Goal: Information Seeking & Learning: Find specific fact

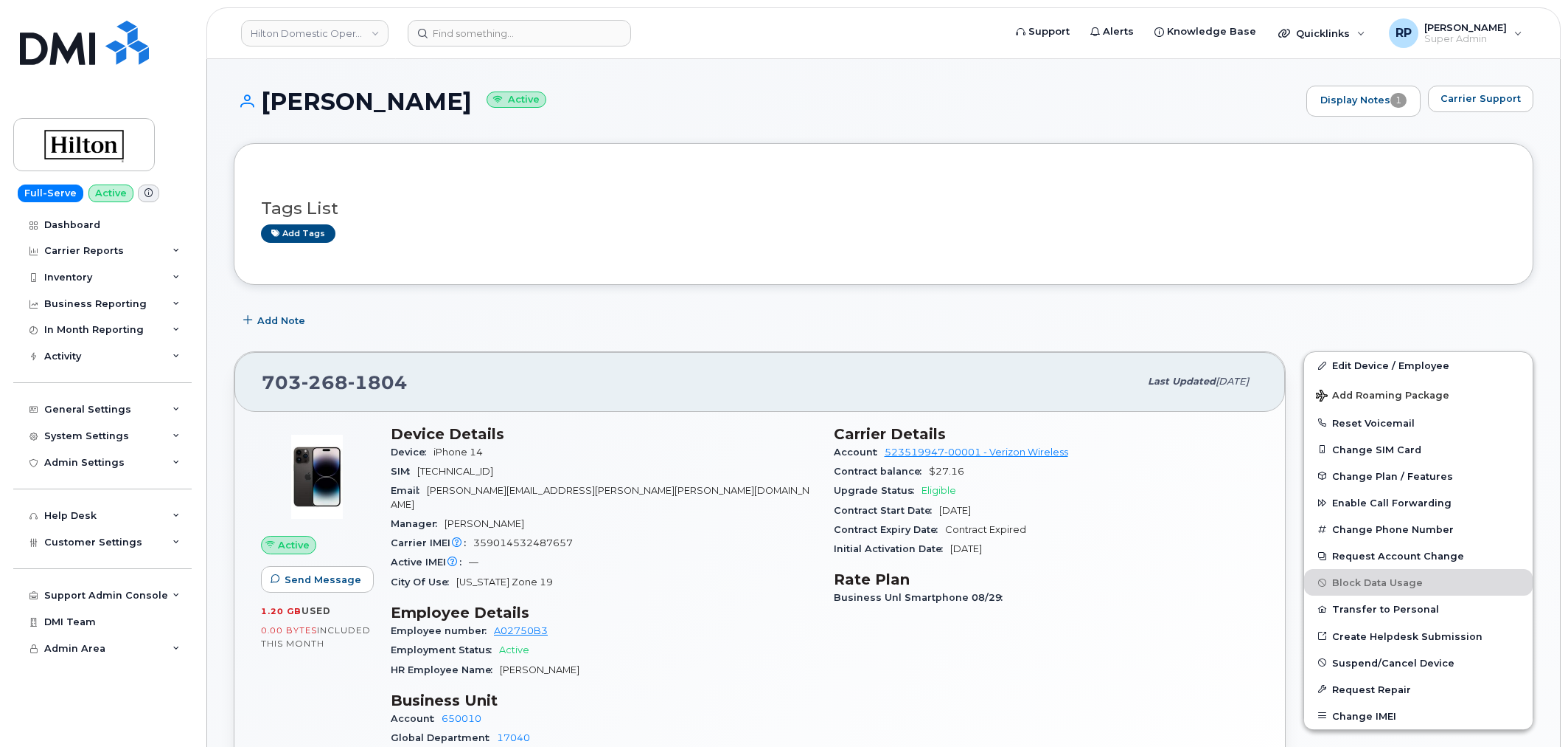
scroll to position [1092, 0]
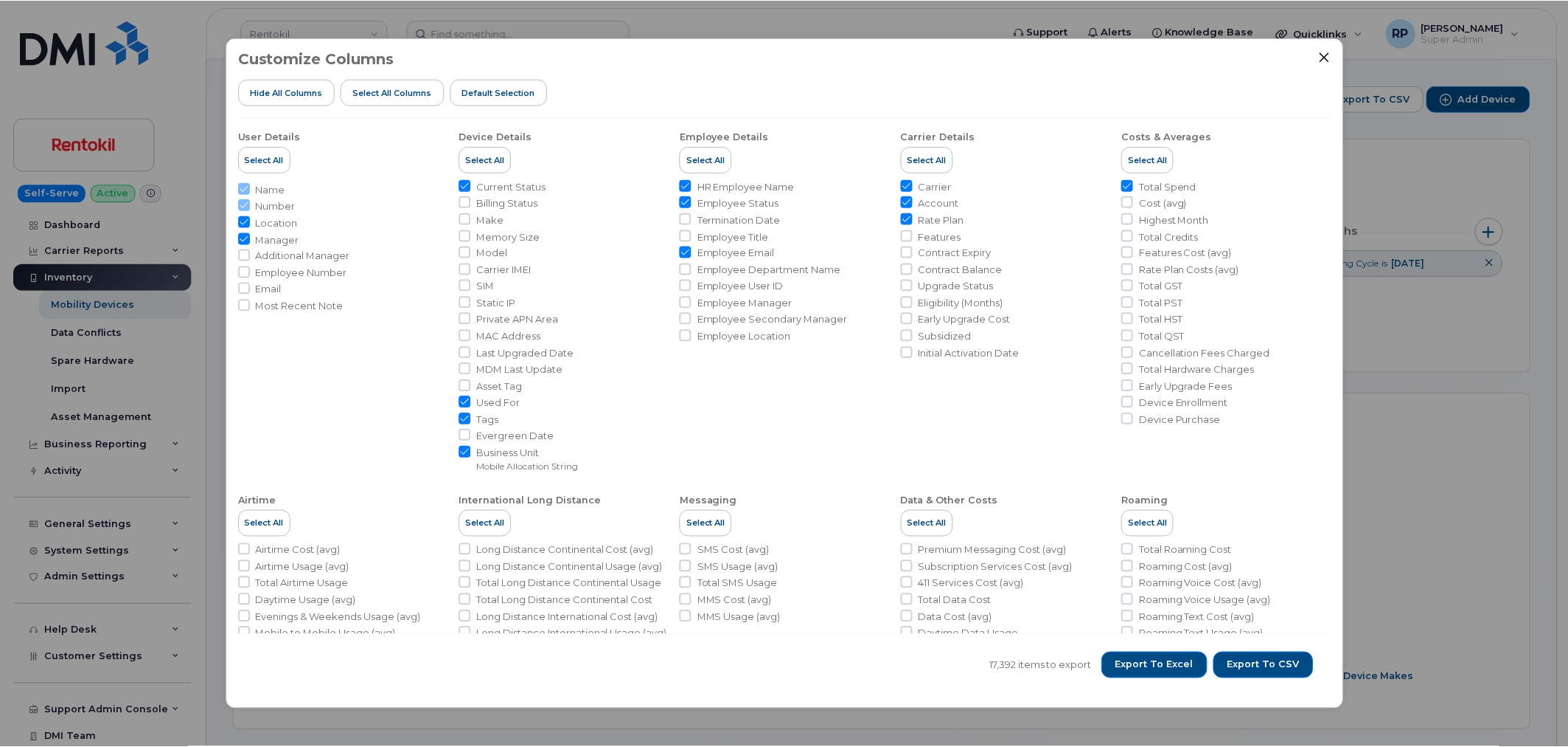
scroll to position [547, 0]
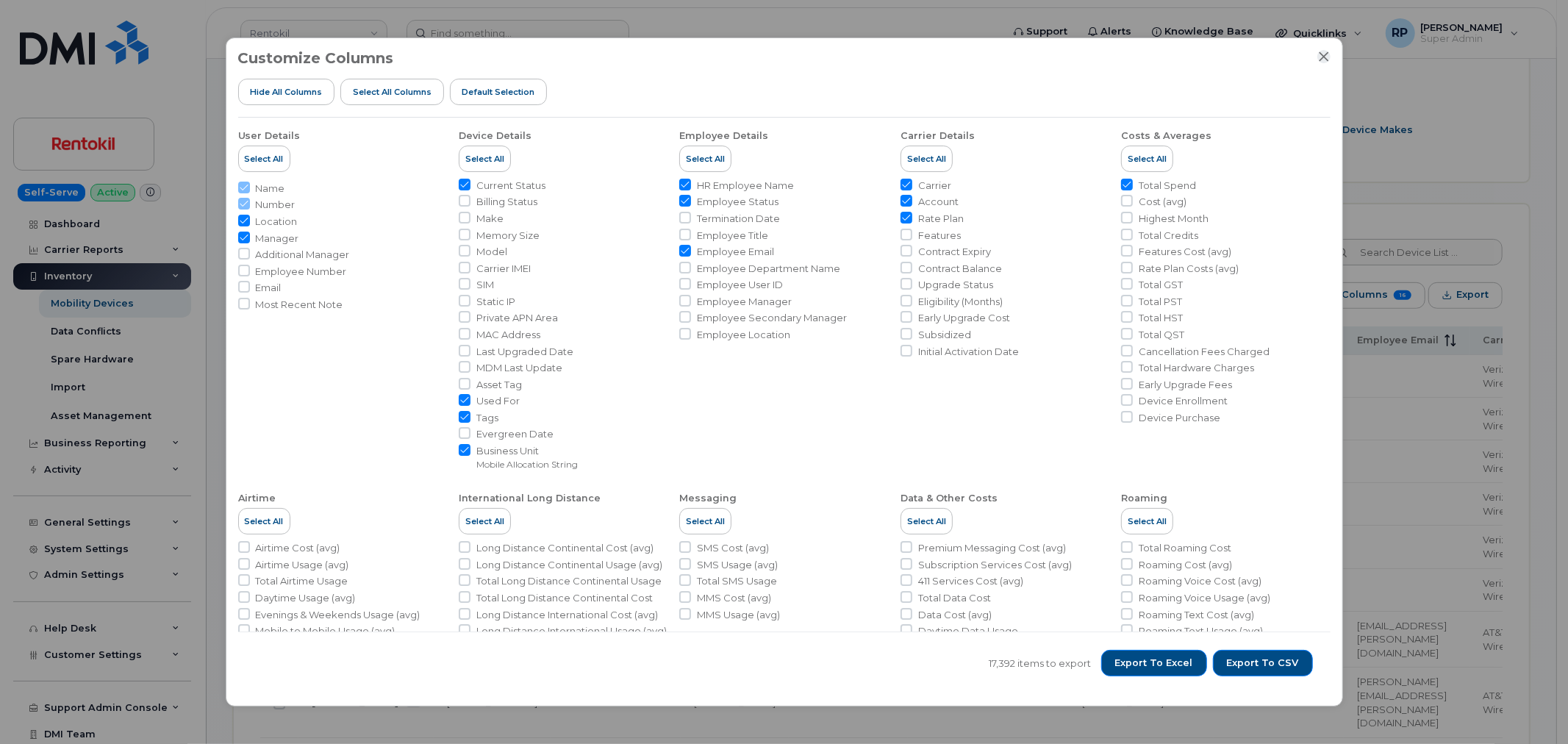
click at [1323, 63] on button "Close" at bounding box center [1324, 57] width 14 height 14
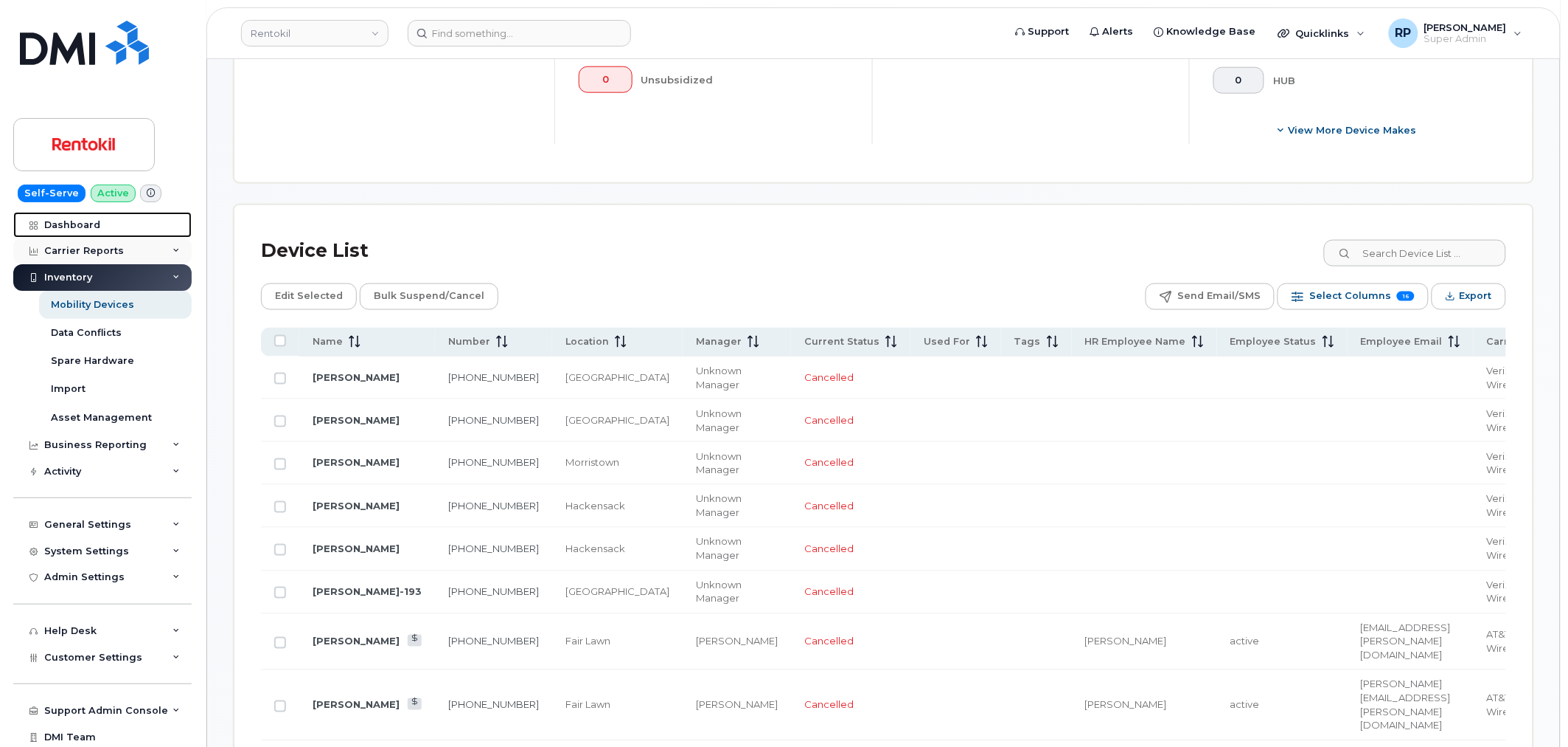
drag, startPoint x: 95, startPoint y: 227, endPoint x: 112, endPoint y: 256, distance: 33.6
click at [95, 227] on div "Dashboard" at bounding box center [72, 225] width 56 height 12
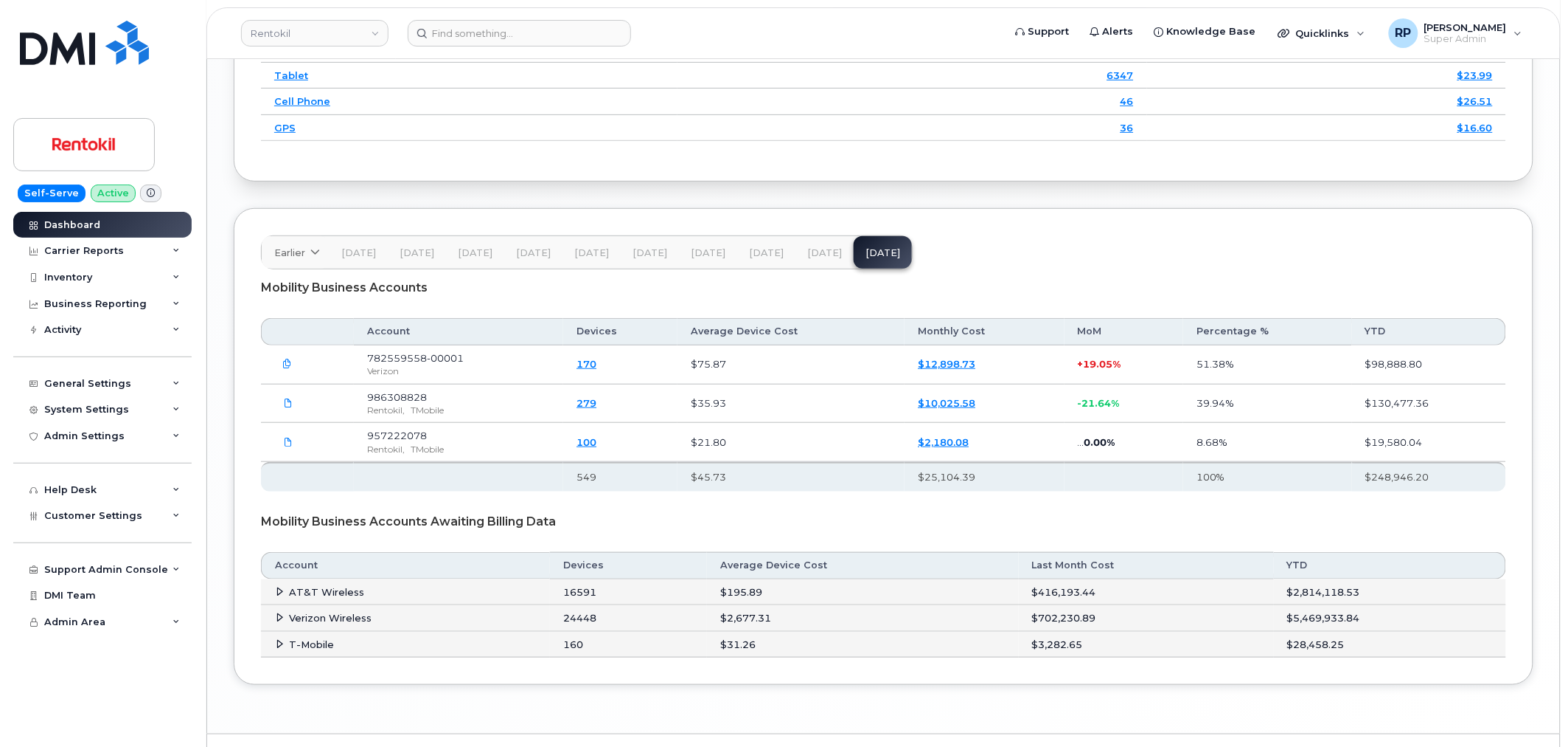
scroll to position [2239, 0]
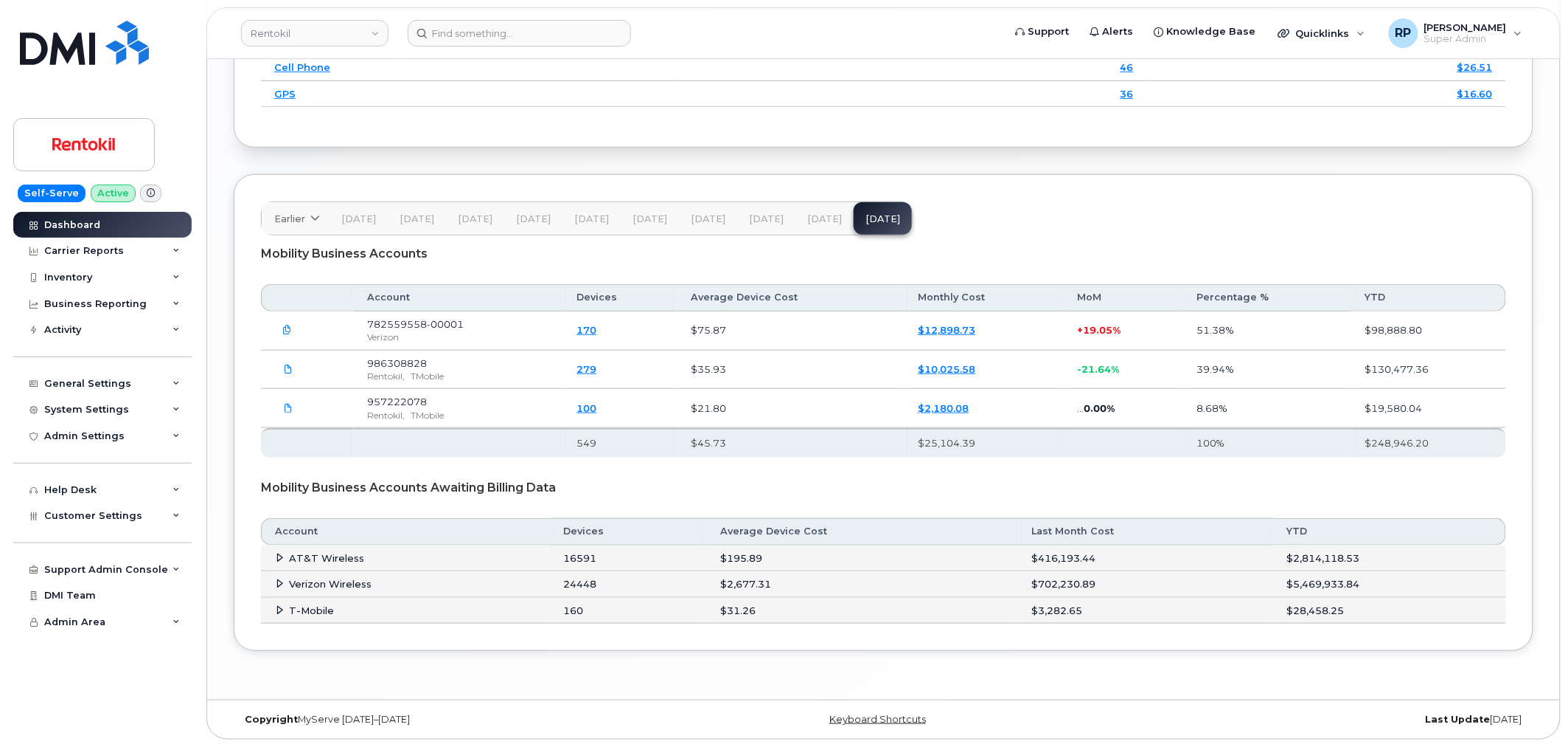
click at [826, 216] on span "[DATE]" at bounding box center [824, 219] width 35 height 12
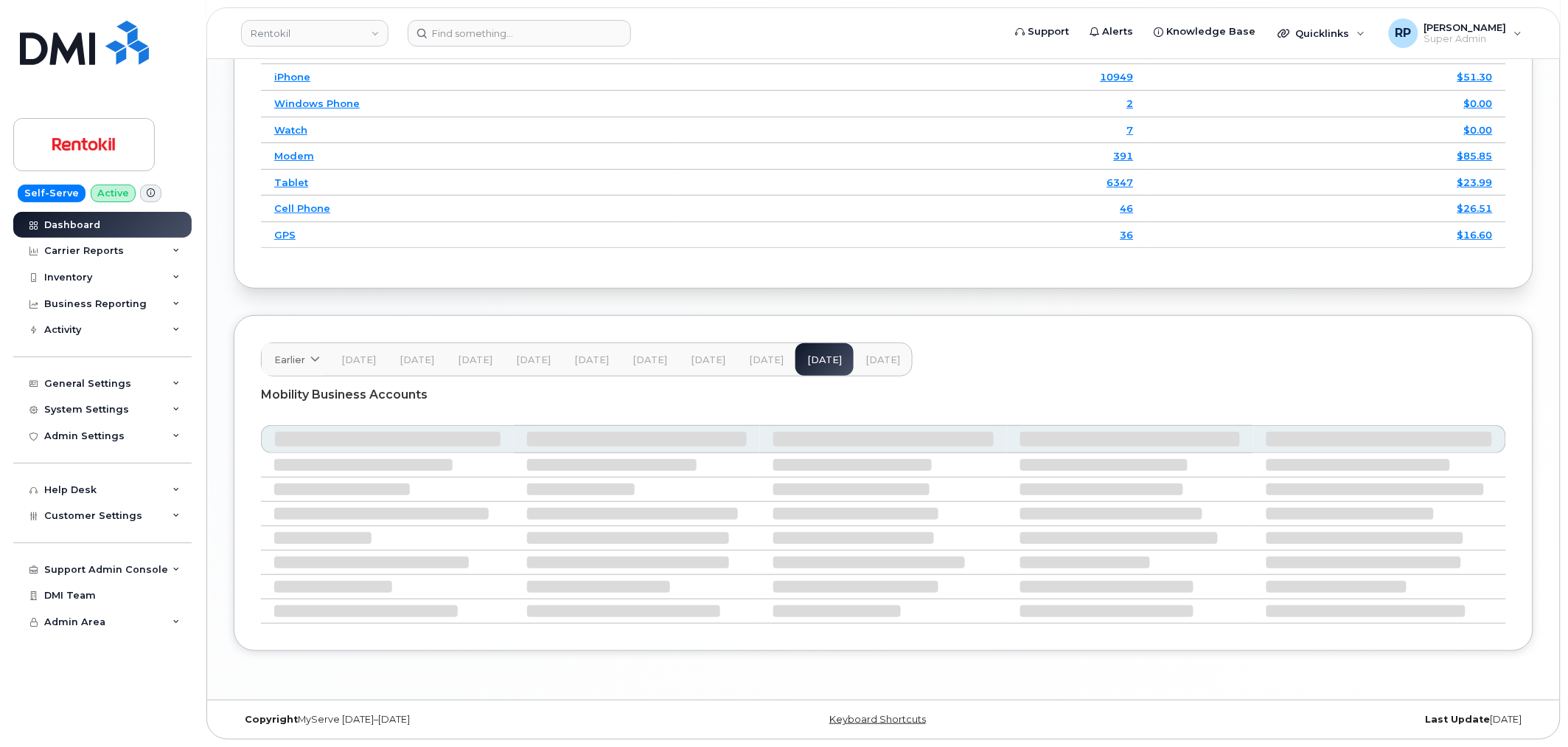
scroll to position [2038, 0]
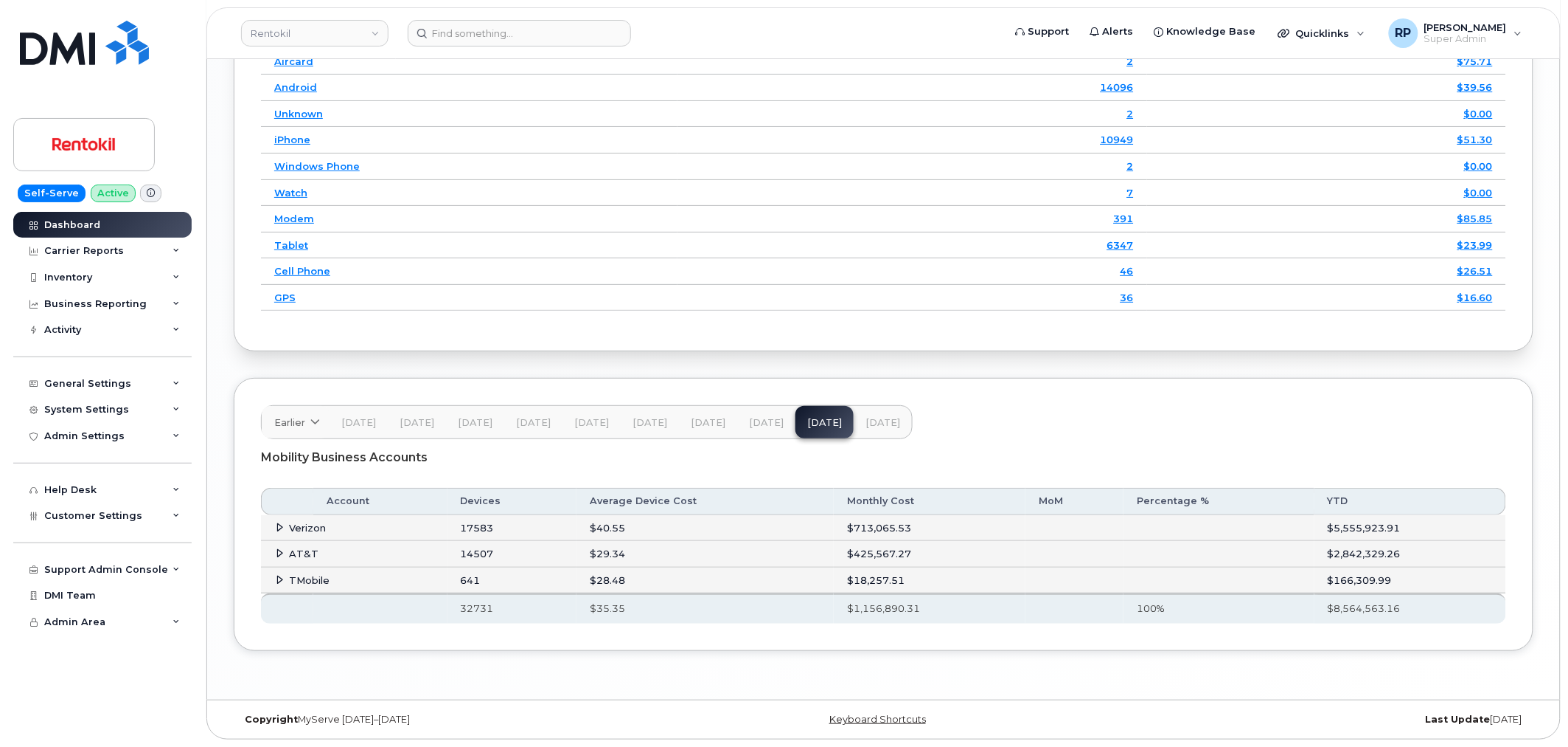
click at [278, 547] on span at bounding box center [280, 553] width 12 height 12
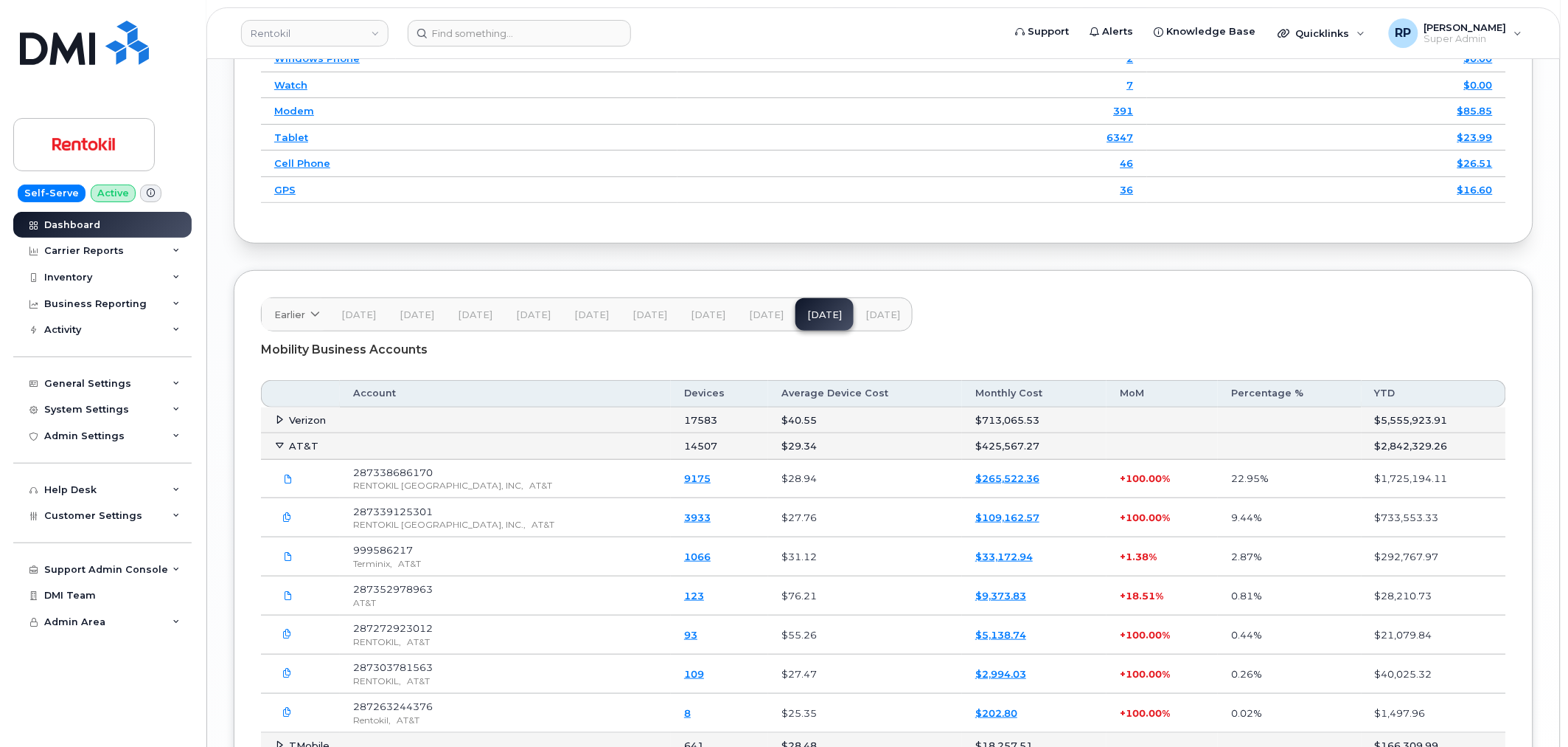
scroll to position [2174, 0]
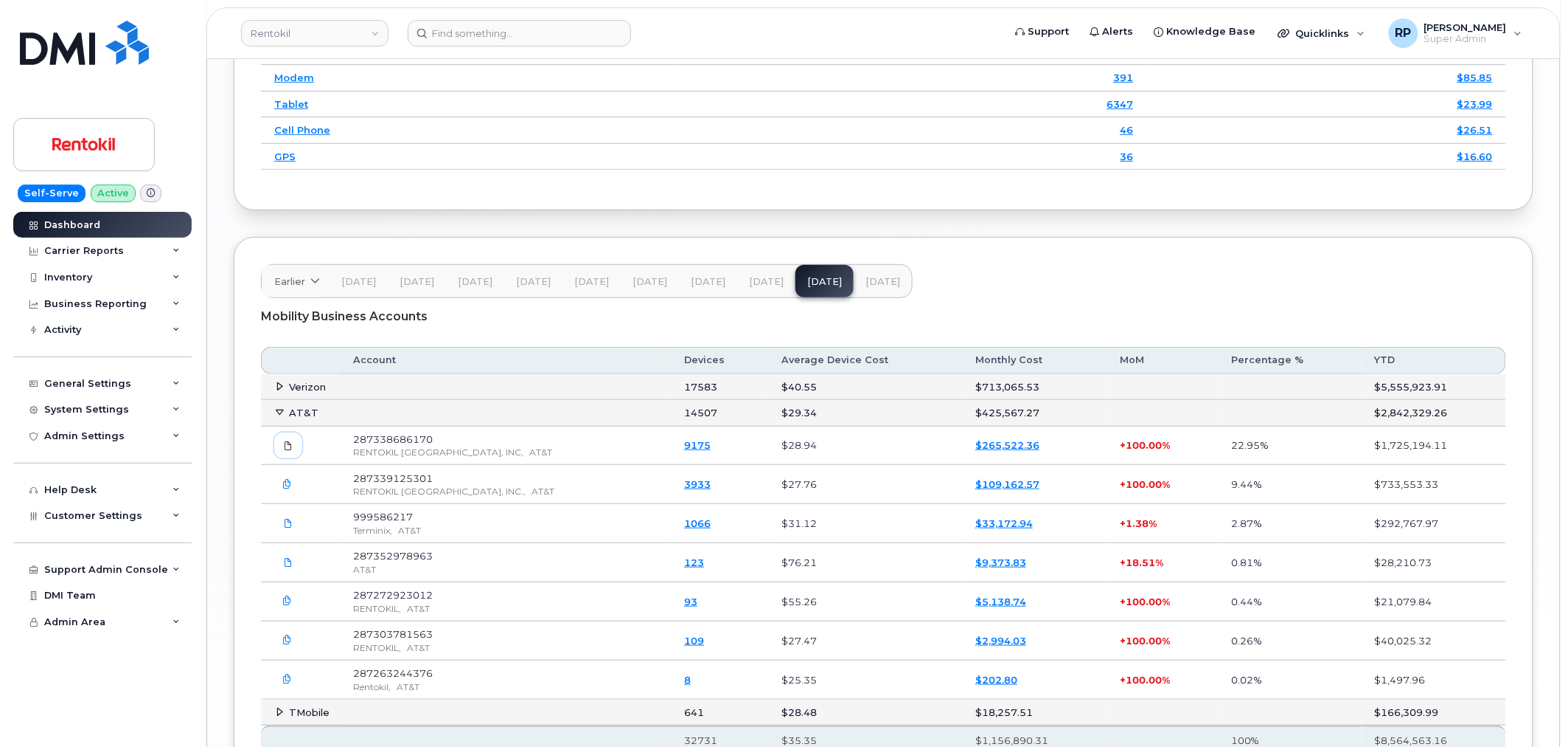
click at [290, 450] on icon at bounding box center [288, 445] width 9 height 9
click at [668, 323] on div "Mobility Business Accounts" at bounding box center [883, 316] width 1245 height 37
click at [712, 323] on div "Mobility Business Accounts" at bounding box center [883, 316] width 1245 height 37
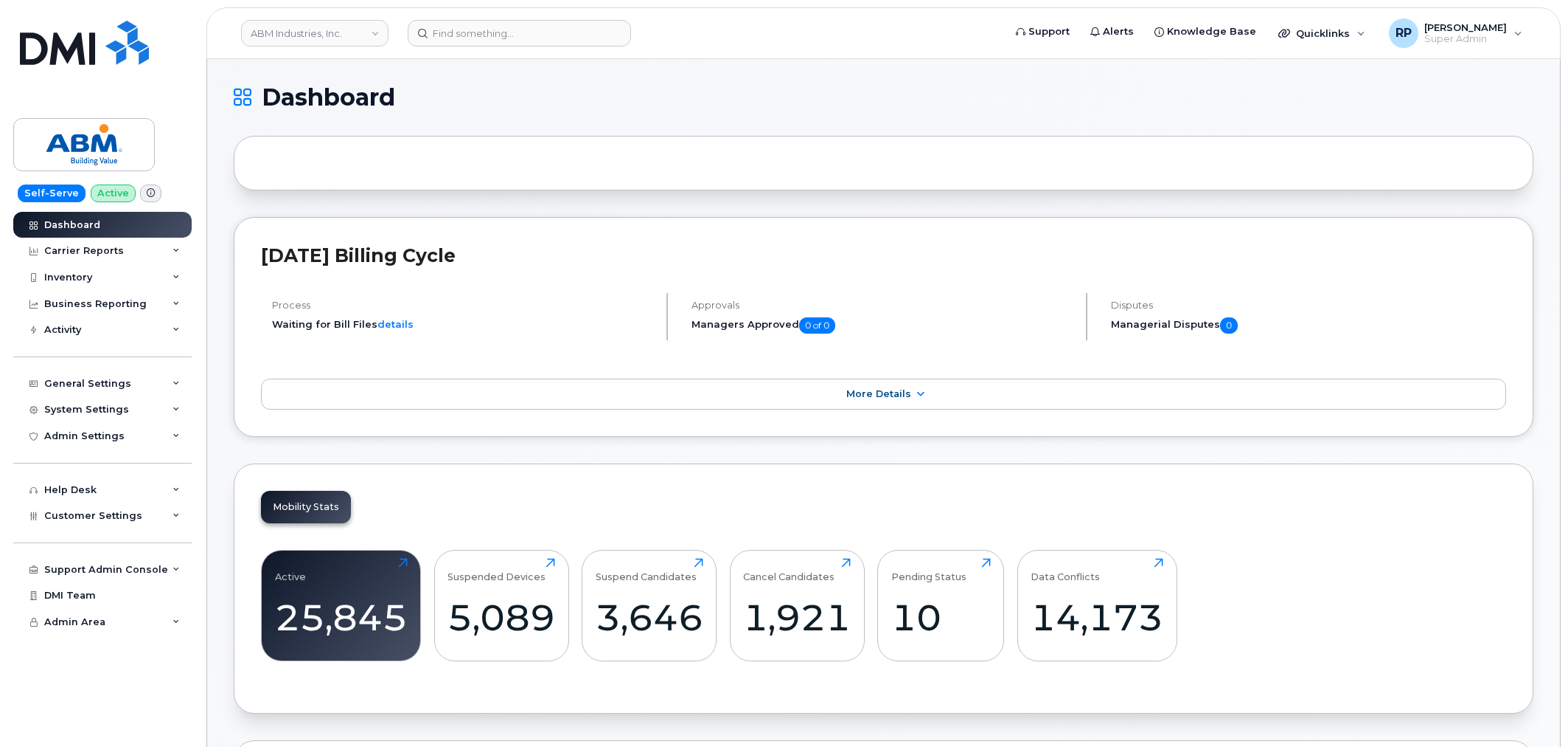
scroll to position [2128, 0]
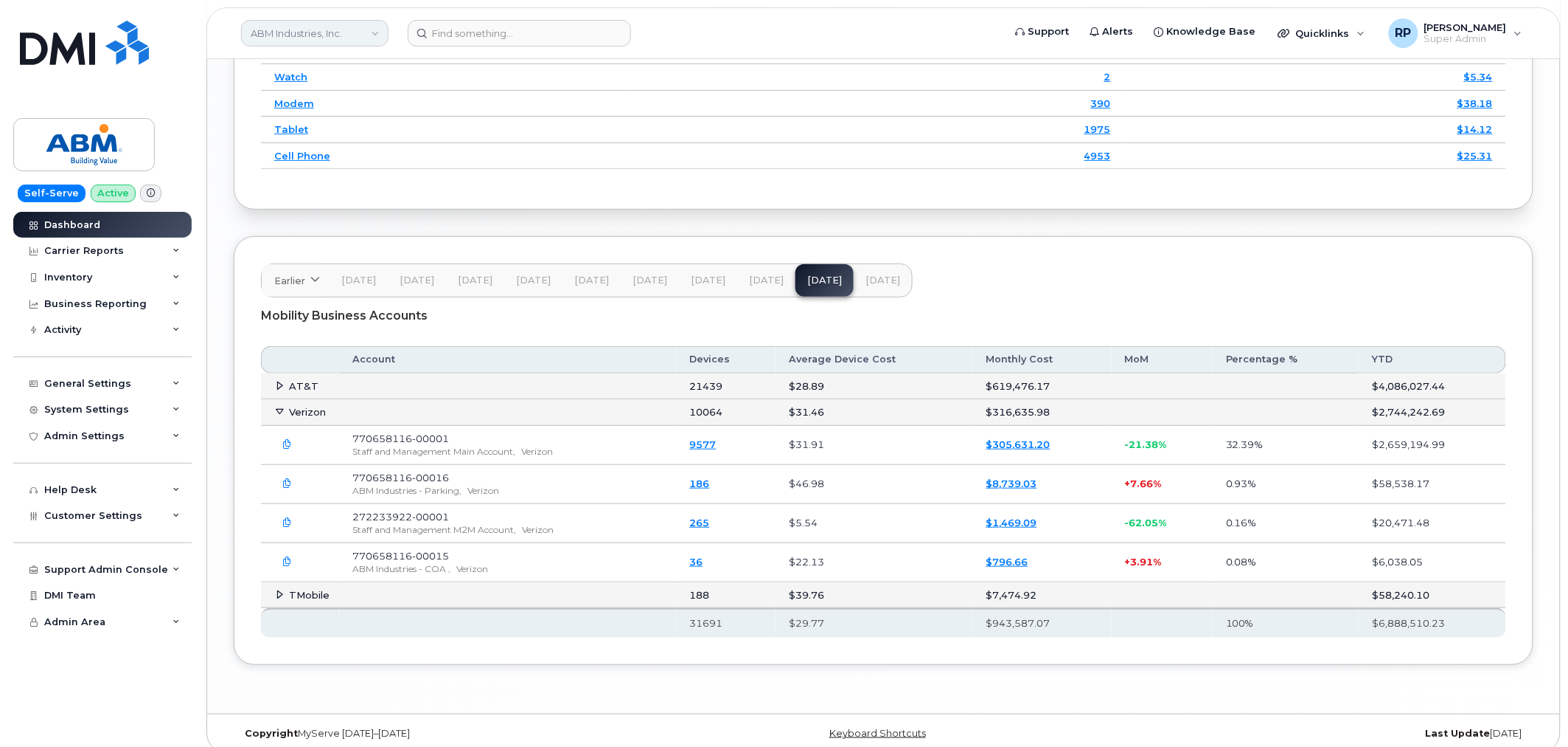
click at [301, 39] on link "ABM Industries, Inc." at bounding box center [314, 32] width 147 height 26
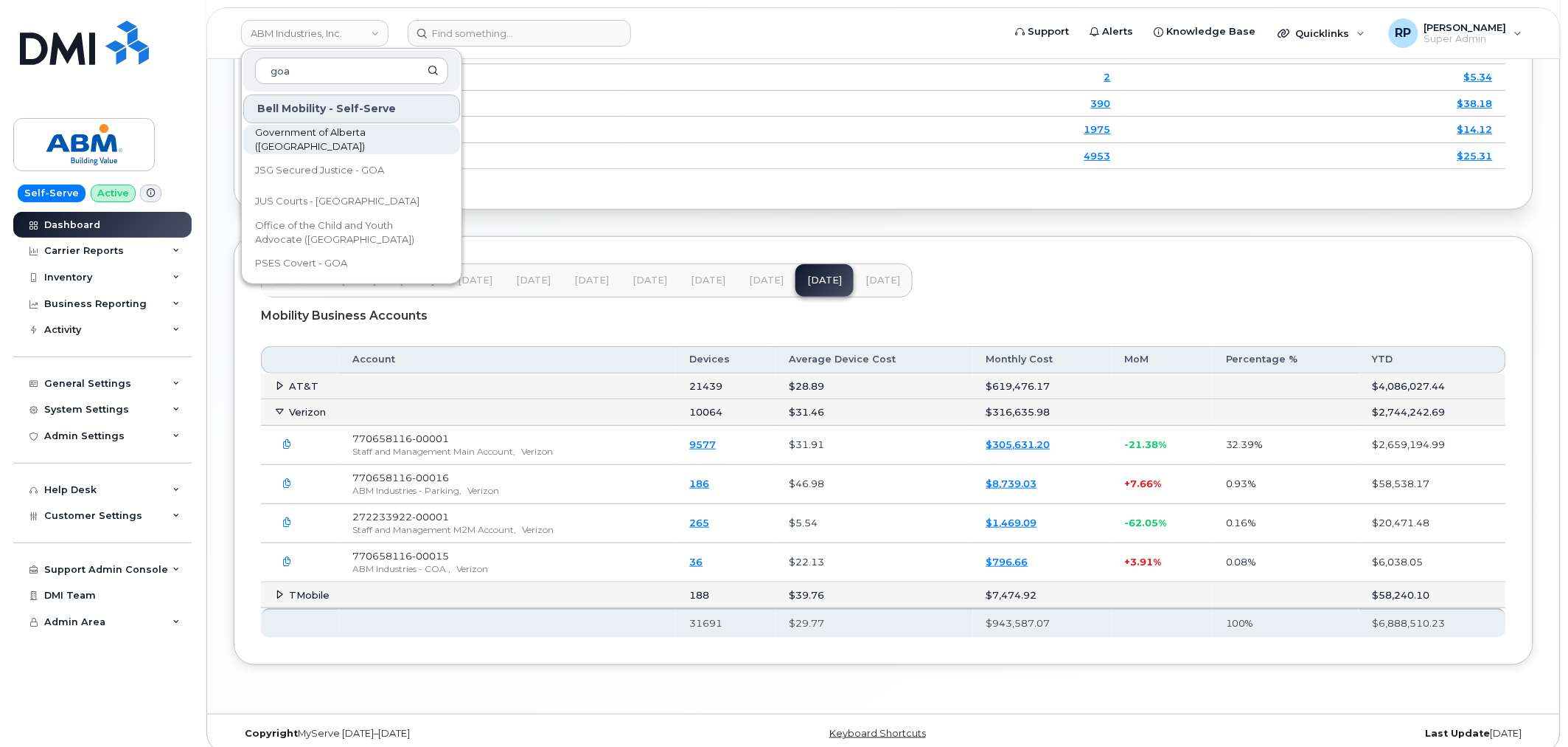
type input "goa"
click at [296, 139] on span "Government of Alberta ([GEOGRAPHIC_DATA])" at bounding box center [339, 140] width 170 height 29
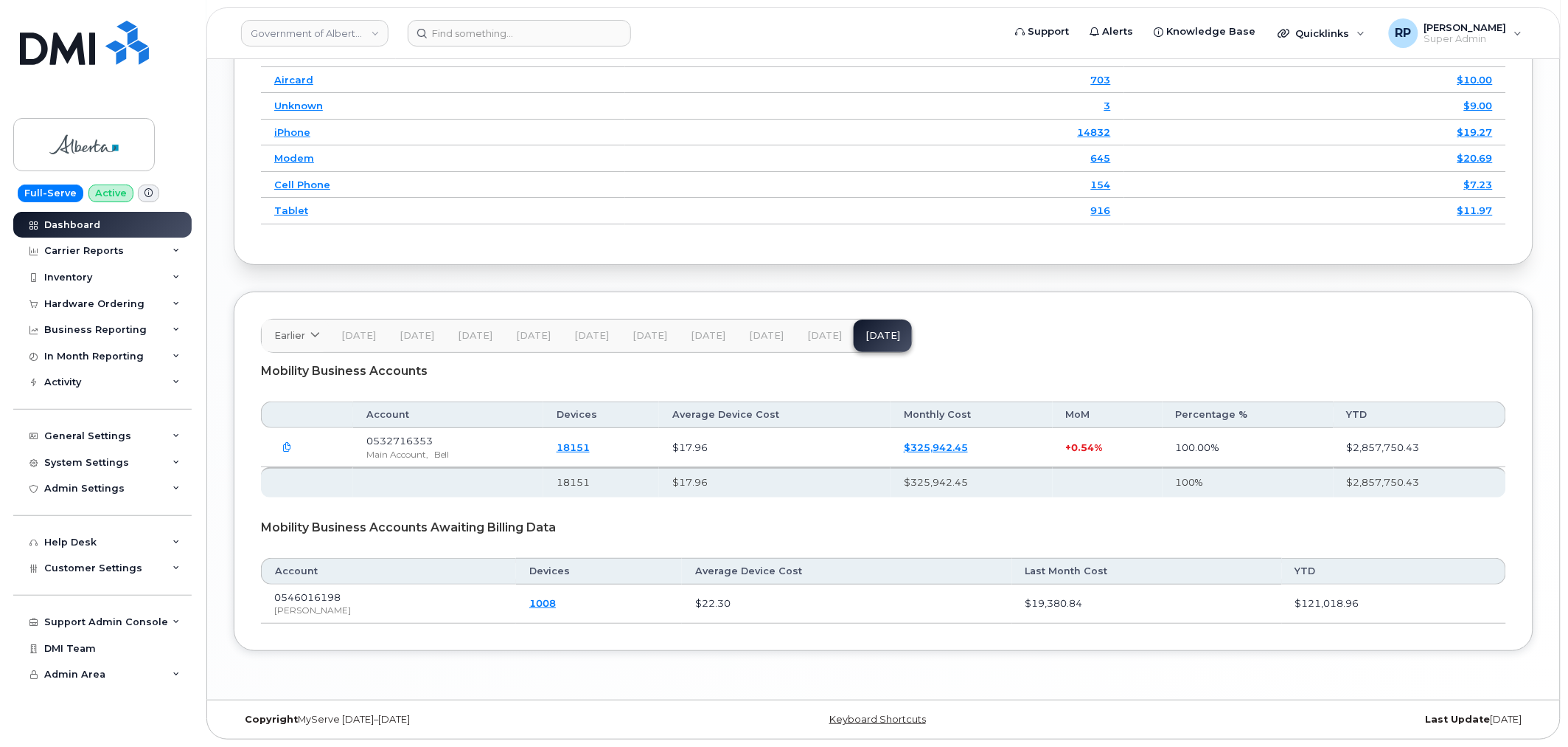
scroll to position [1951, 0]
click at [365, 35] on link "Government of Alberta ([GEOGRAPHIC_DATA])" at bounding box center [314, 32] width 147 height 26
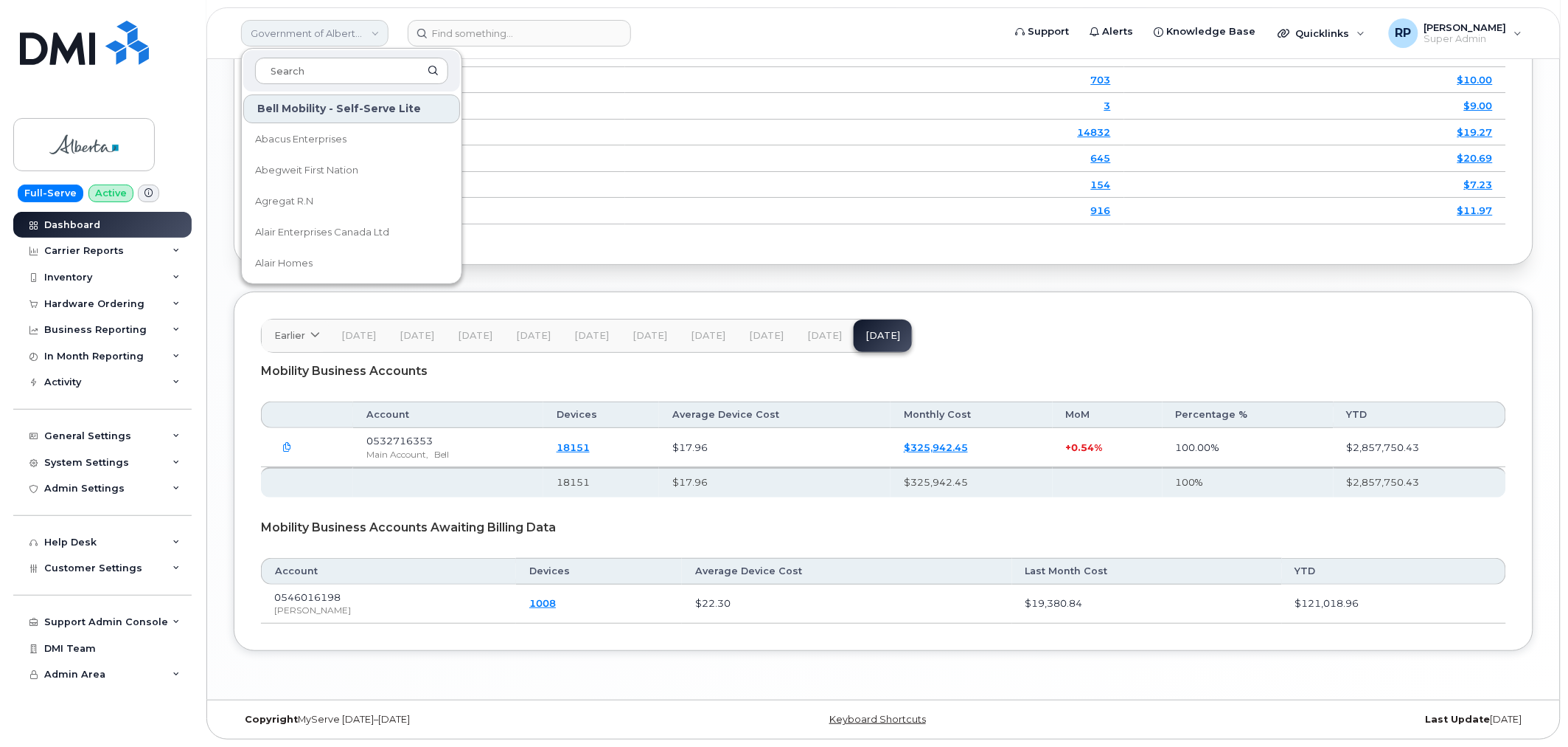
scroll to position [2024, 0]
type input "goa"
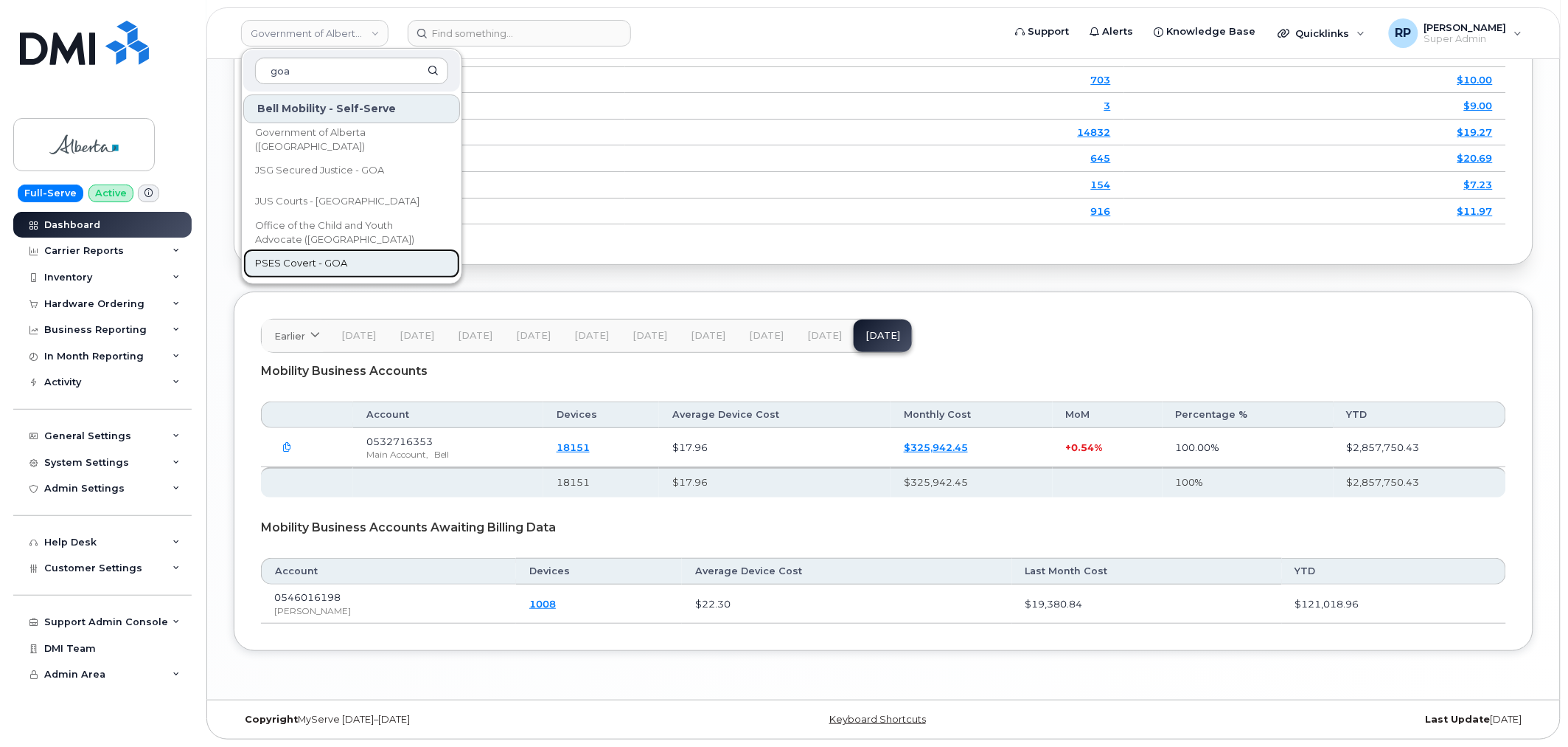
scroll to position [94, 0]
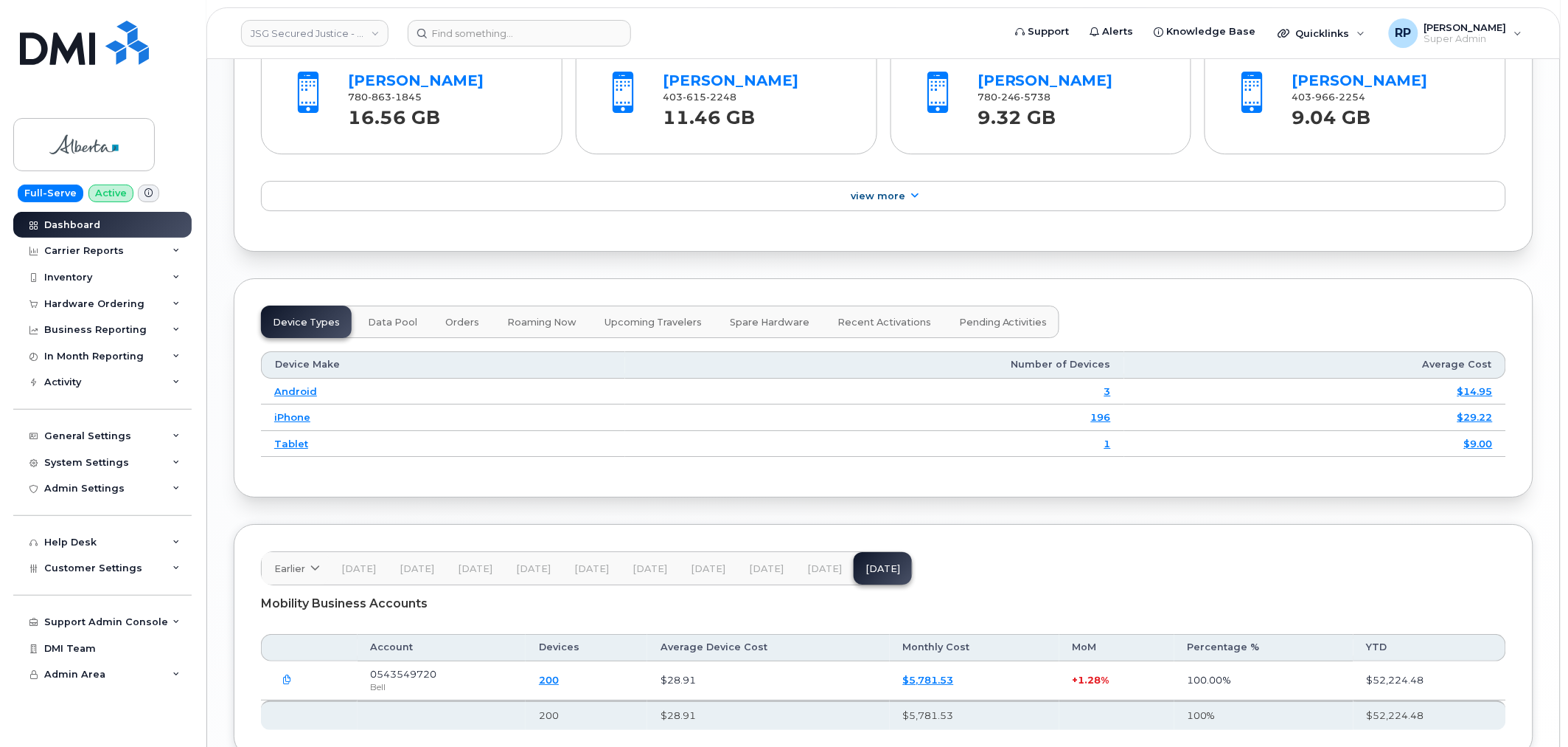
scroll to position [1727, 0]
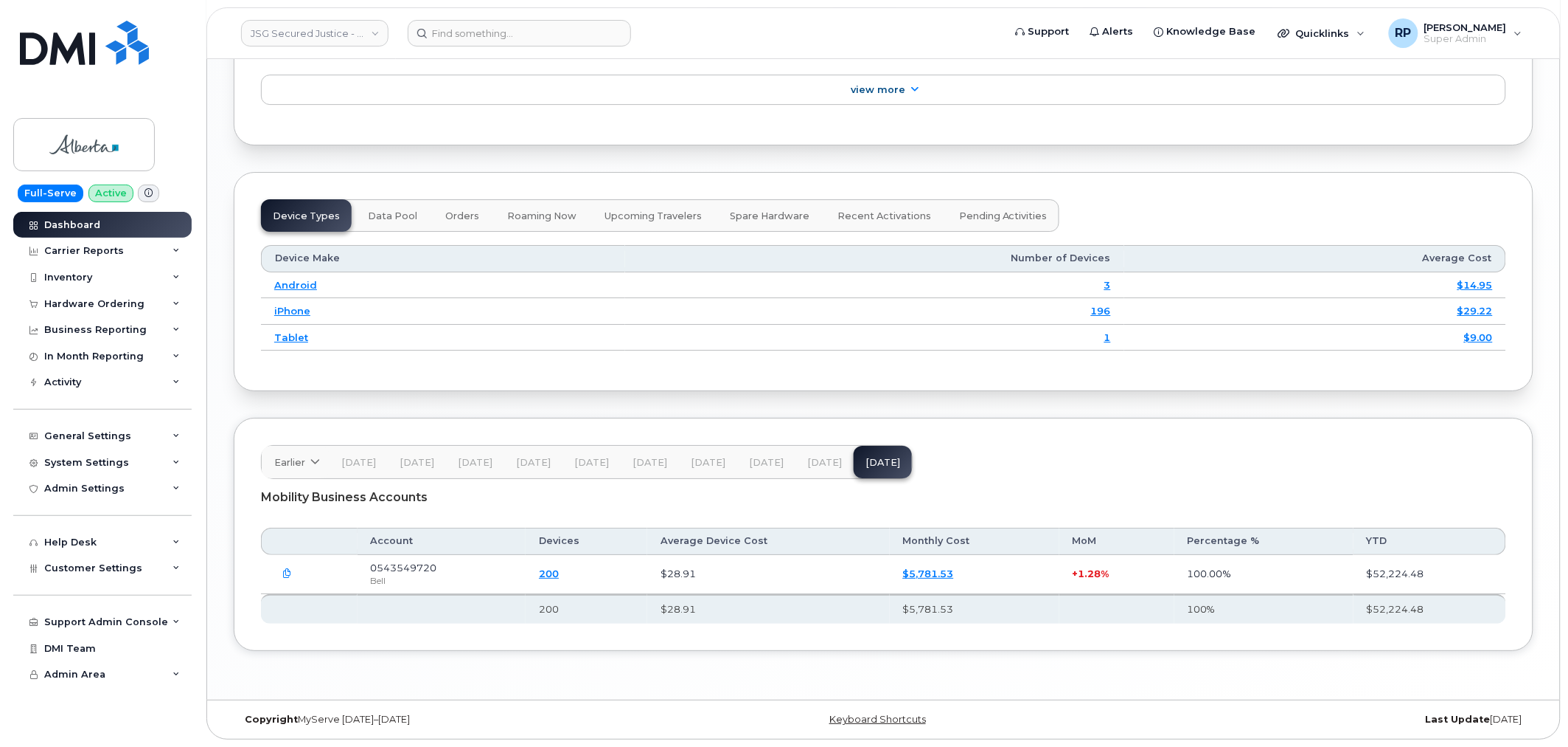
click at [285, 570] on icon "button" at bounding box center [287, 573] width 9 height 9
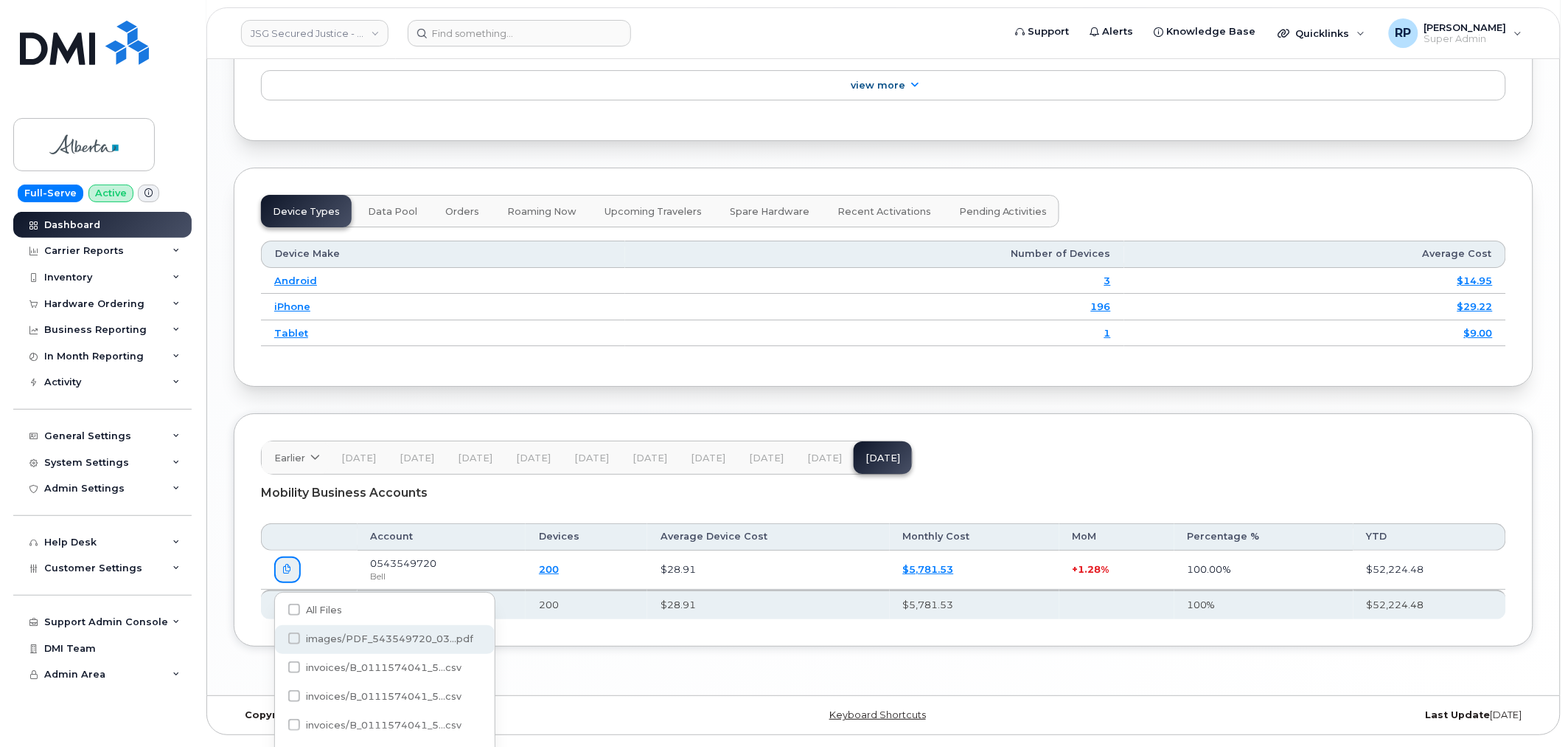
click at [358, 631] on div "images/PDF_543549720_03...pdf" at bounding box center [385, 640] width 220 height 29
checkbox input "true"
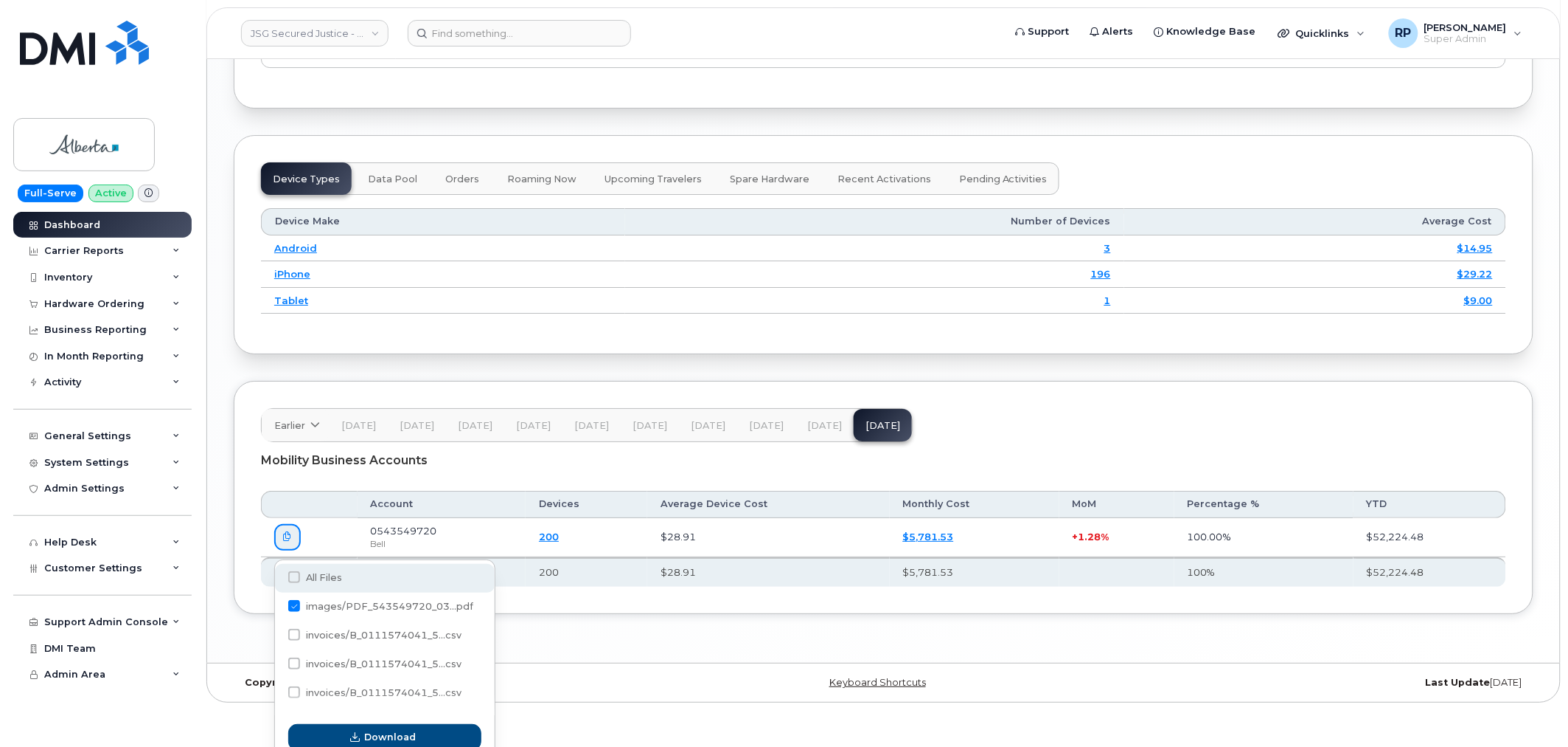
scroll to position [1774, 0]
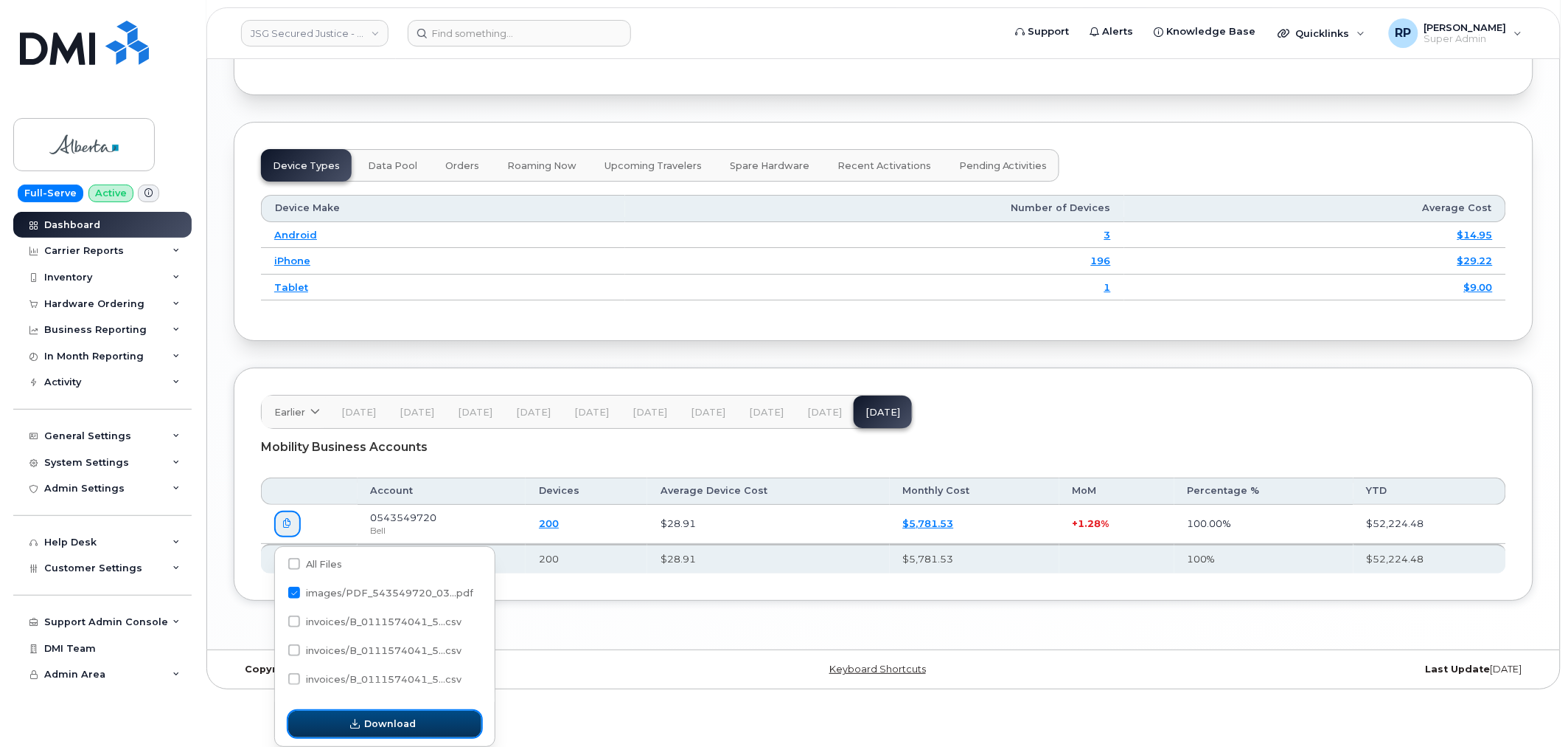
click at [364, 719] on button "Download" at bounding box center [384, 723] width 193 height 26
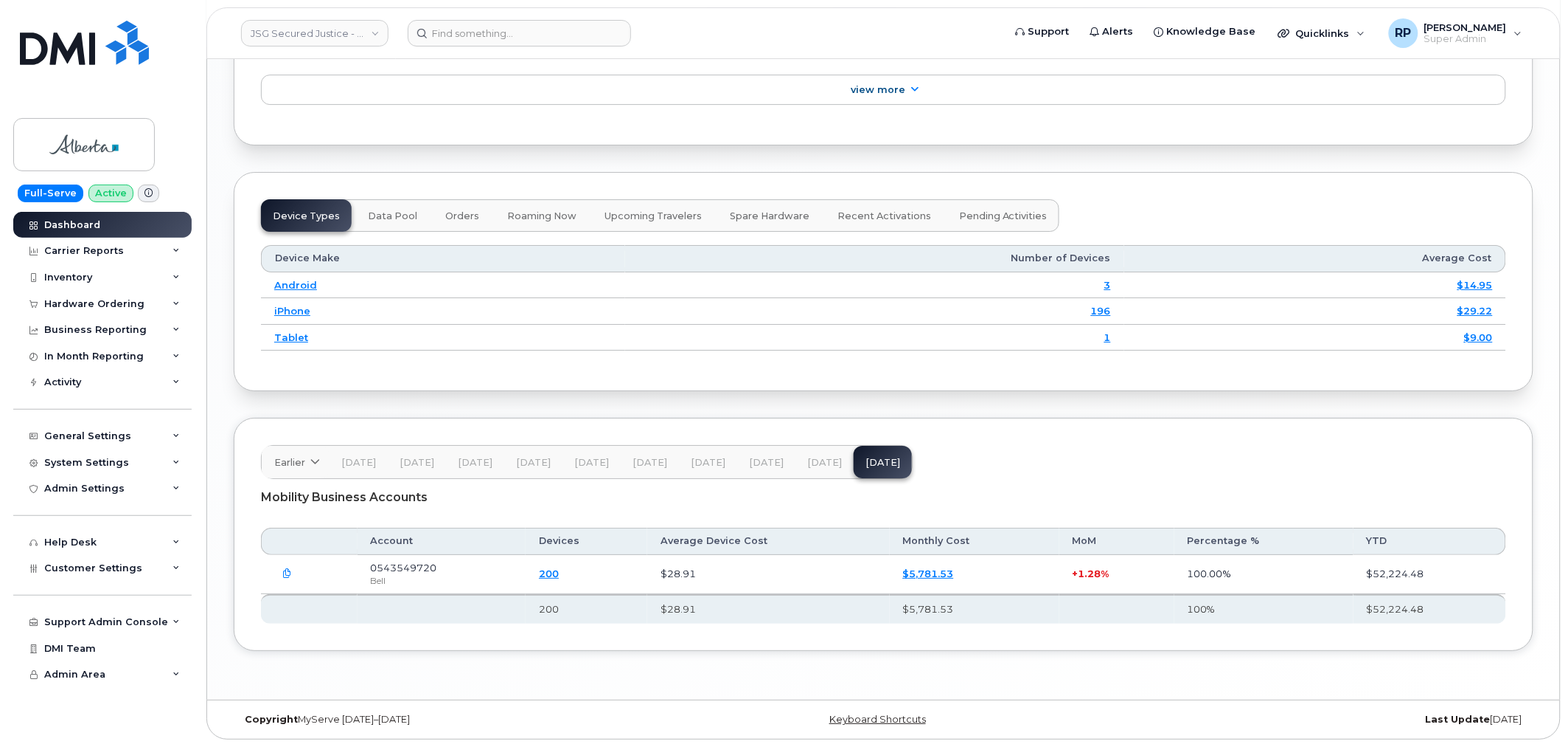
scroll to position [1727, 0]
click at [101, 251] on div "Carrier Reports" at bounding box center [84, 251] width 79 height 12
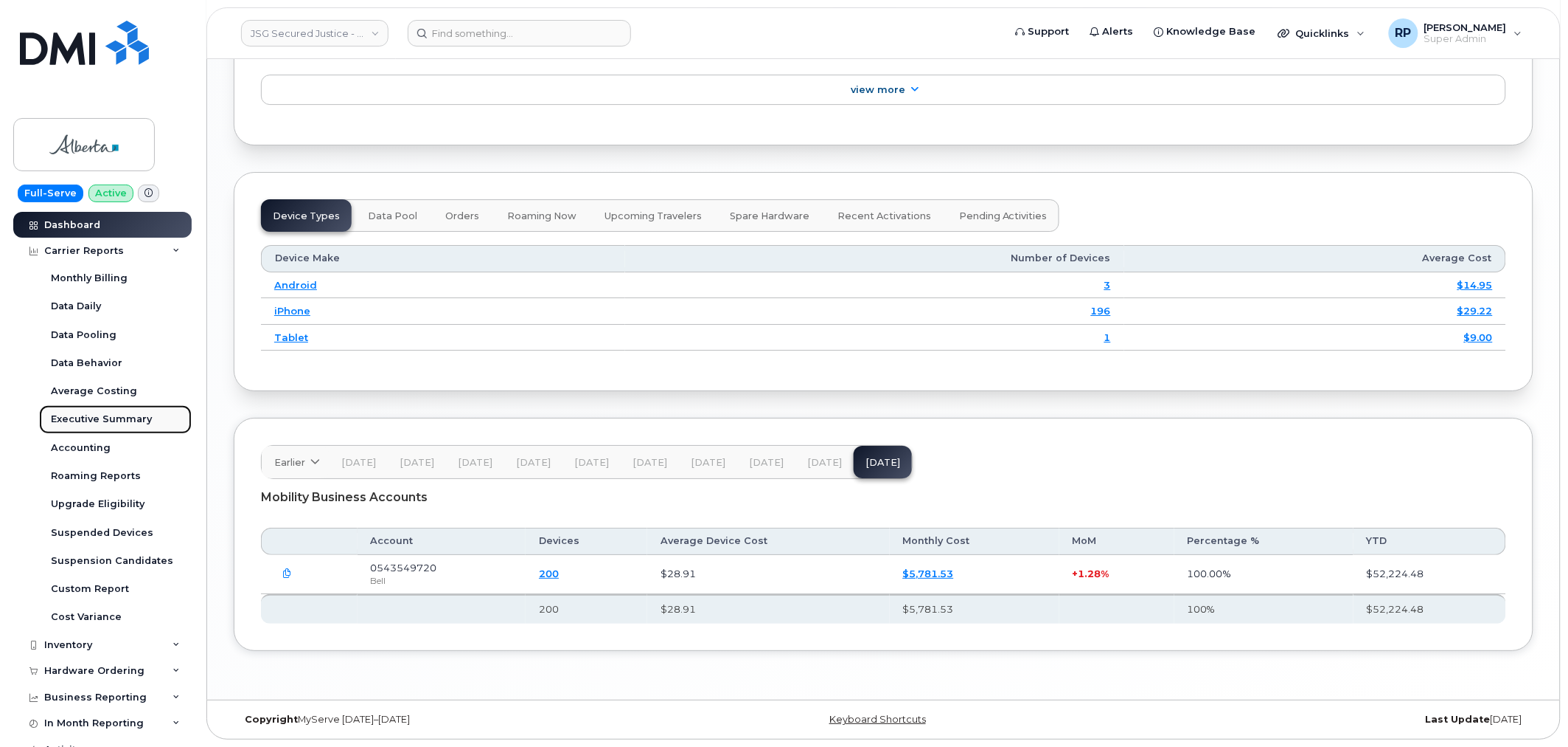
click at [91, 416] on div "Executive Summary" at bounding box center [101, 420] width 101 height 14
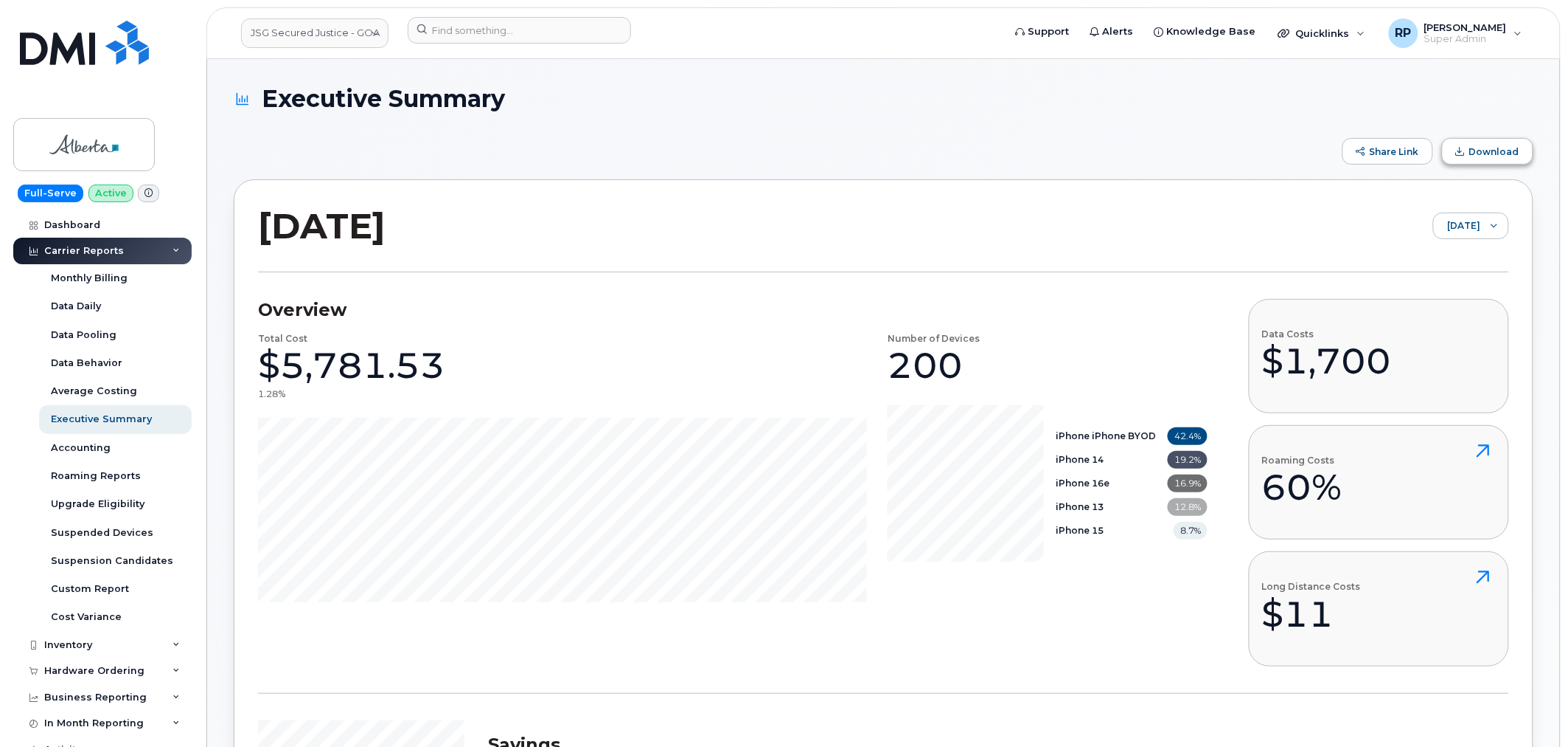
click at [1463, 148] on span "Download" at bounding box center [1461, 151] width 9 height 9
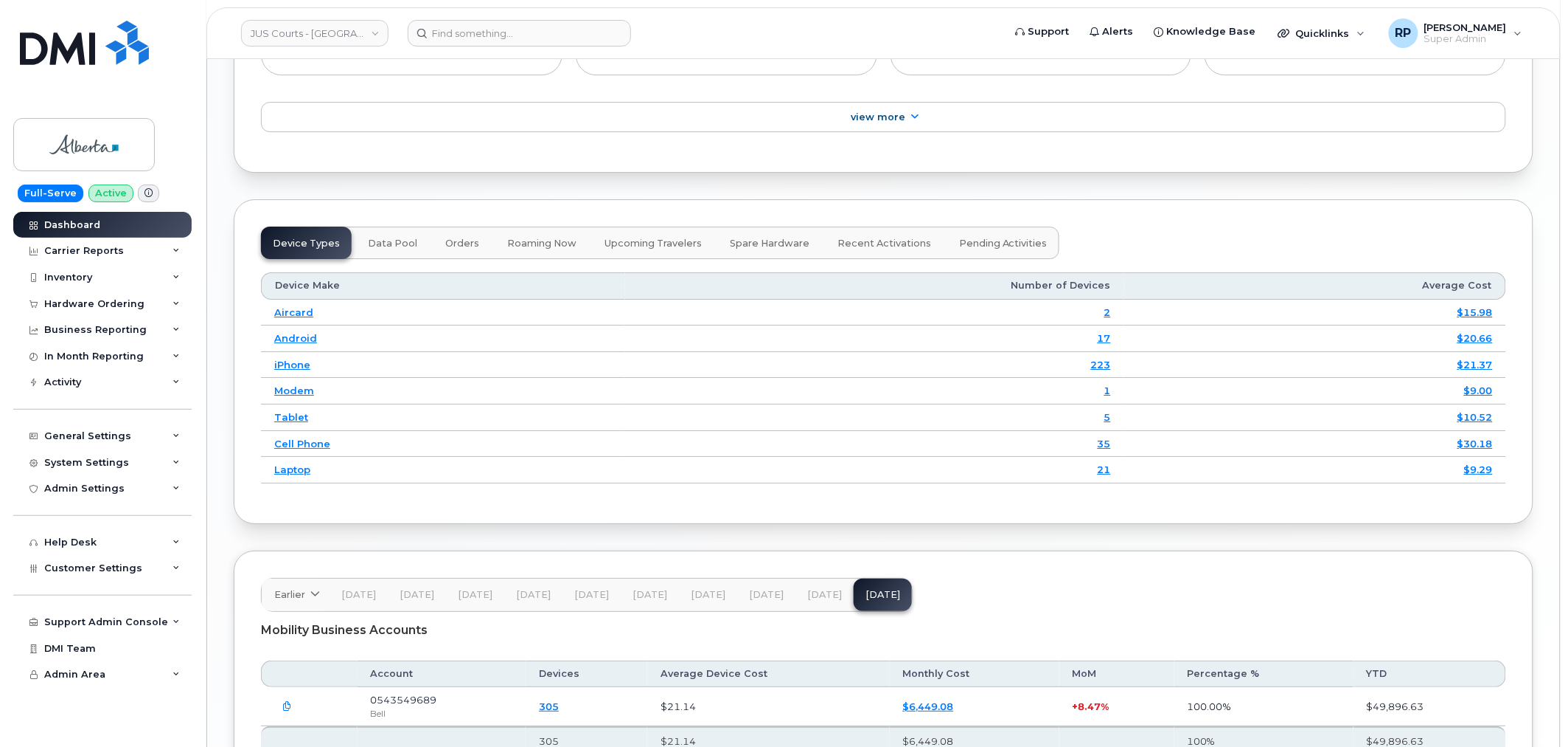
scroll to position [1775, 0]
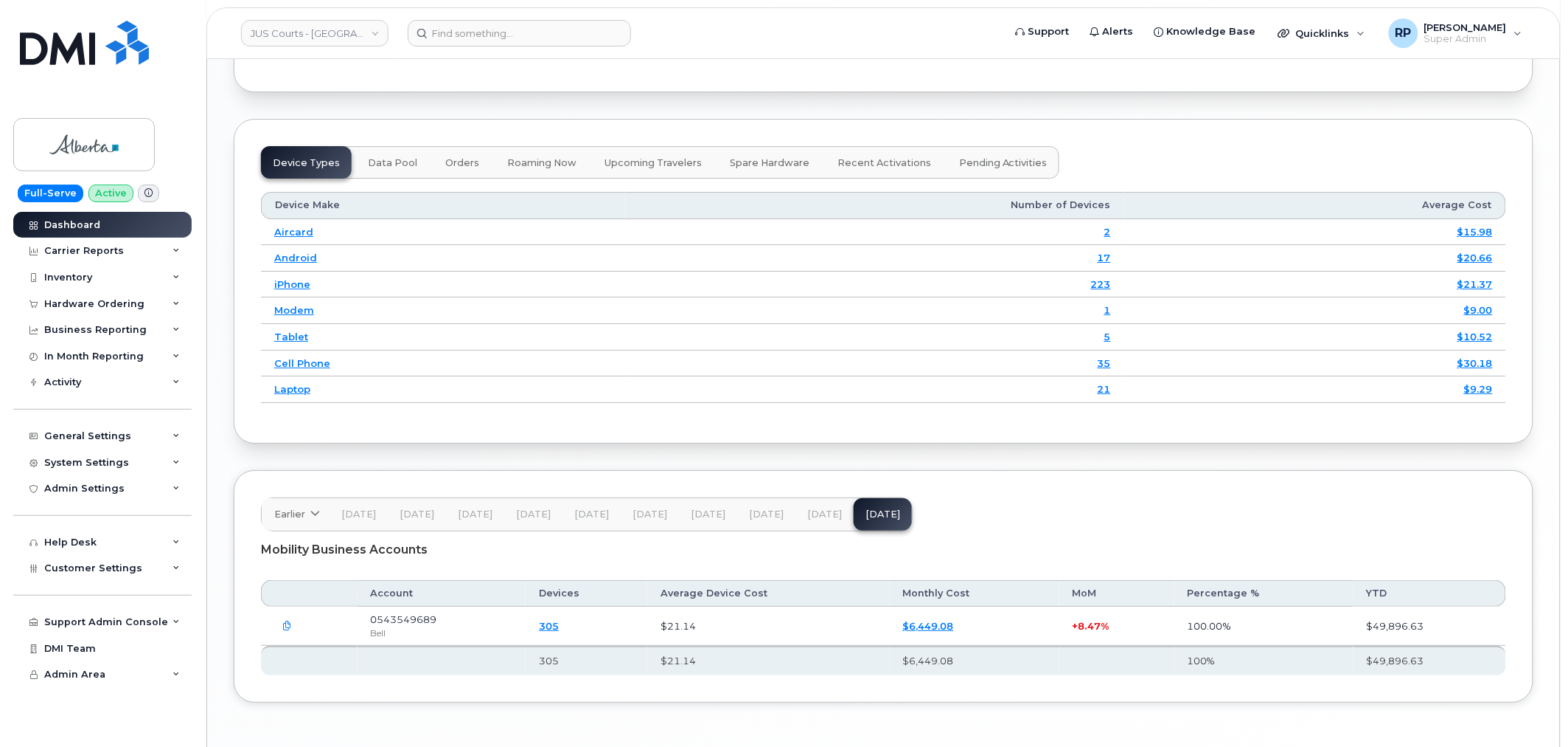
click at [279, 628] on button "button" at bounding box center [287, 625] width 26 height 26
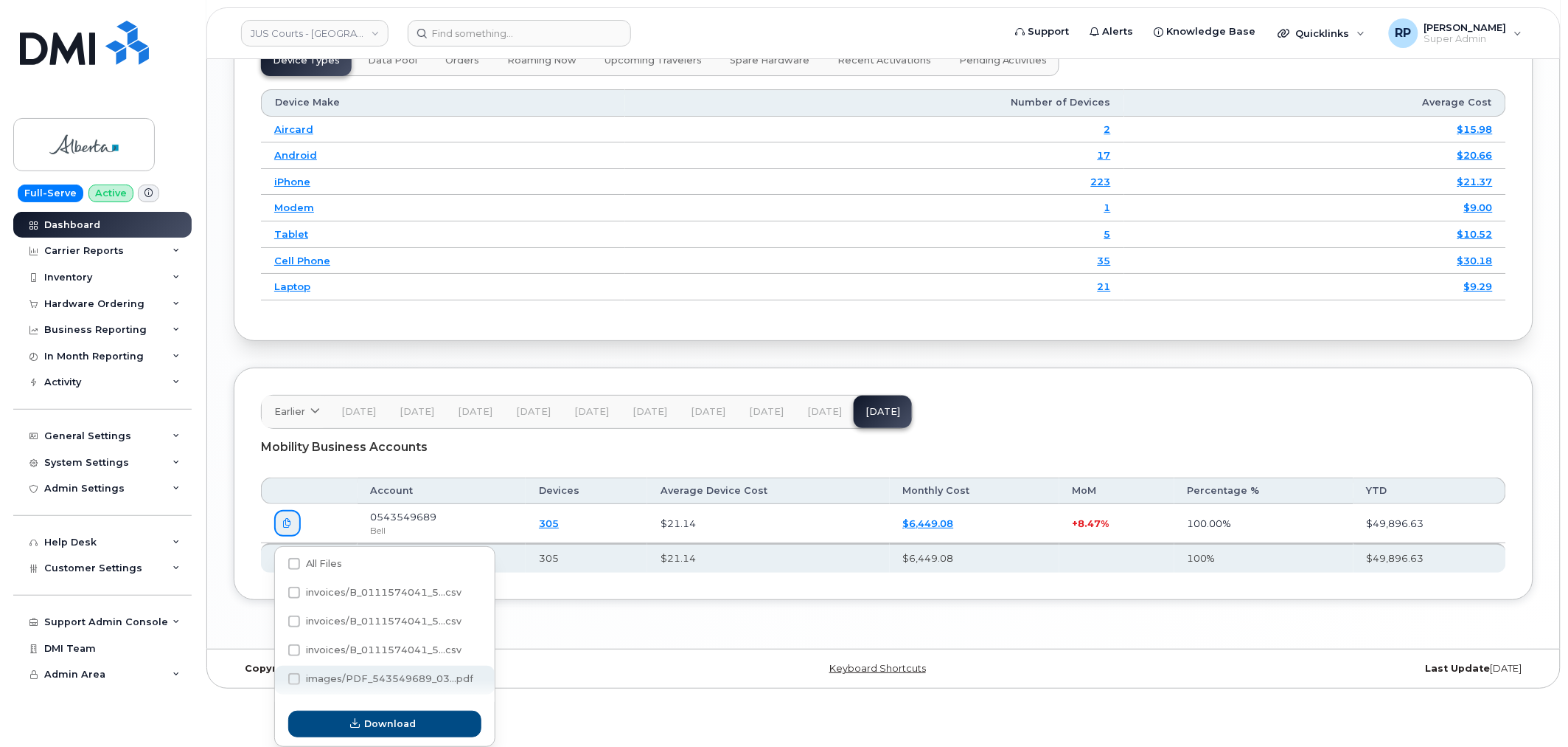
click at [364, 675] on span "images/PDF_543549689_03...pdf" at bounding box center [389, 678] width 167 height 11
click at [278, 675] on input "images/PDF_543549689_03...pdf" at bounding box center [274, 679] width 8 height 8
checkbox input "true"
click at [380, 718] on span "Download" at bounding box center [390, 724] width 52 height 14
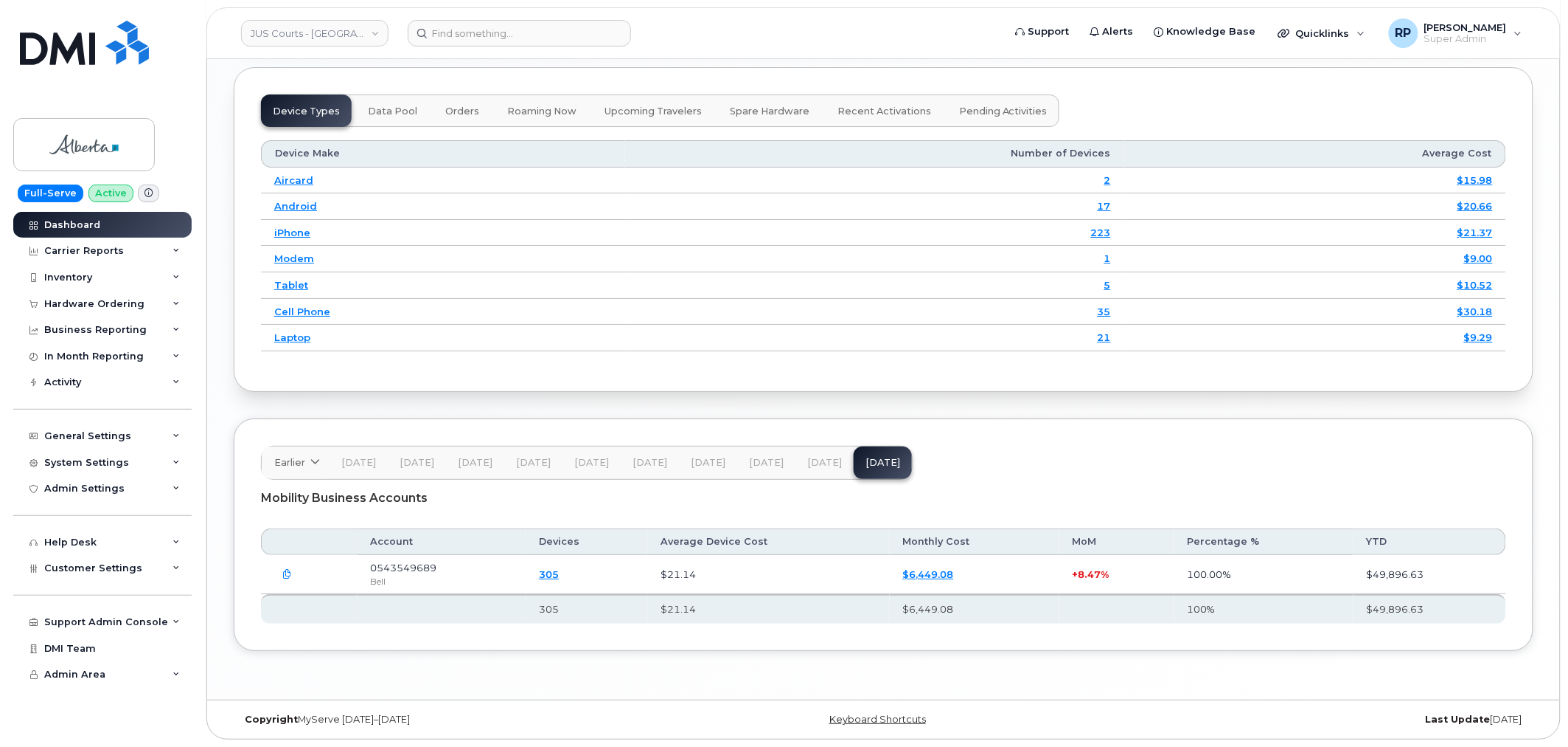
scroll to position [1833, 0]
click at [106, 252] on div "Carrier Reports" at bounding box center [84, 251] width 79 height 12
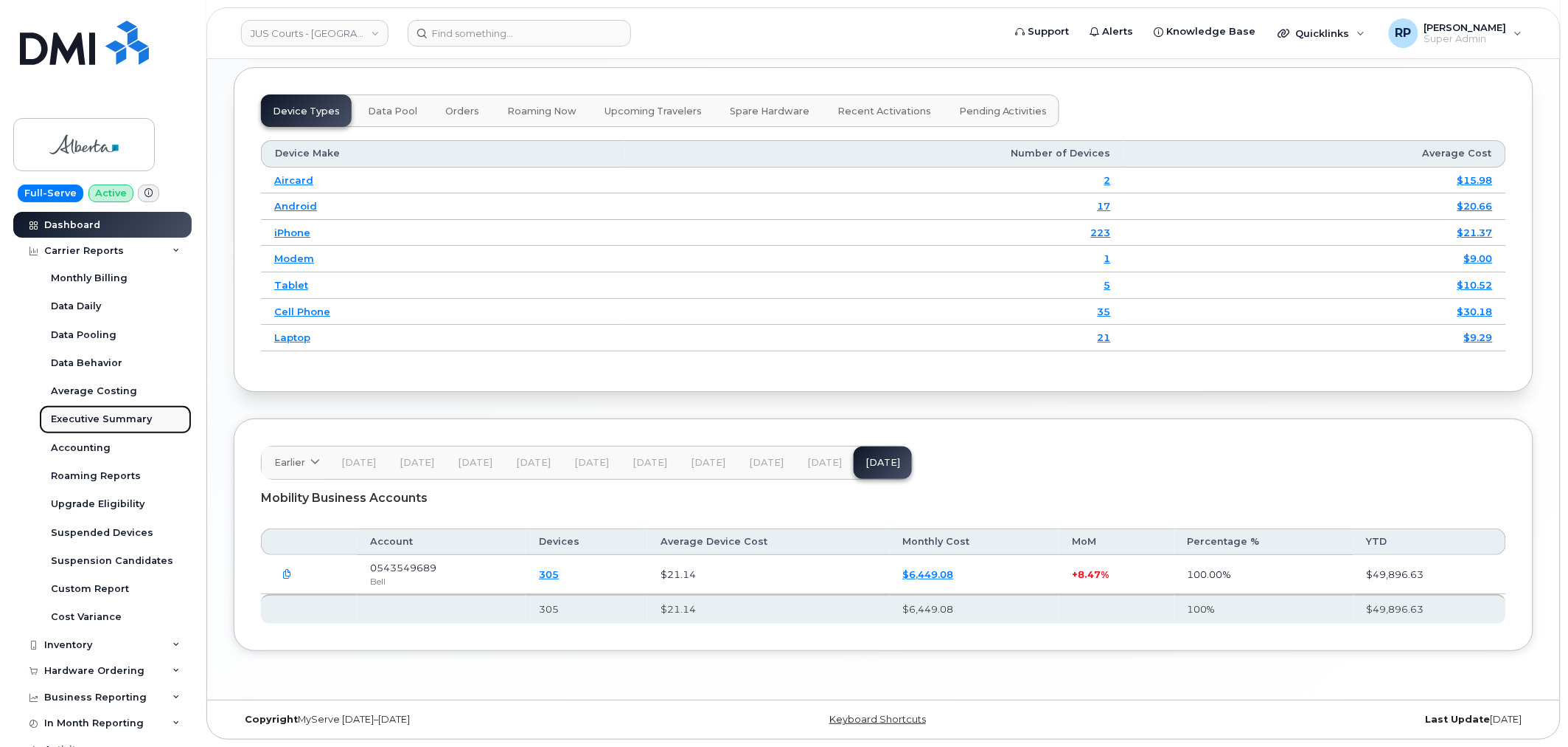
click at [104, 424] on div "Executive Summary" at bounding box center [101, 420] width 101 height 14
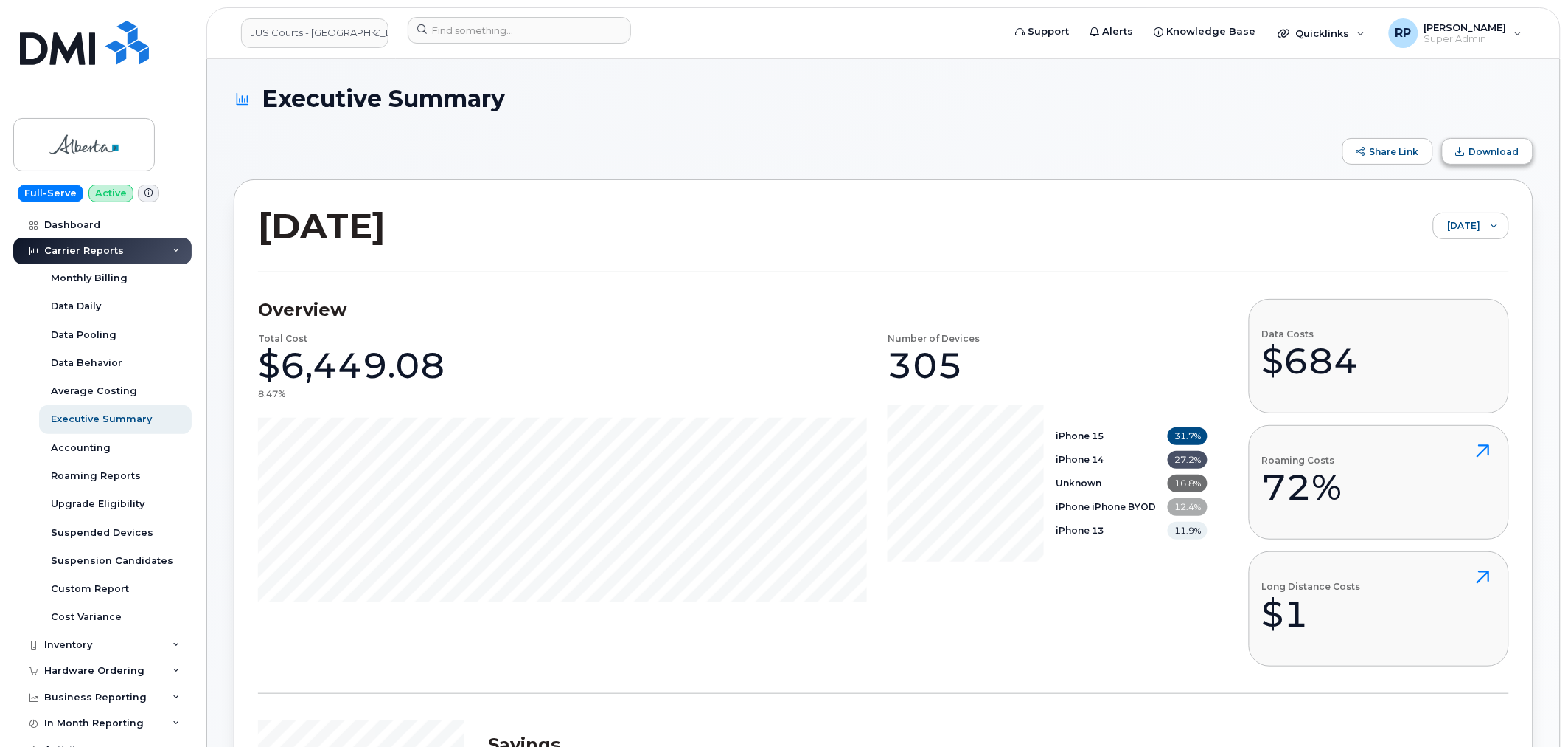
click at [1465, 152] on span "Download" at bounding box center [1461, 151] width 9 height 9
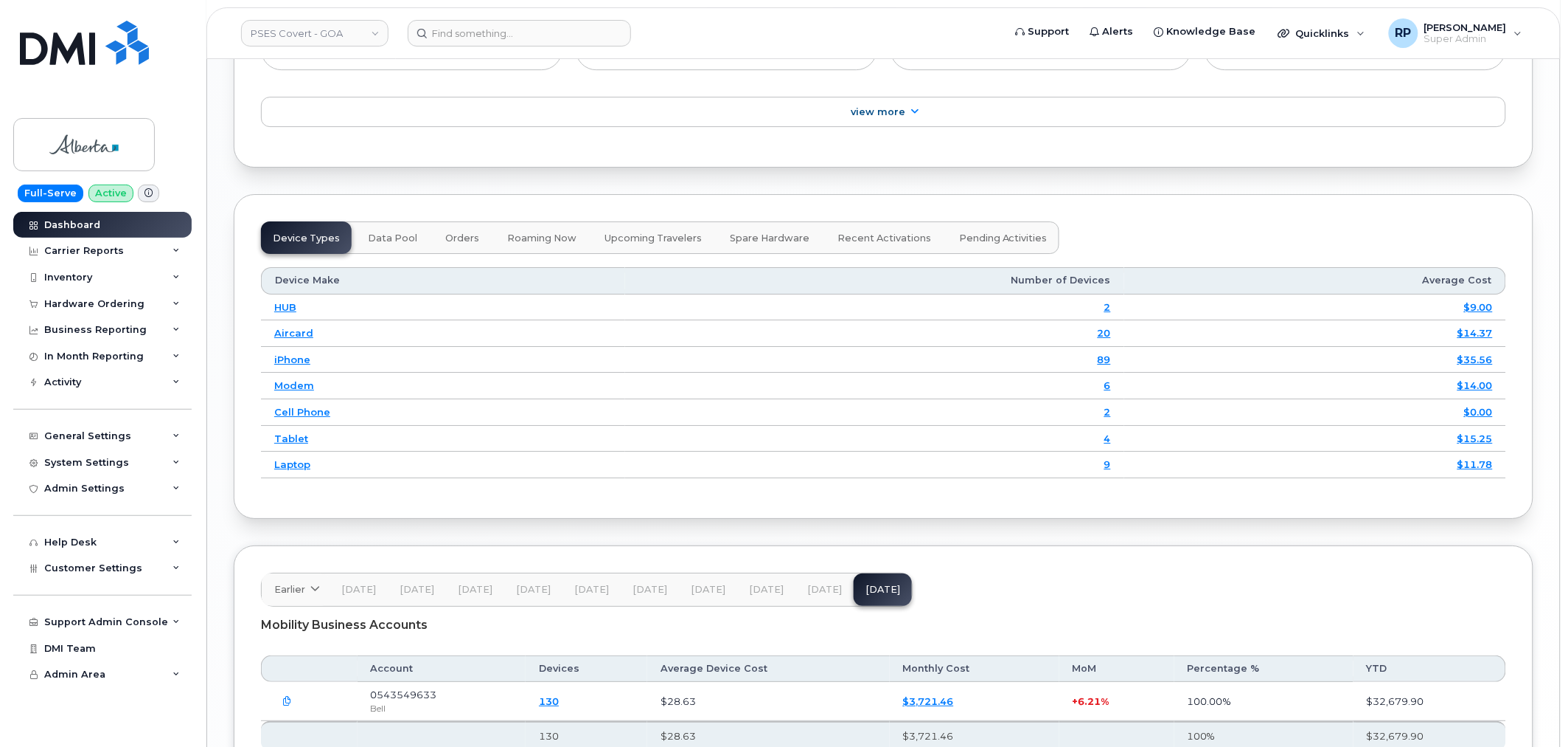
scroll to position [1833, 0]
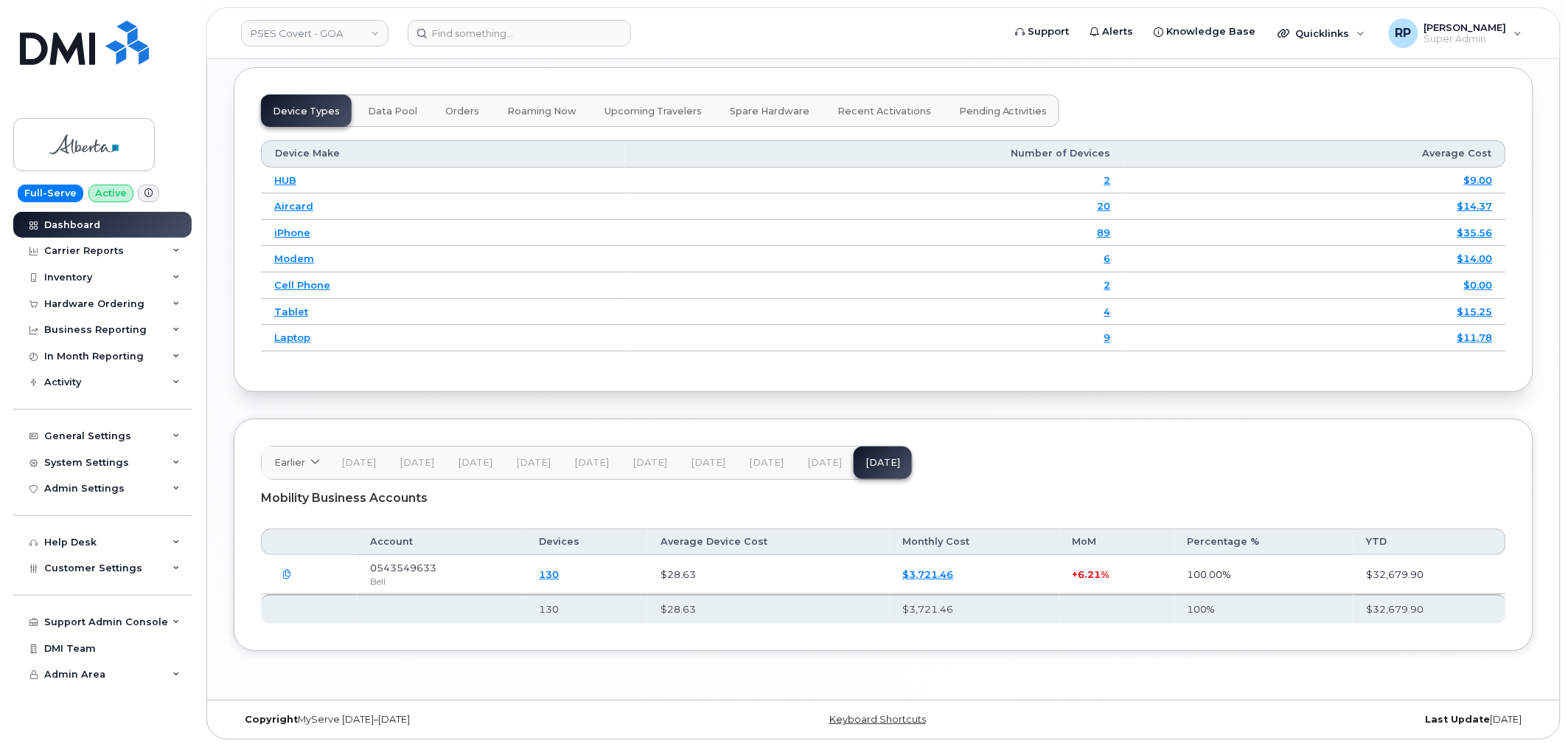
click at [296, 574] on button "button" at bounding box center [287, 574] width 26 height 26
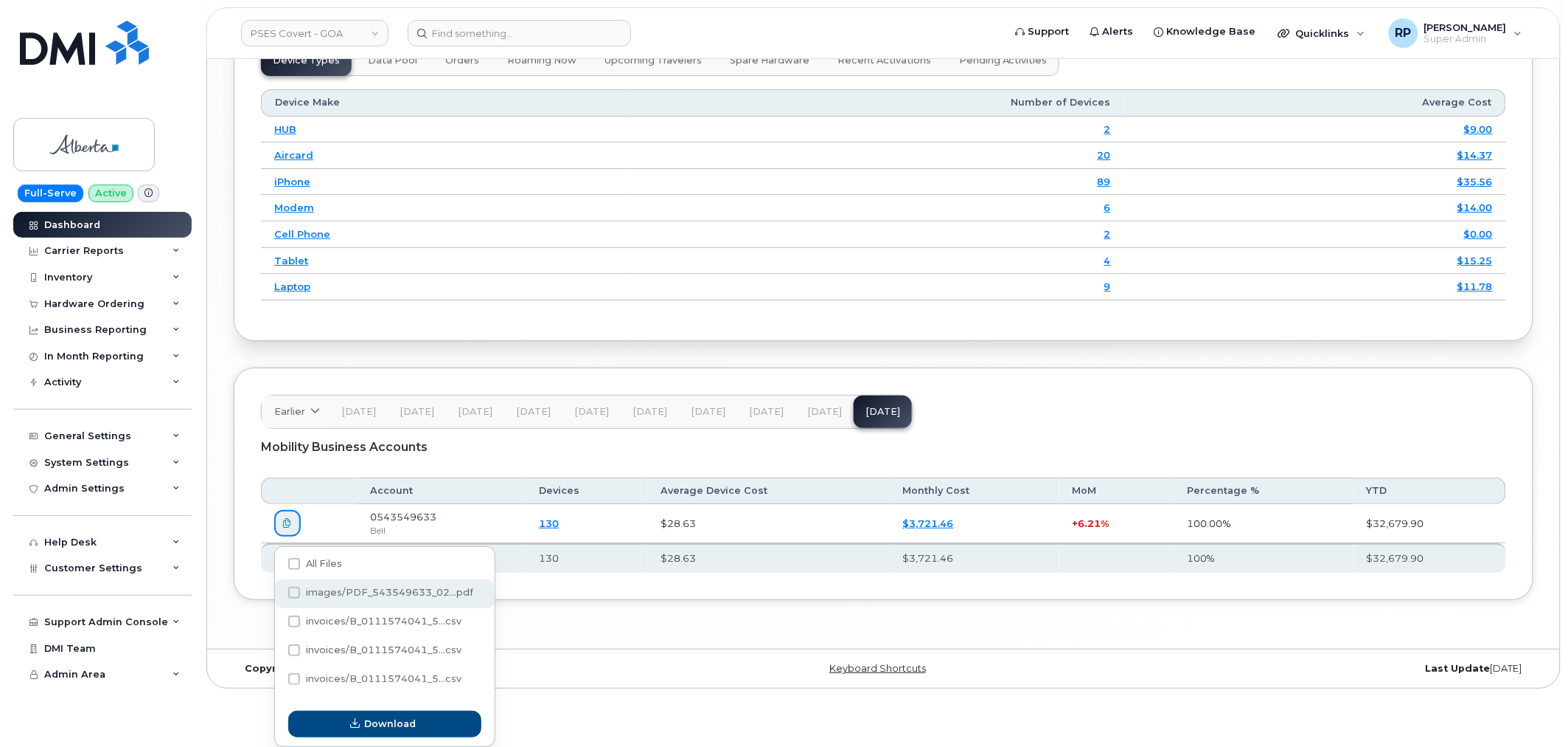
click at [347, 588] on span "images/PDF_543549633_02...pdf" at bounding box center [389, 592] width 167 height 11
click at [278, 589] on input "images/PDF_543549633_02...pdf" at bounding box center [274, 593] width 8 height 8
checkbox input "true"
click at [424, 735] on button "Download" at bounding box center [384, 724] width 193 height 26
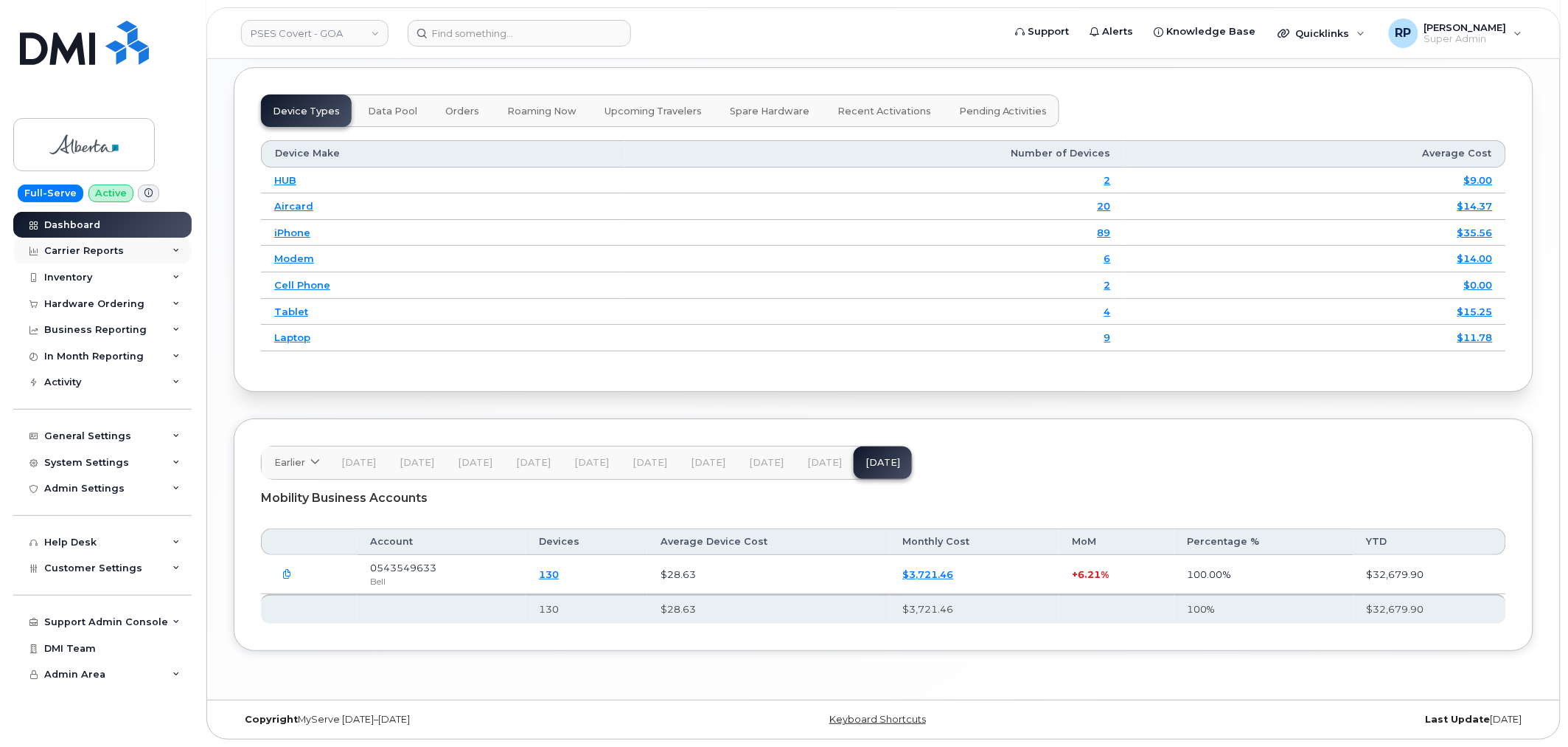
click at [95, 254] on div "Carrier Reports" at bounding box center [84, 251] width 79 height 12
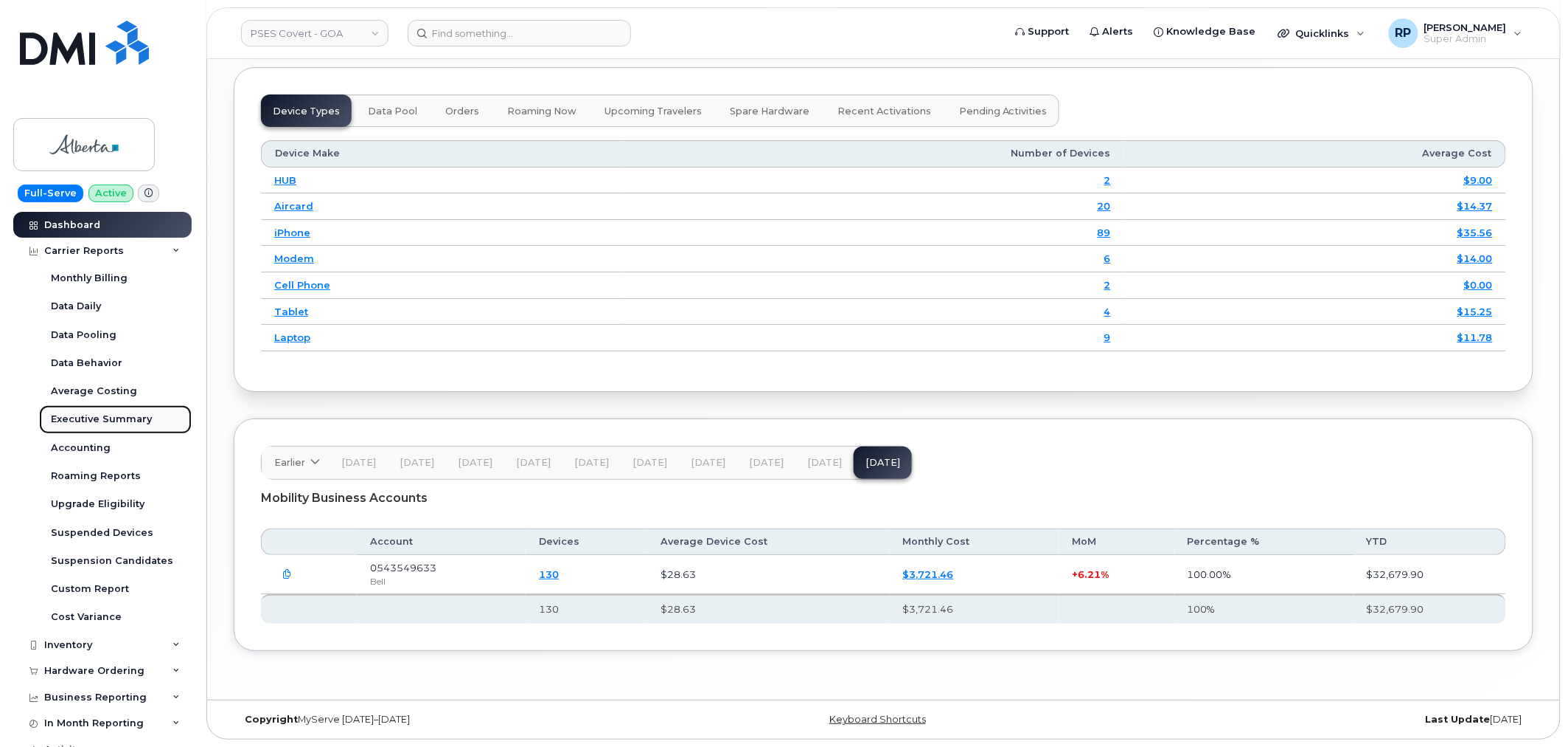
click at [99, 415] on div "Executive Summary" at bounding box center [101, 420] width 101 height 14
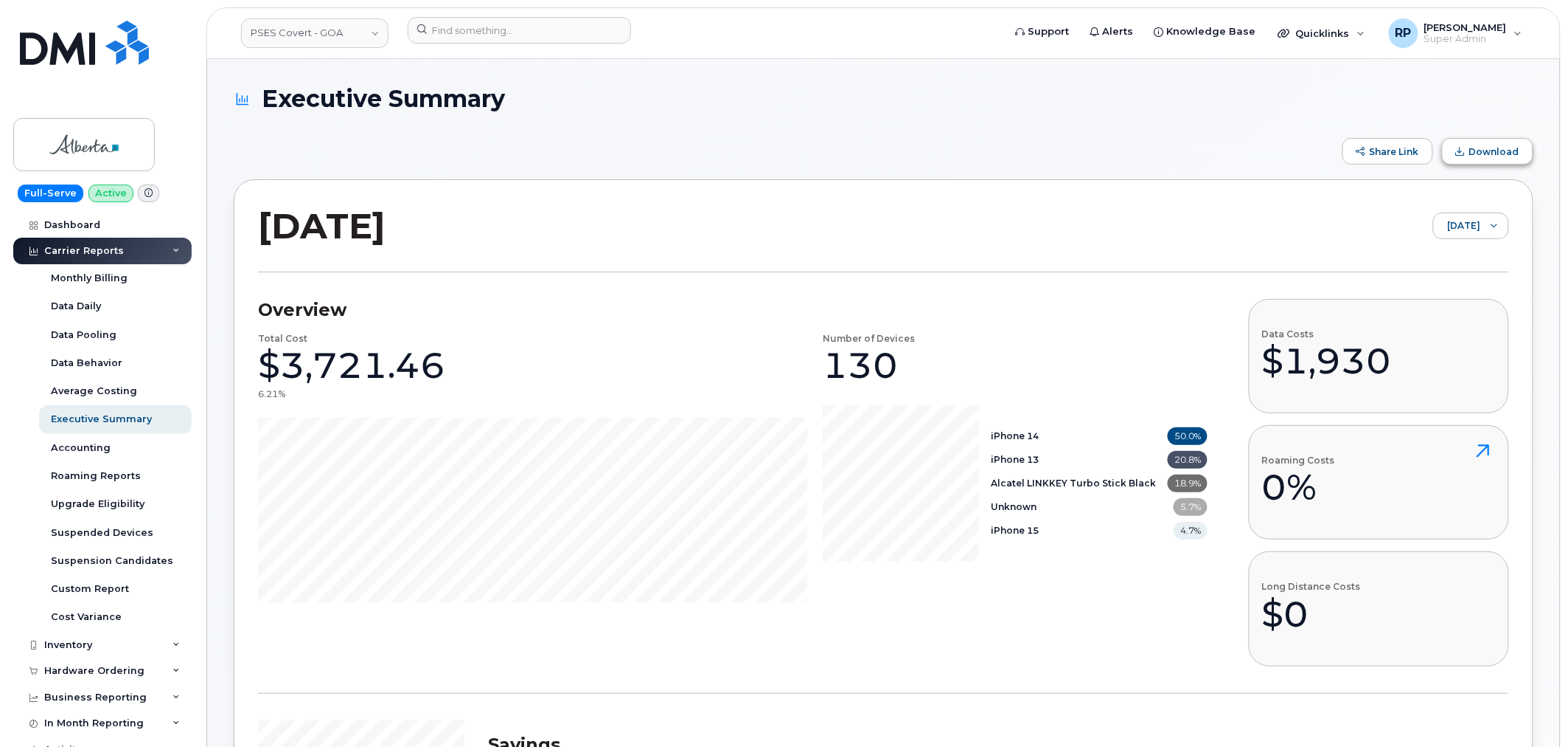
click at [1482, 143] on button "Download" at bounding box center [1487, 151] width 91 height 26
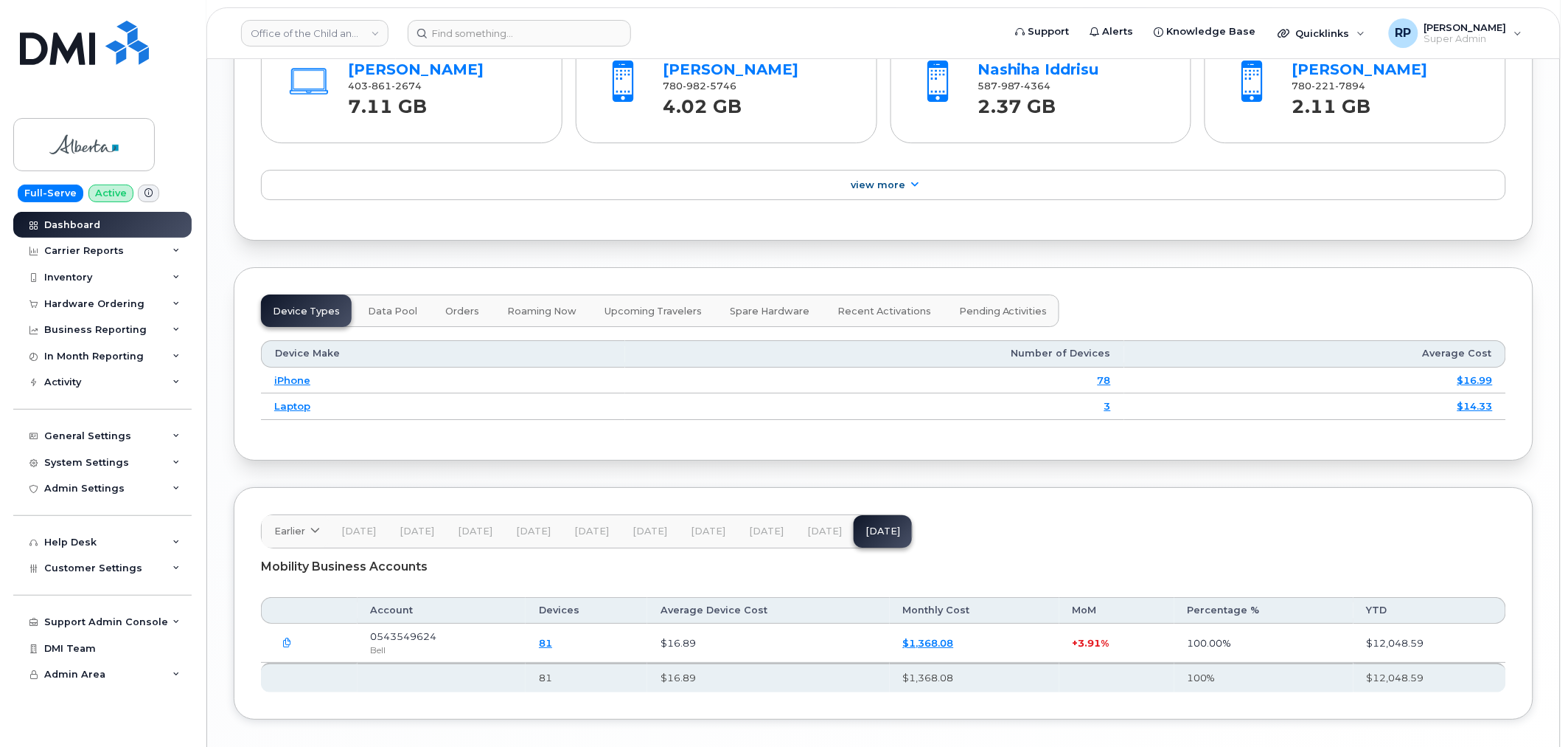
scroll to position [1700, 0]
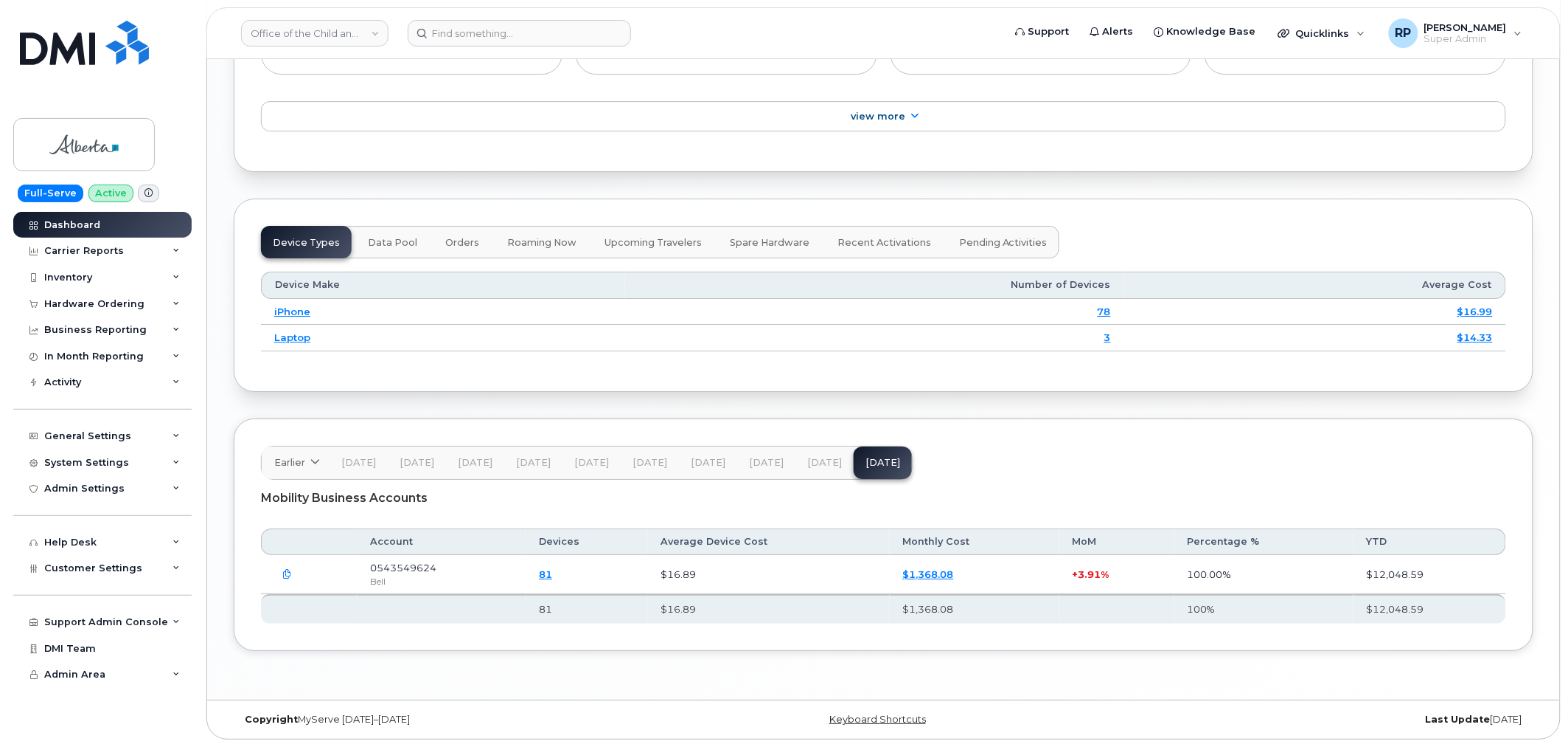
click at [286, 570] on icon "button" at bounding box center [287, 574] width 9 height 9
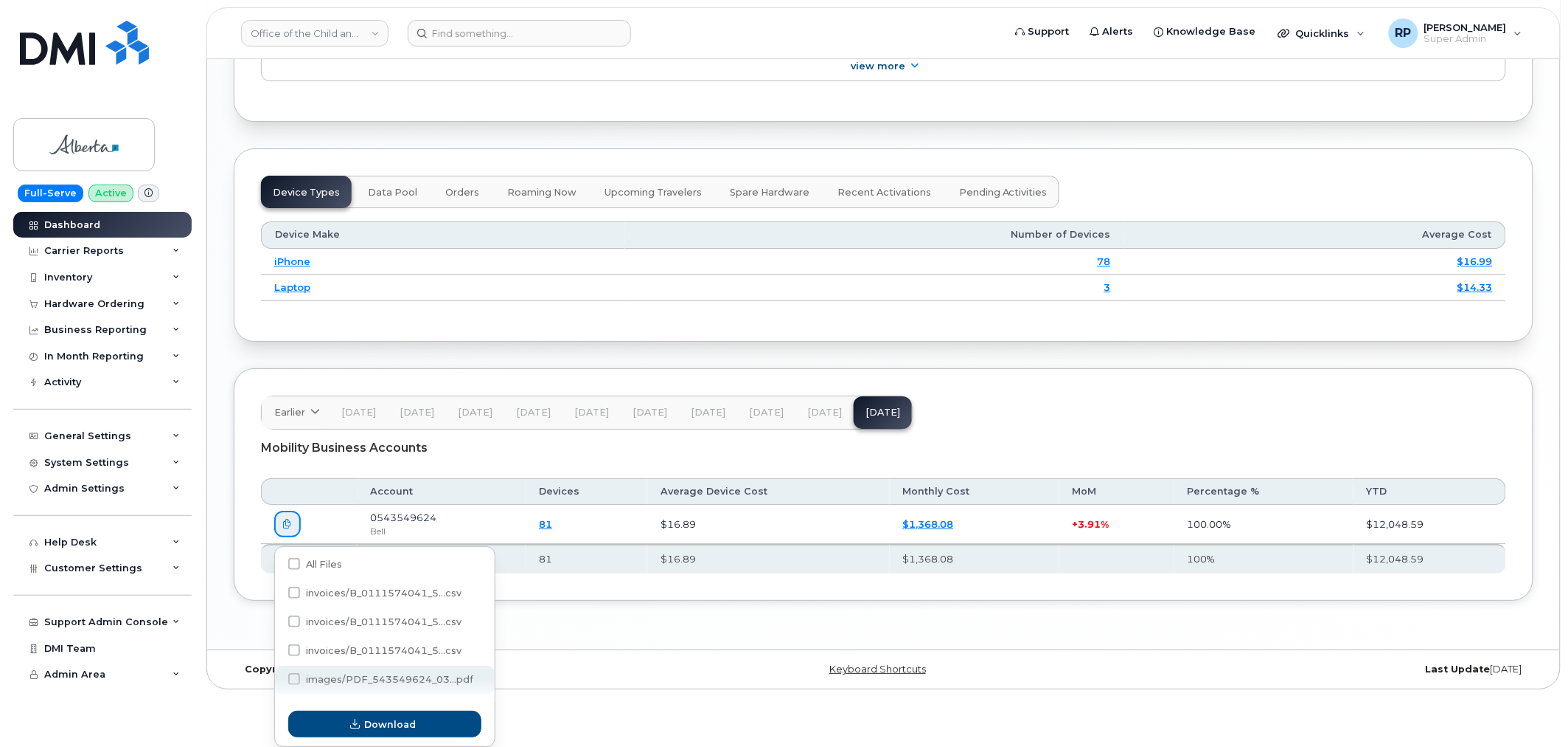
click at [391, 675] on span "images/PDF_543549624_03...pdf" at bounding box center [389, 679] width 167 height 11
click at [278, 675] on input "images/PDF_543549624_03...pdf" at bounding box center [274, 679] width 8 height 8
checkbox input "true"
click at [411, 723] on span "Download" at bounding box center [390, 724] width 52 height 14
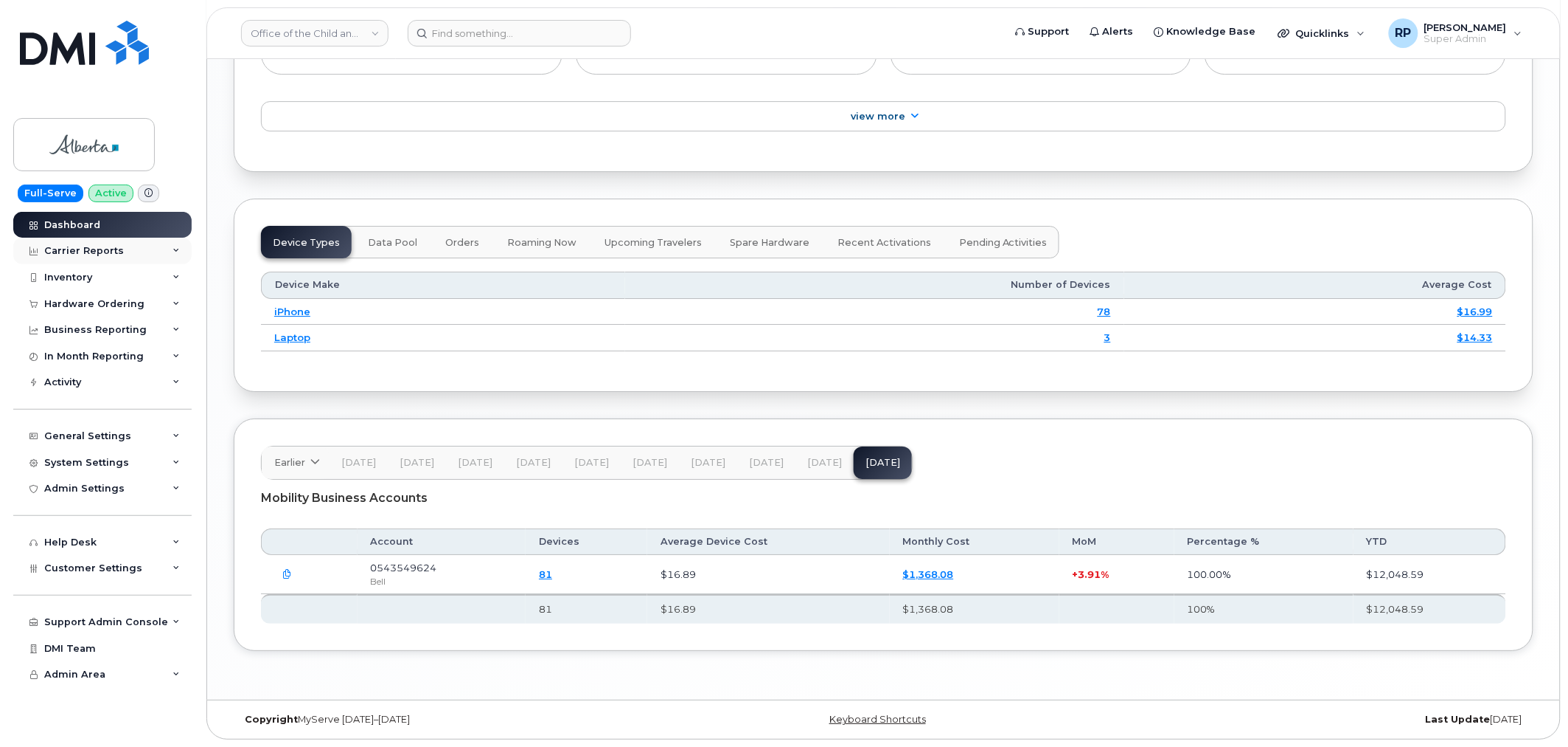
click at [108, 247] on div "Carrier Reports" at bounding box center [84, 251] width 79 height 12
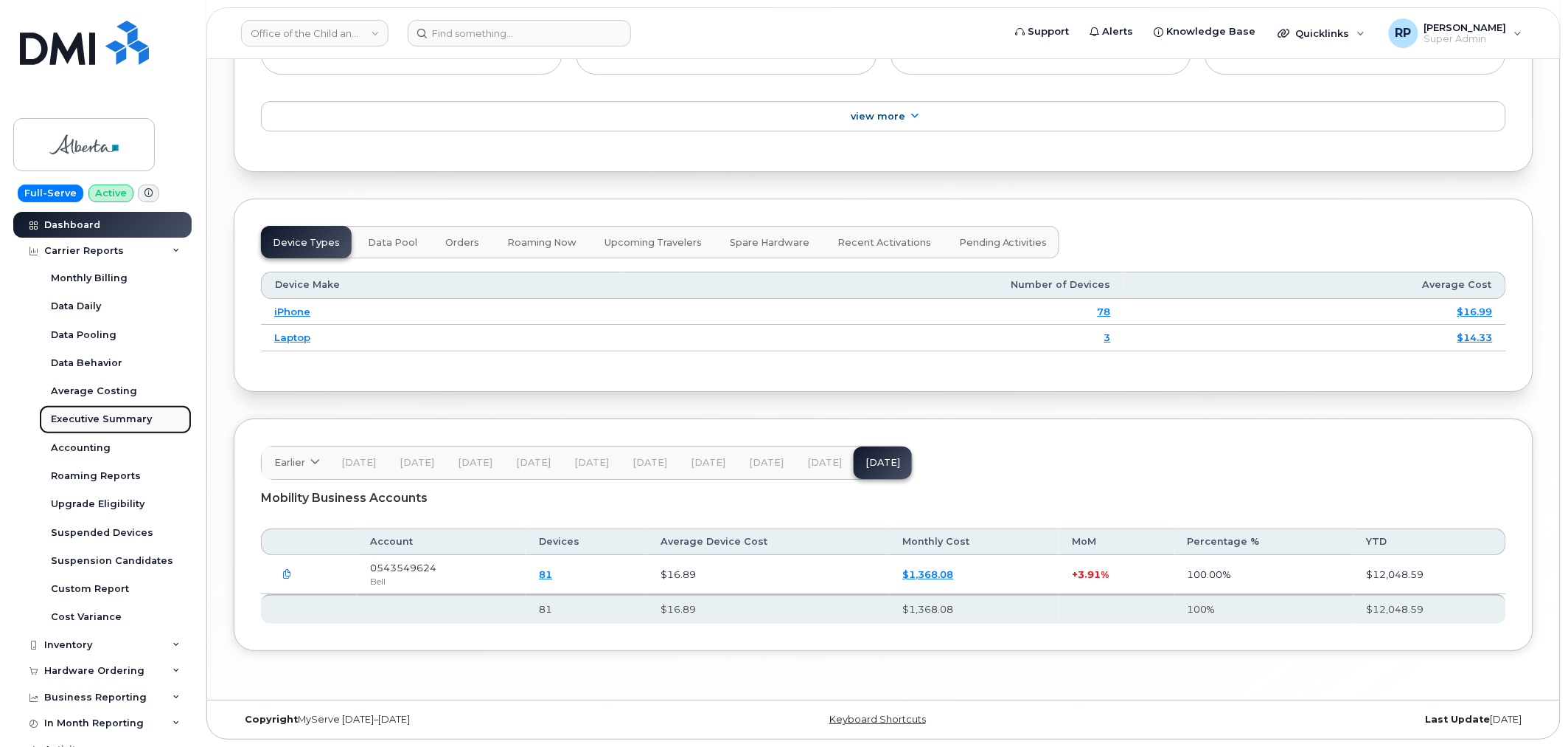
click at [112, 411] on link "Executive Summary" at bounding box center [115, 419] width 153 height 28
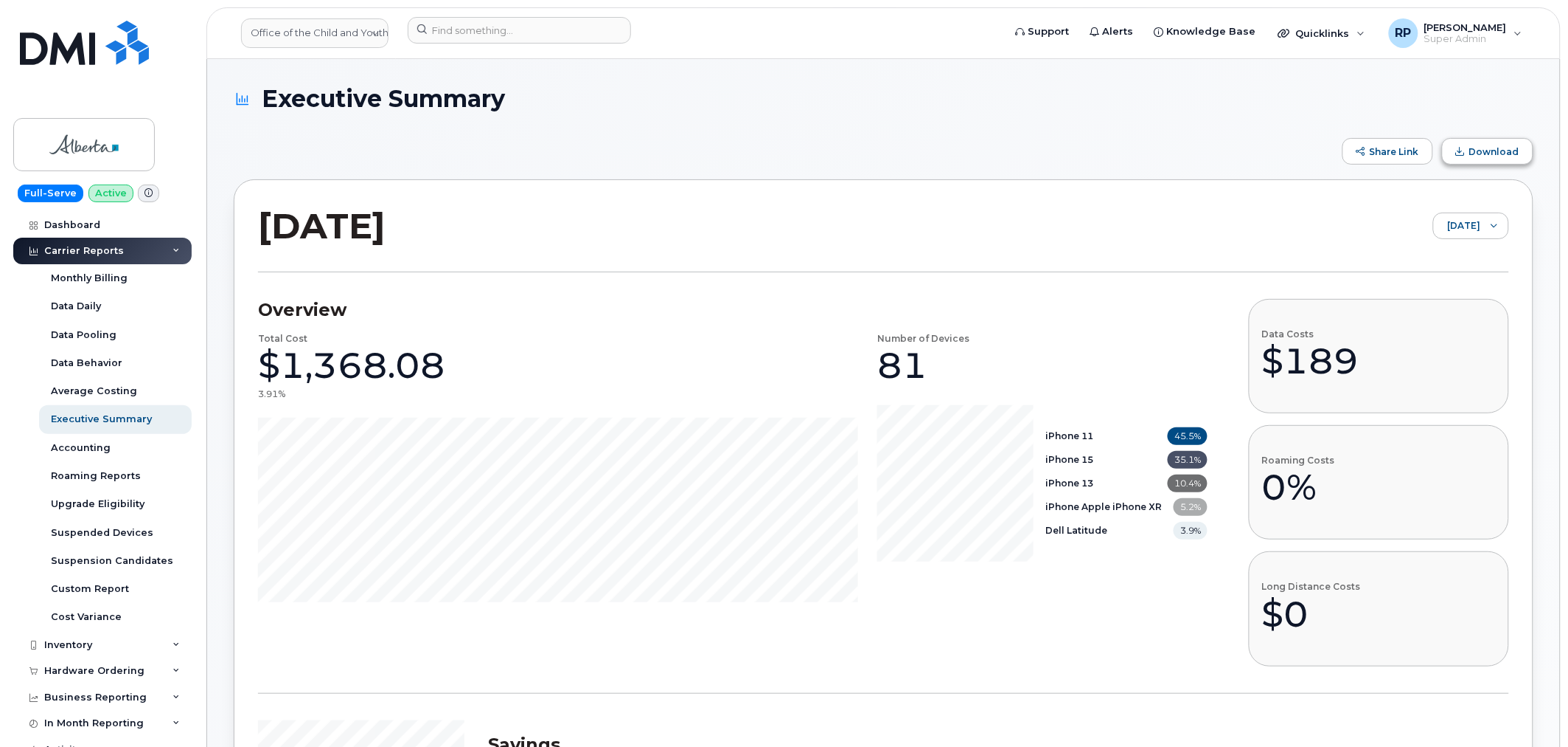
click at [1486, 150] on span "Download" at bounding box center [1494, 151] width 50 height 11
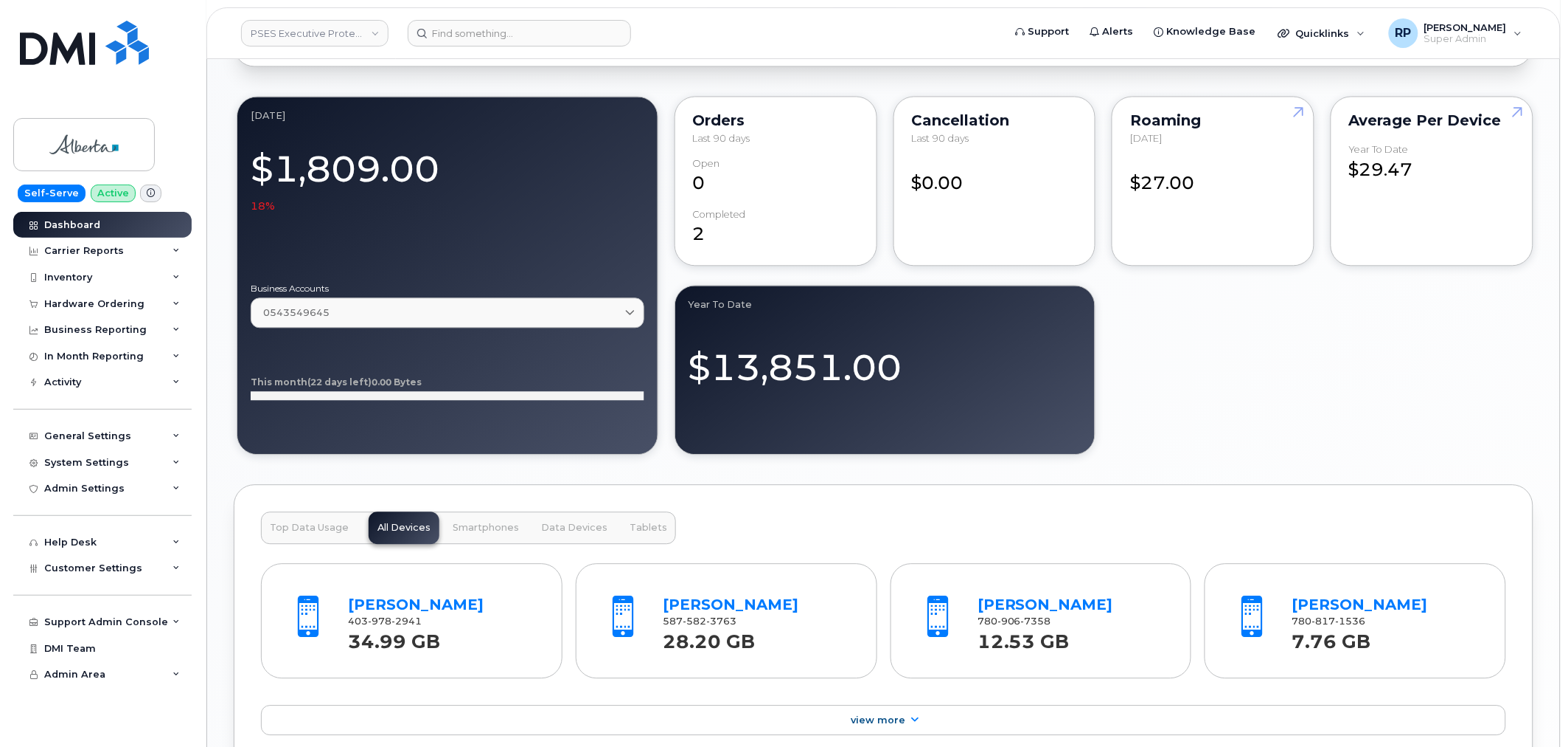
scroll to position [1639, 0]
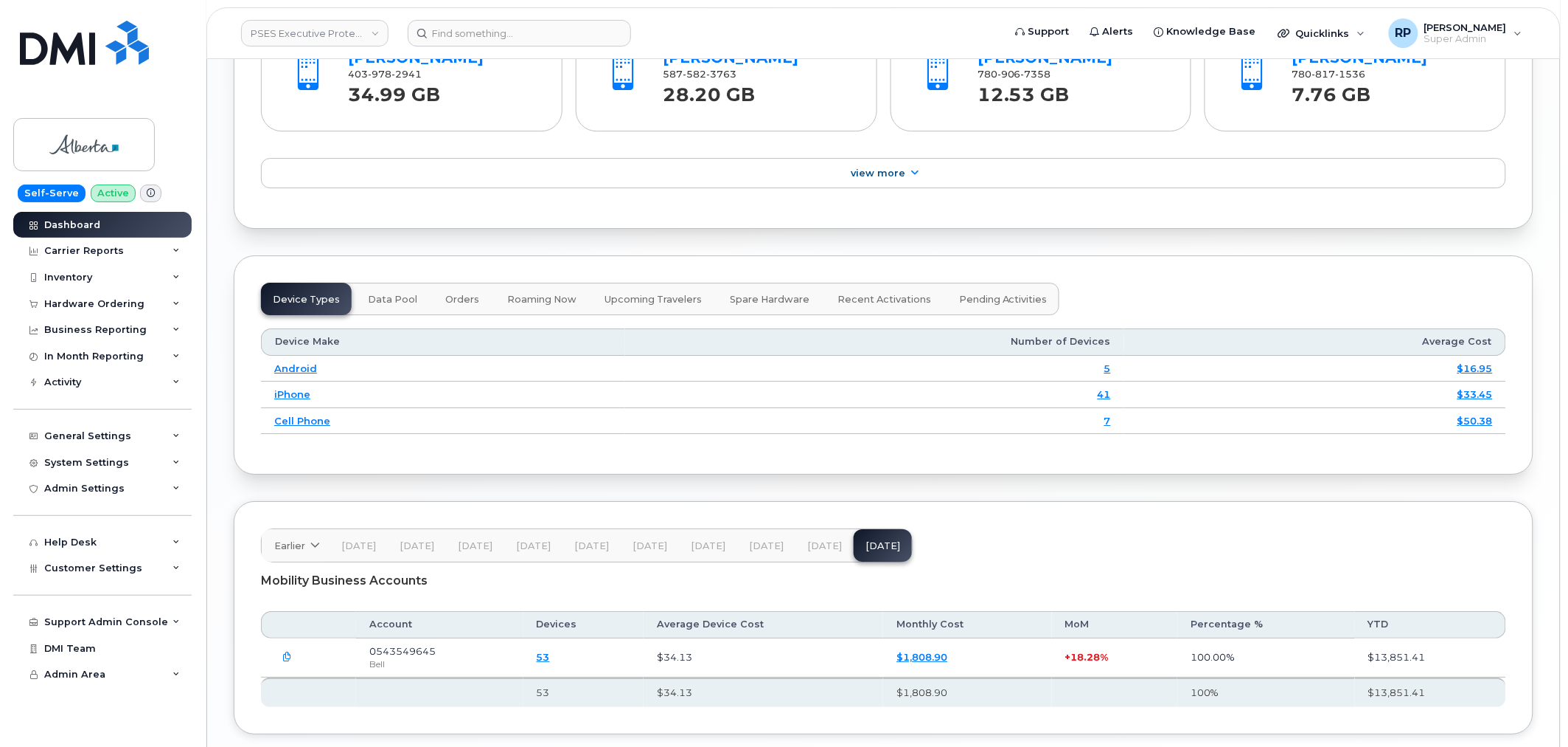
click at [293, 662] on button "button" at bounding box center [287, 657] width 26 height 26
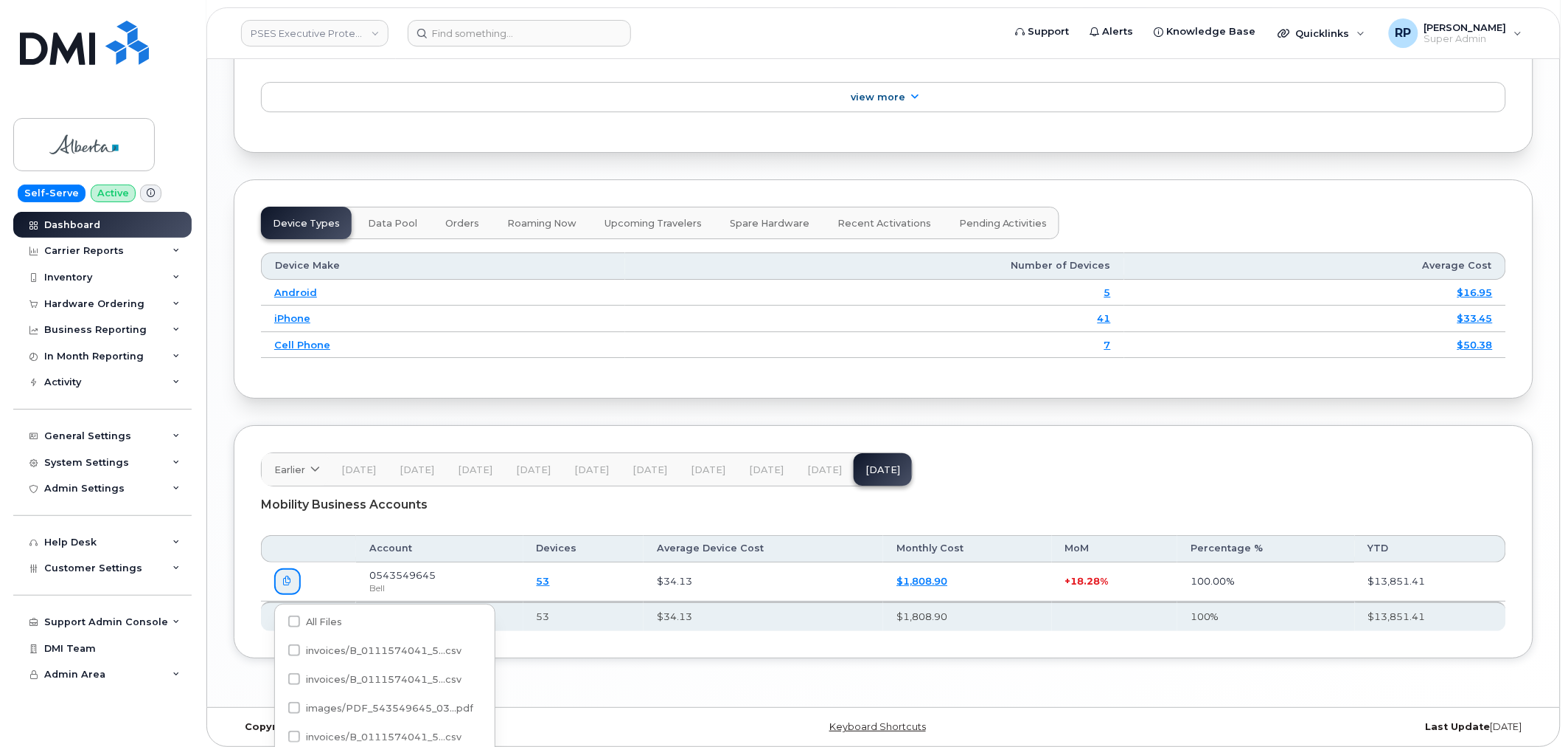
scroll to position [1774, 0]
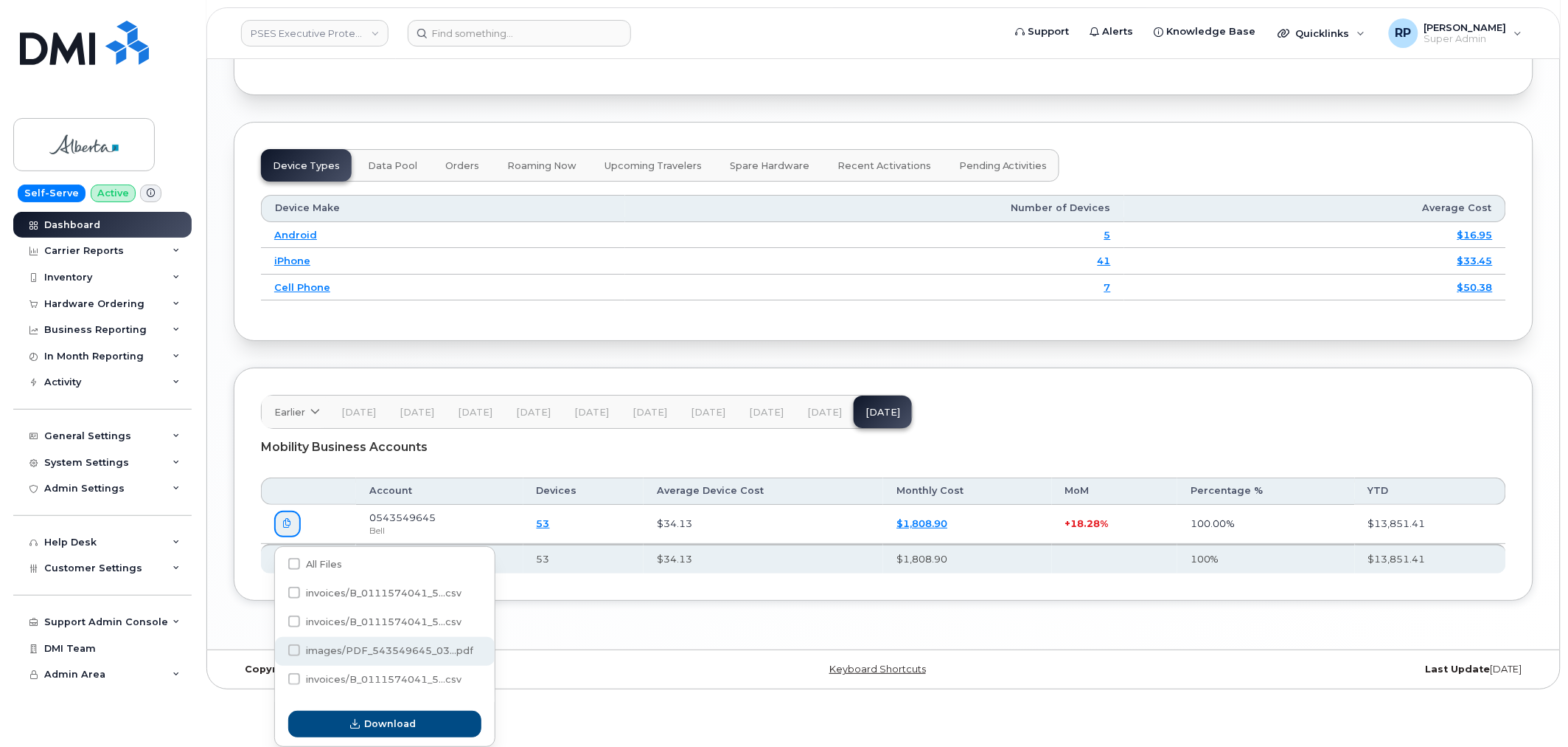
click at [372, 645] on span "images/PDF_543549645_03...pdf" at bounding box center [389, 650] width 167 height 11
click at [278, 647] on input "images/PDF_543549645_03...pdf" at bounding box center [274, 651] width 8 height 8
checkbox input "true"
click at [380, 730] on span "Download" at bounding box center [390, 723] width 52 height 14
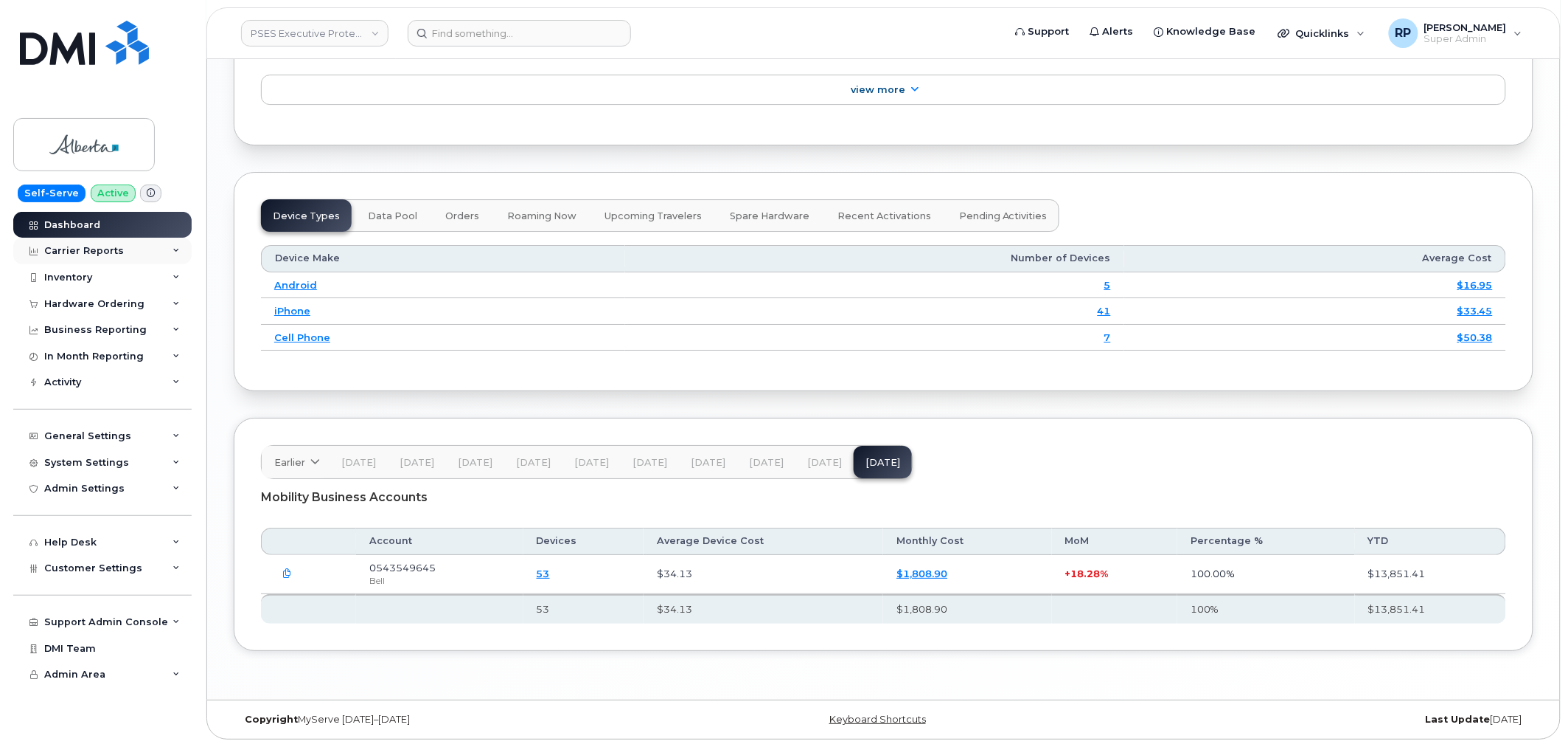
click at [107, 258] on div "Carrier Reports" at bounding box center [102, 251] width 178 height 26
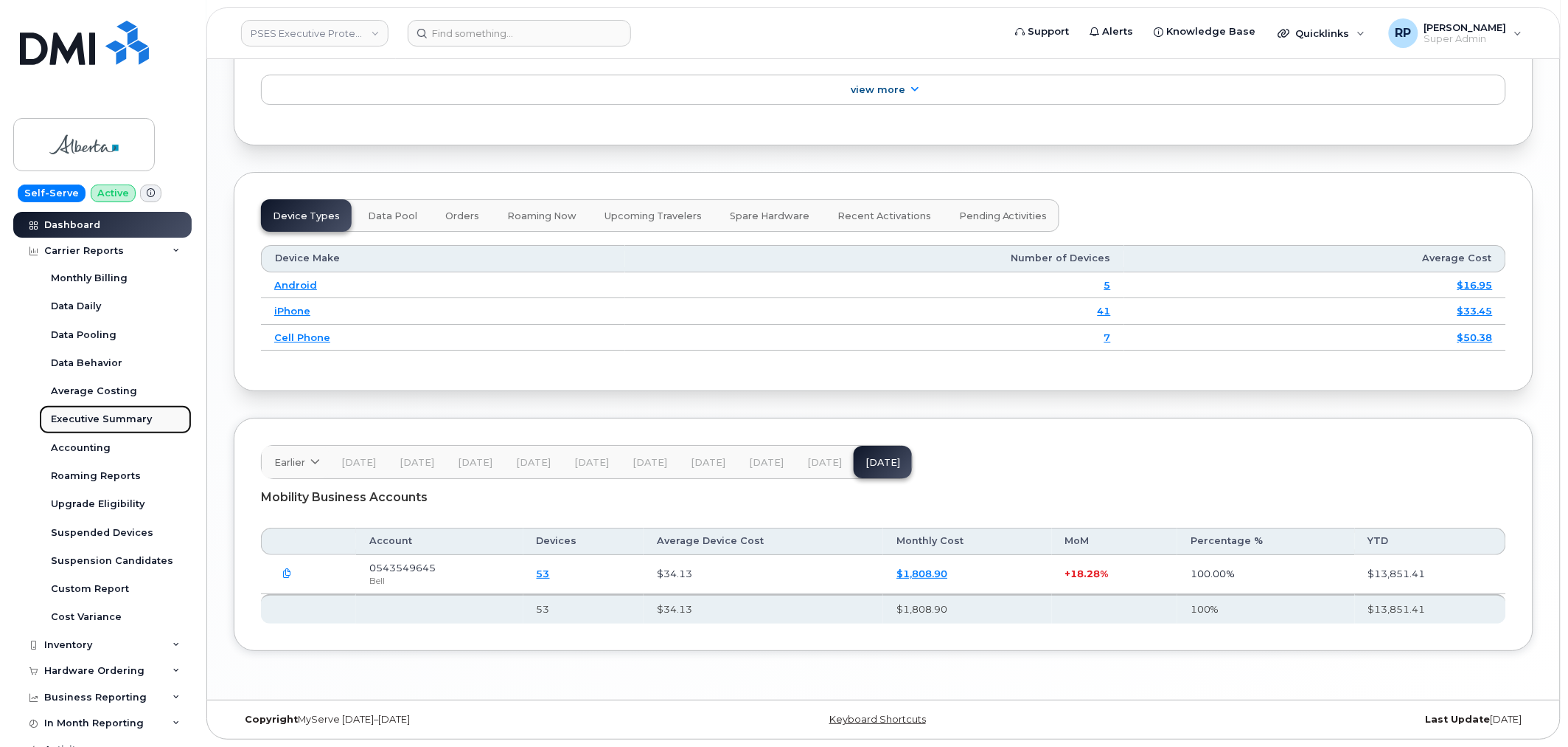
click at [105, 414] on div "Executive Summary" at bounding box center [101, 420] width 101 height 14
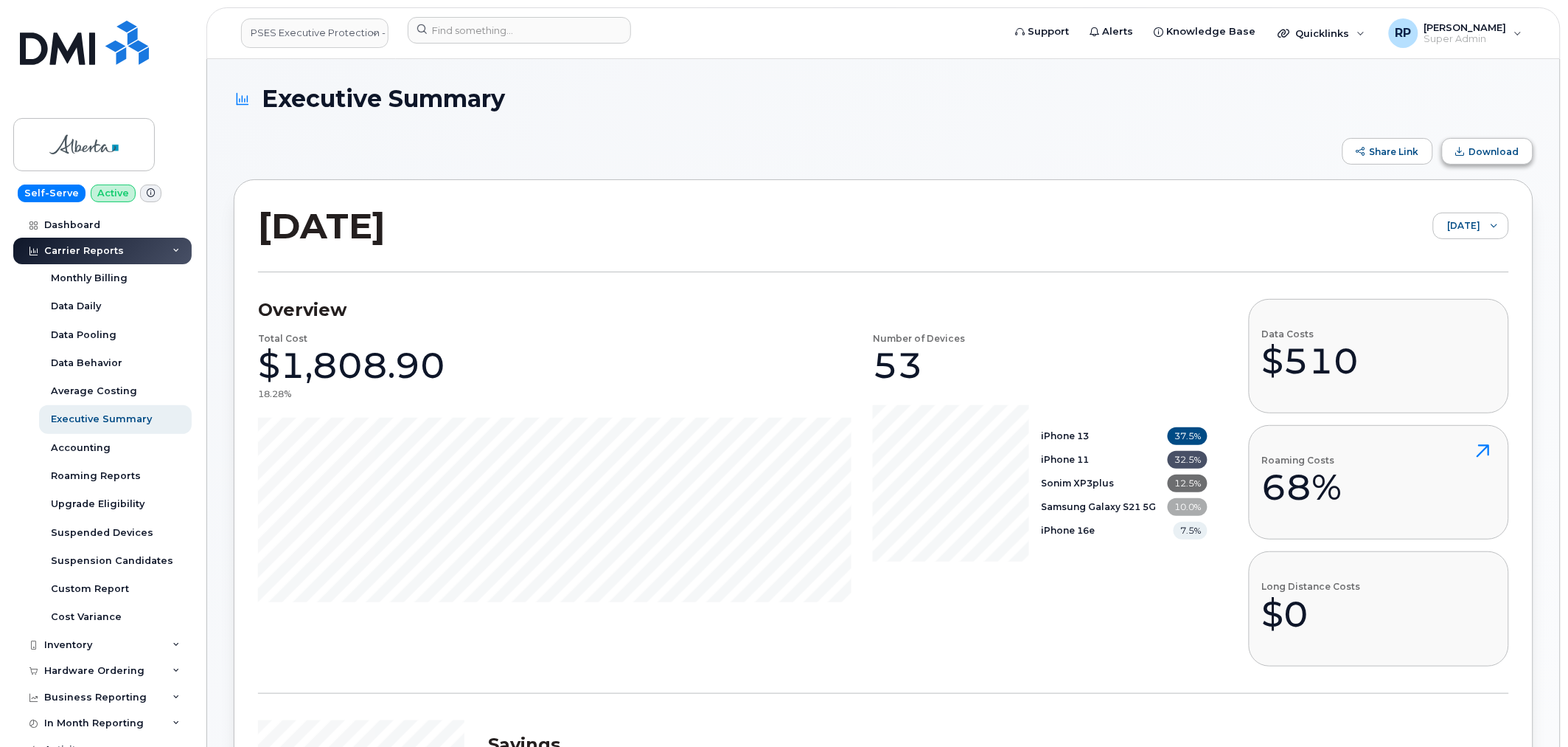
click at [1509, 140] on button "Download" at bounding box center [1487, 151] width 91 height 26
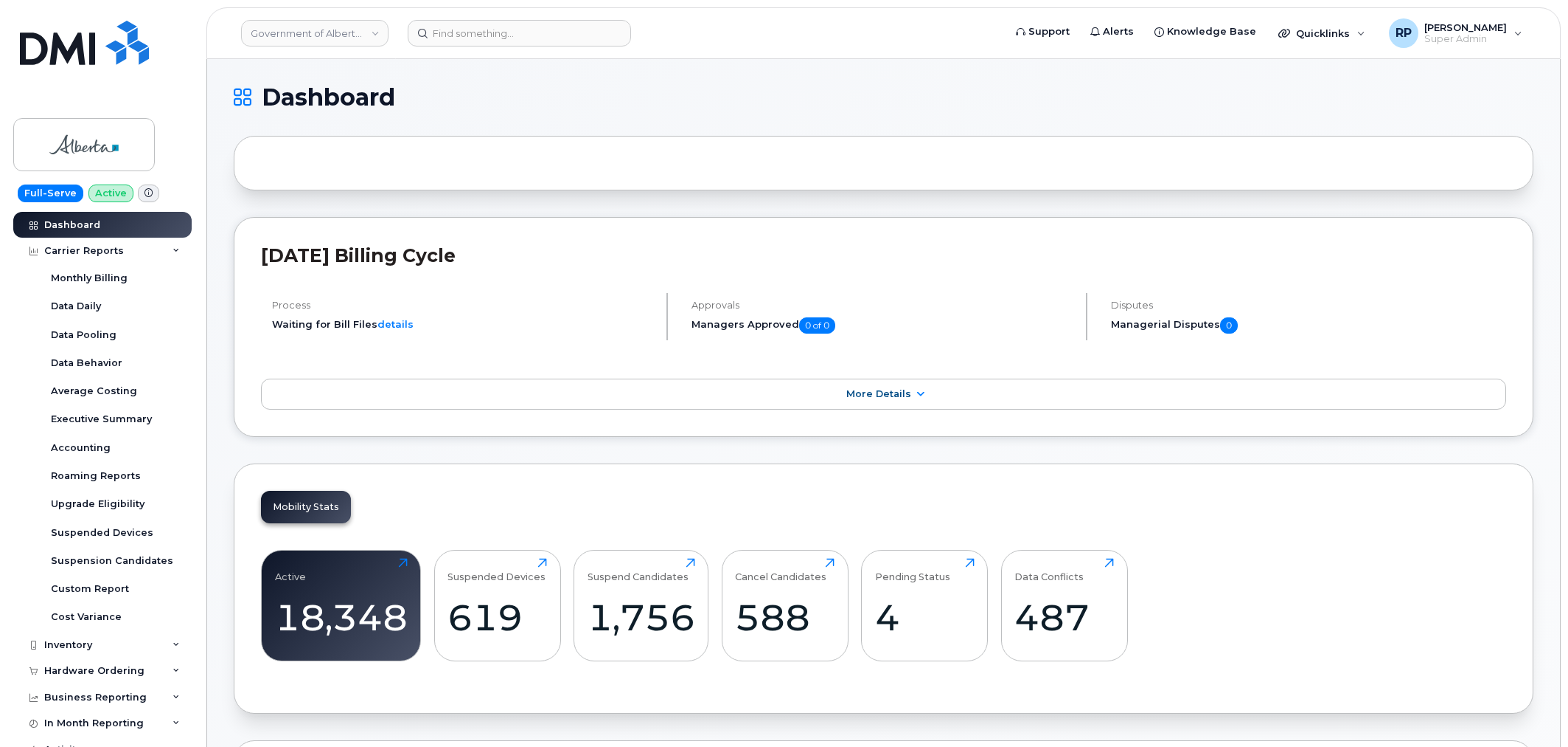
scroll to position [2025, 0]
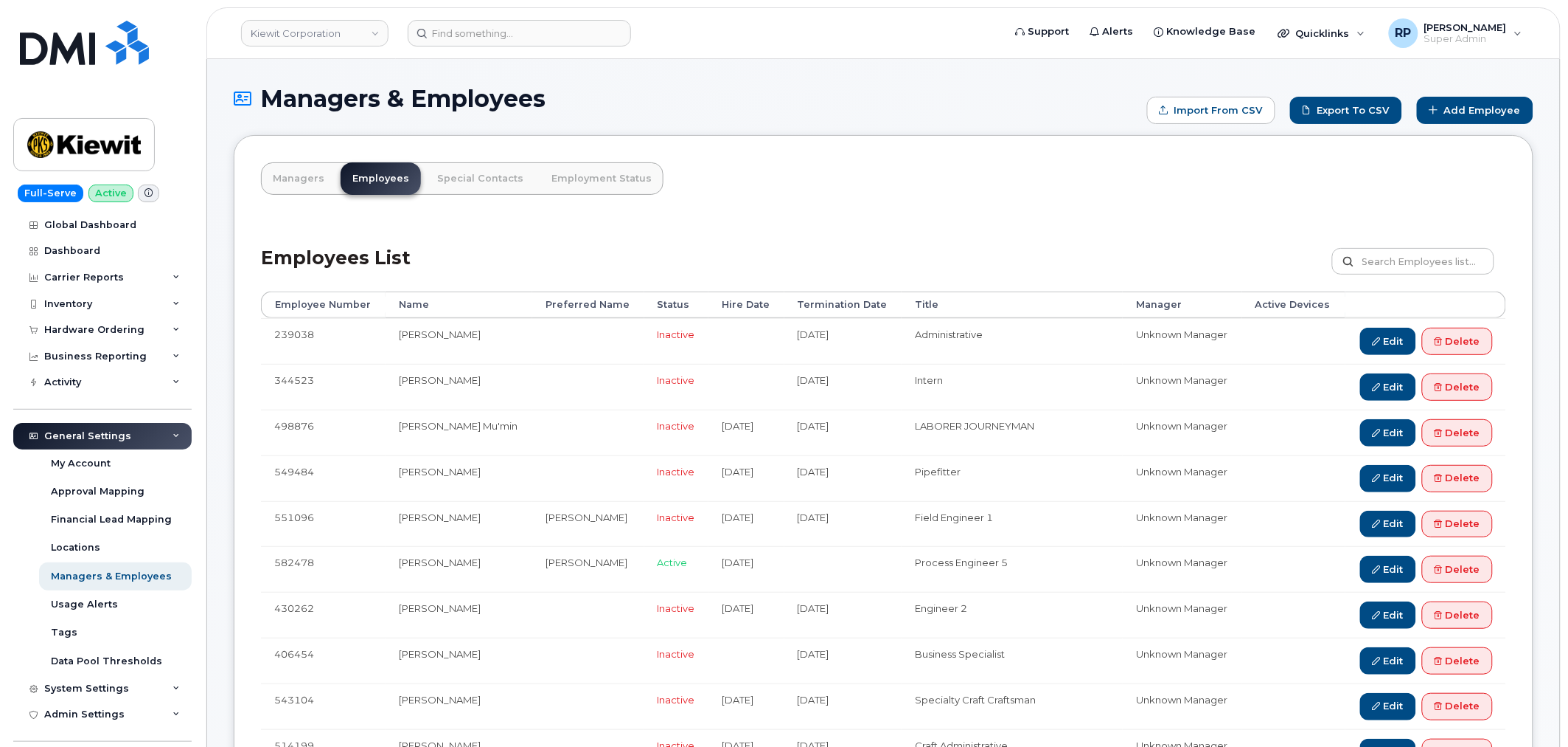
click at [677, 257] on div "Employees List Customize Filter Refresh Export" at bounding box center [883, 257] width 1245 height 70
click at [323, 30] on link "Kiewit Corporation" at bounding box center [314, 32] width 147 height 26
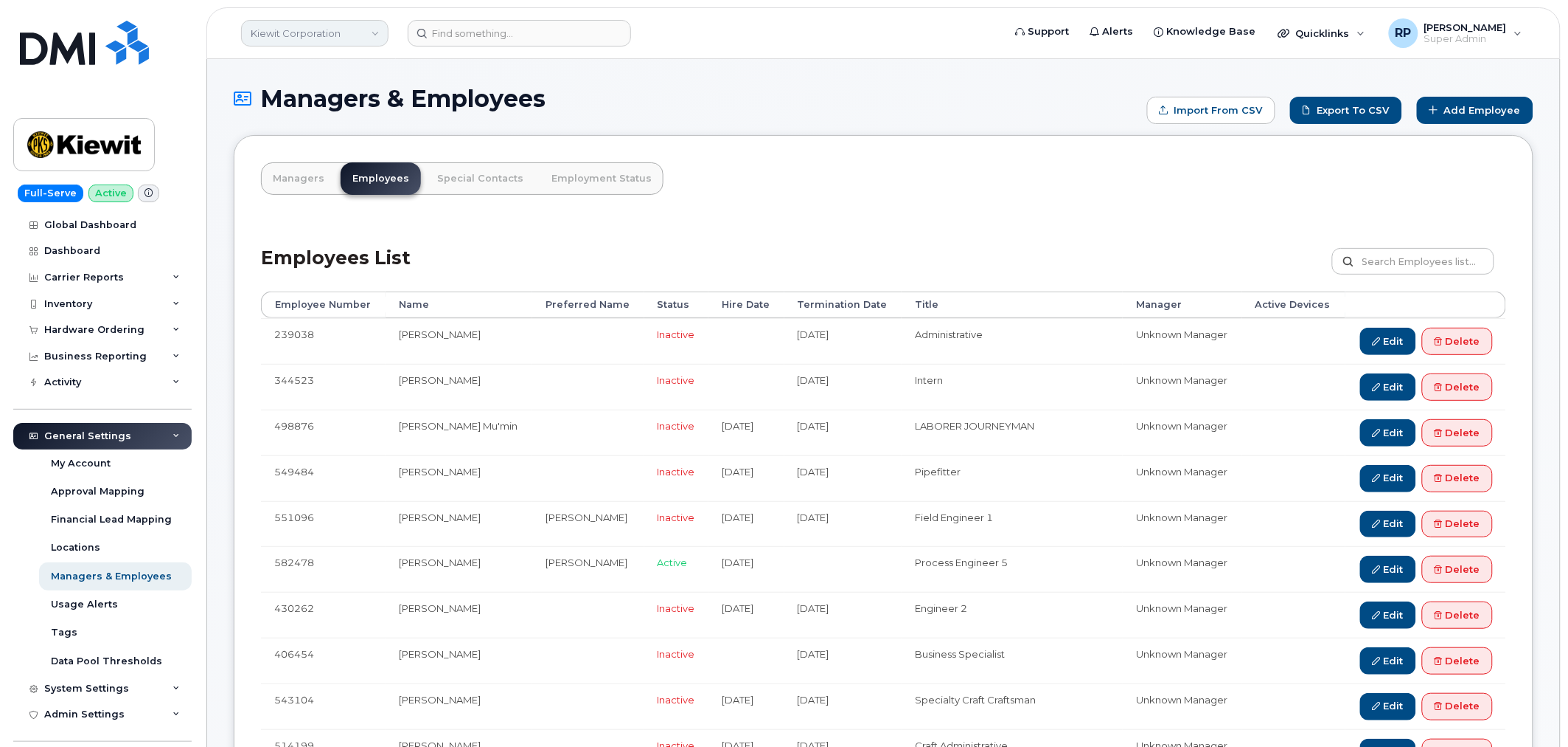
click at [315, 34] on link "Kiewit Corporation" at bounding box center [314, 32] width 147 height 26
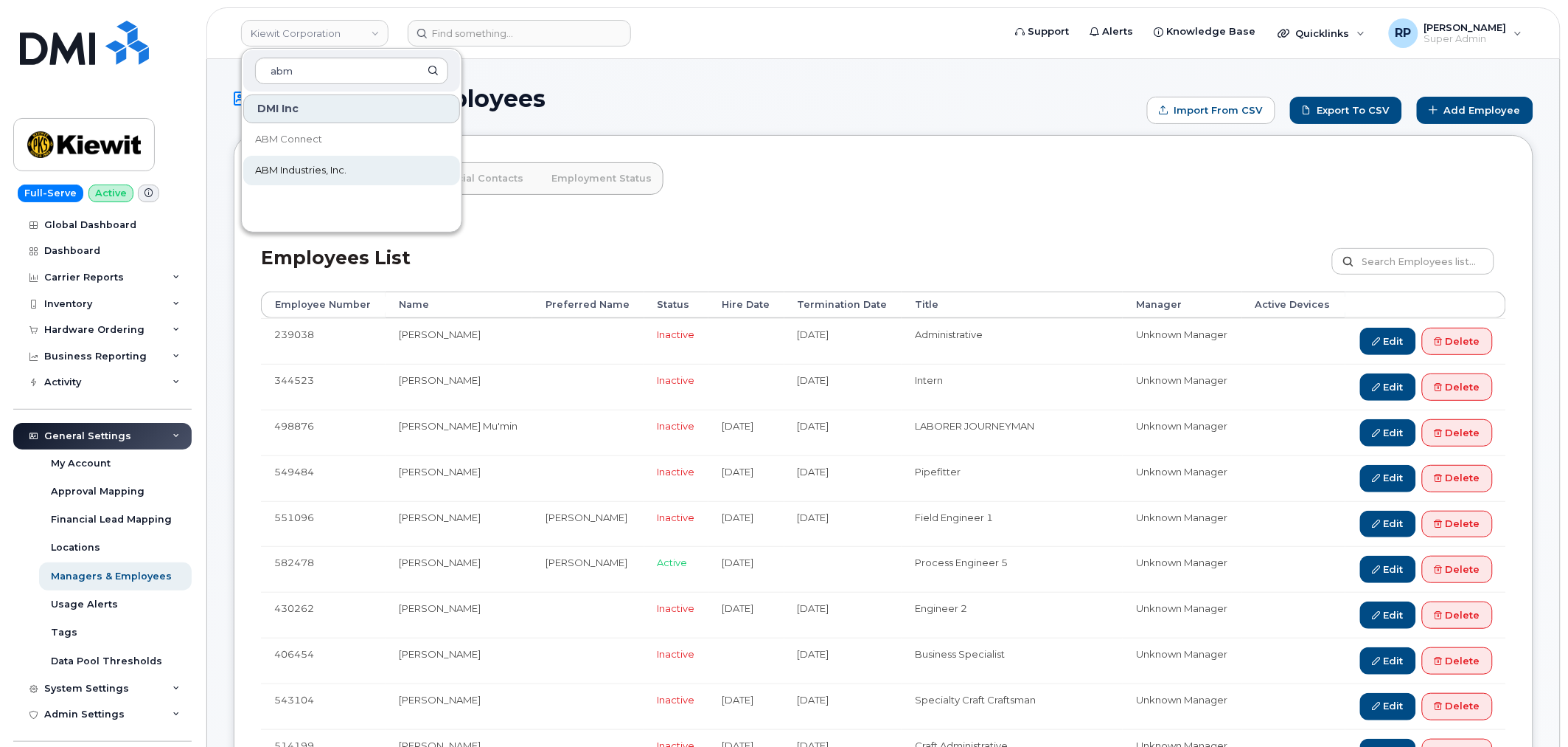
type input "abm"
click at [319, 168] on span "ABM Industries, Inc." at bounding box center [300, 170] width 91 height 14
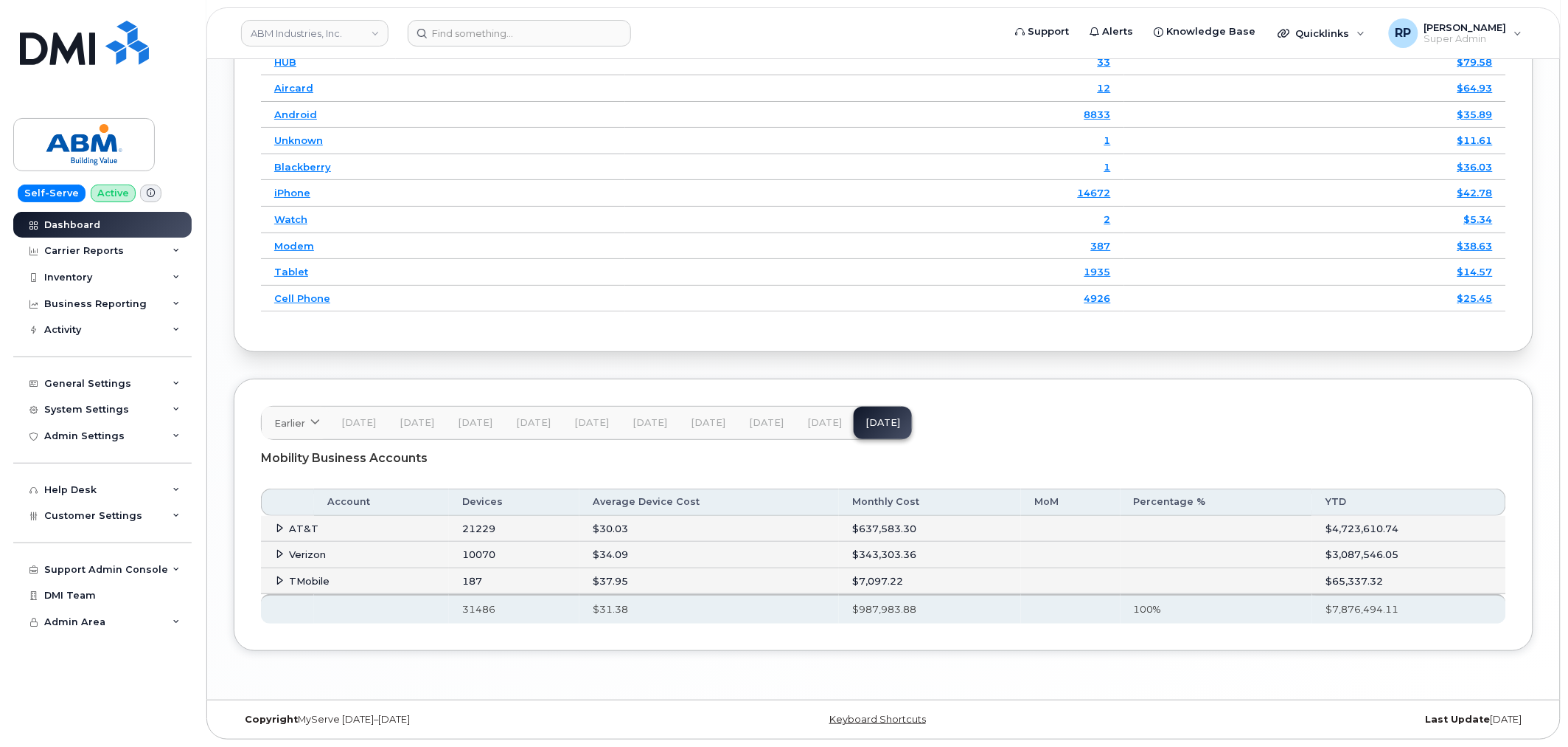
scroll to position [1990, 0]
click at [281, 523] on icon at bounding box center [280, 527] width 9 height 9
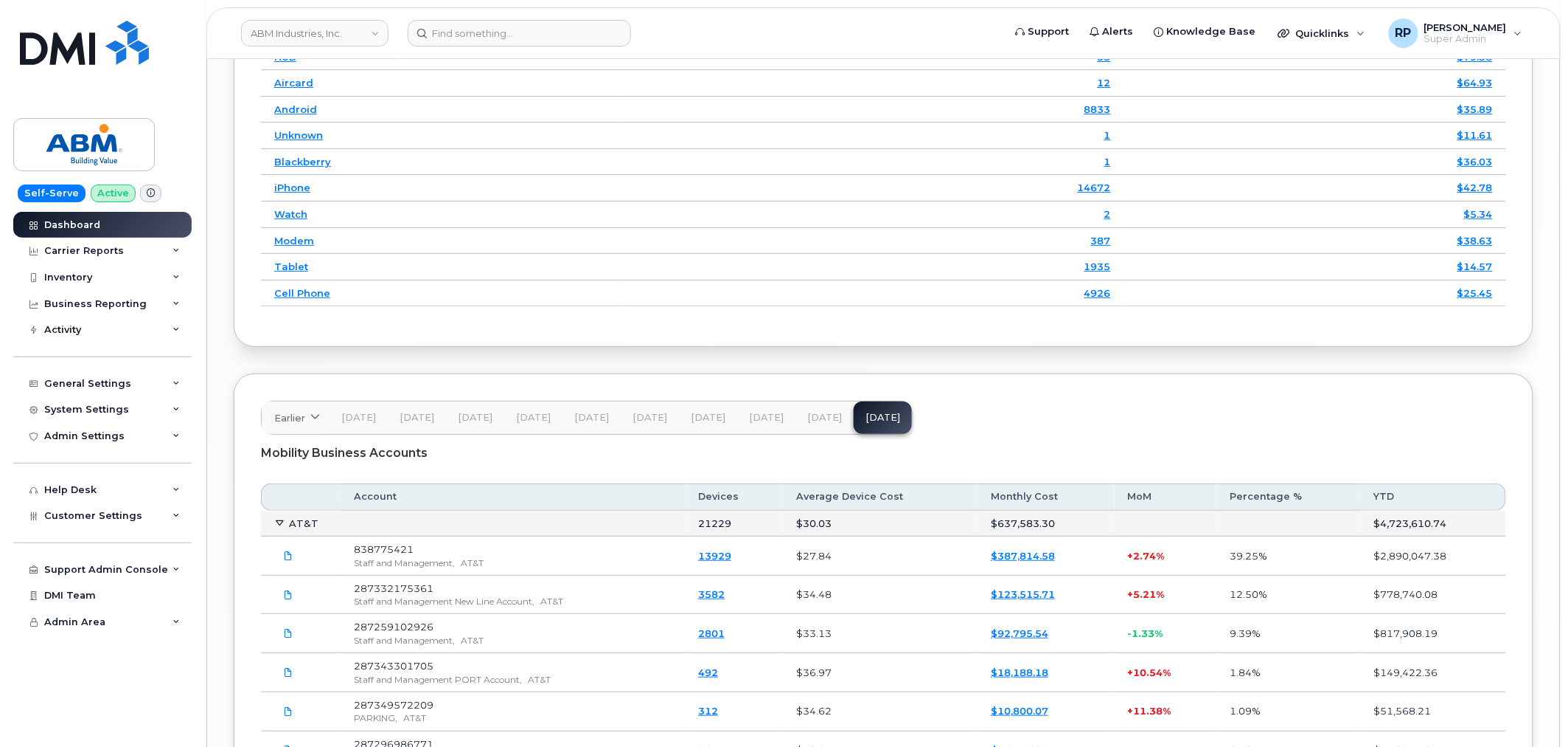
scroll to position [2055, 0]
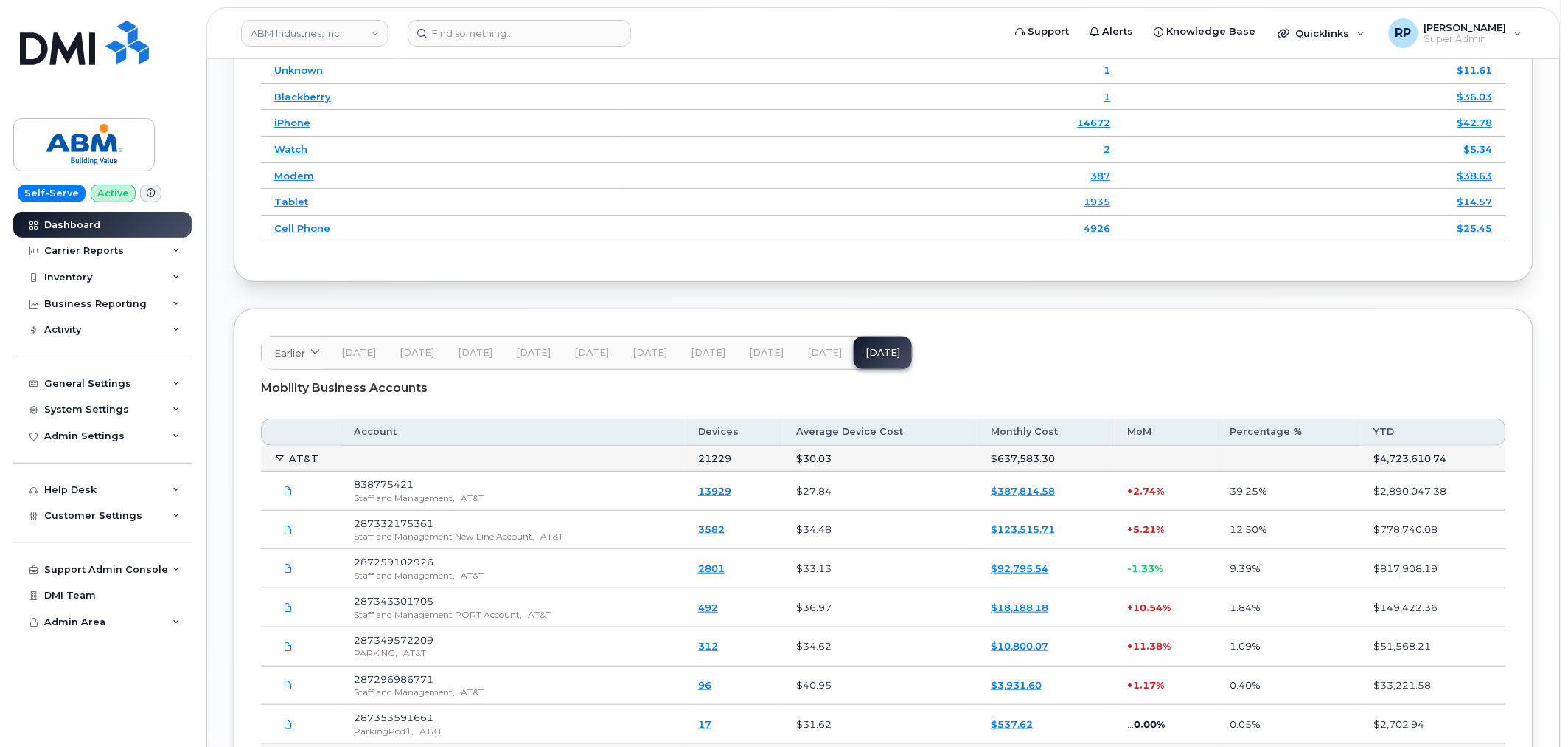
click at [280, 460] on icon at bounding box center [280, 457] width 9 height 9
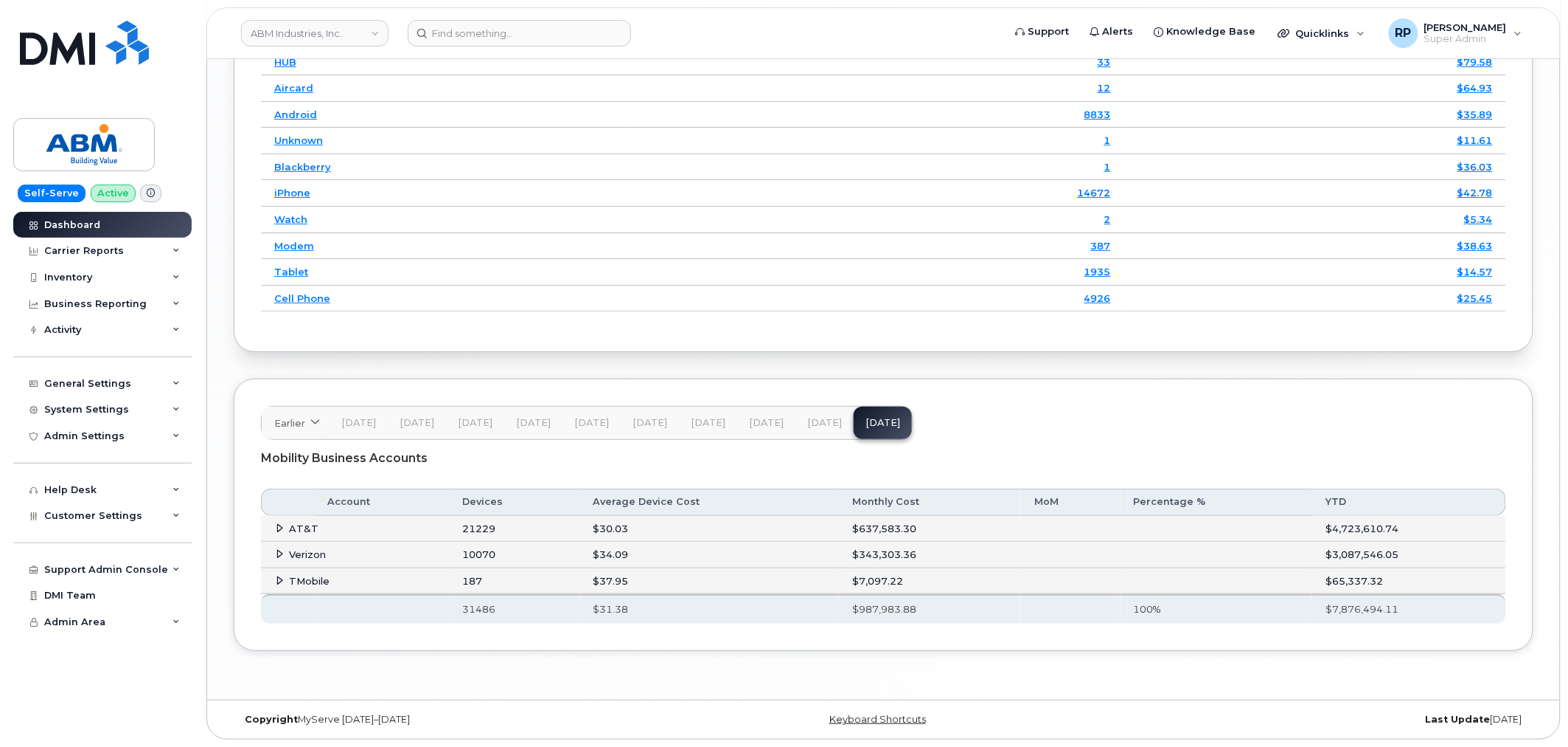
scroll to position [1990, 0]
click at [97, 271] on div "Inventory" at bounding box center [102, 277] width 178 height 26
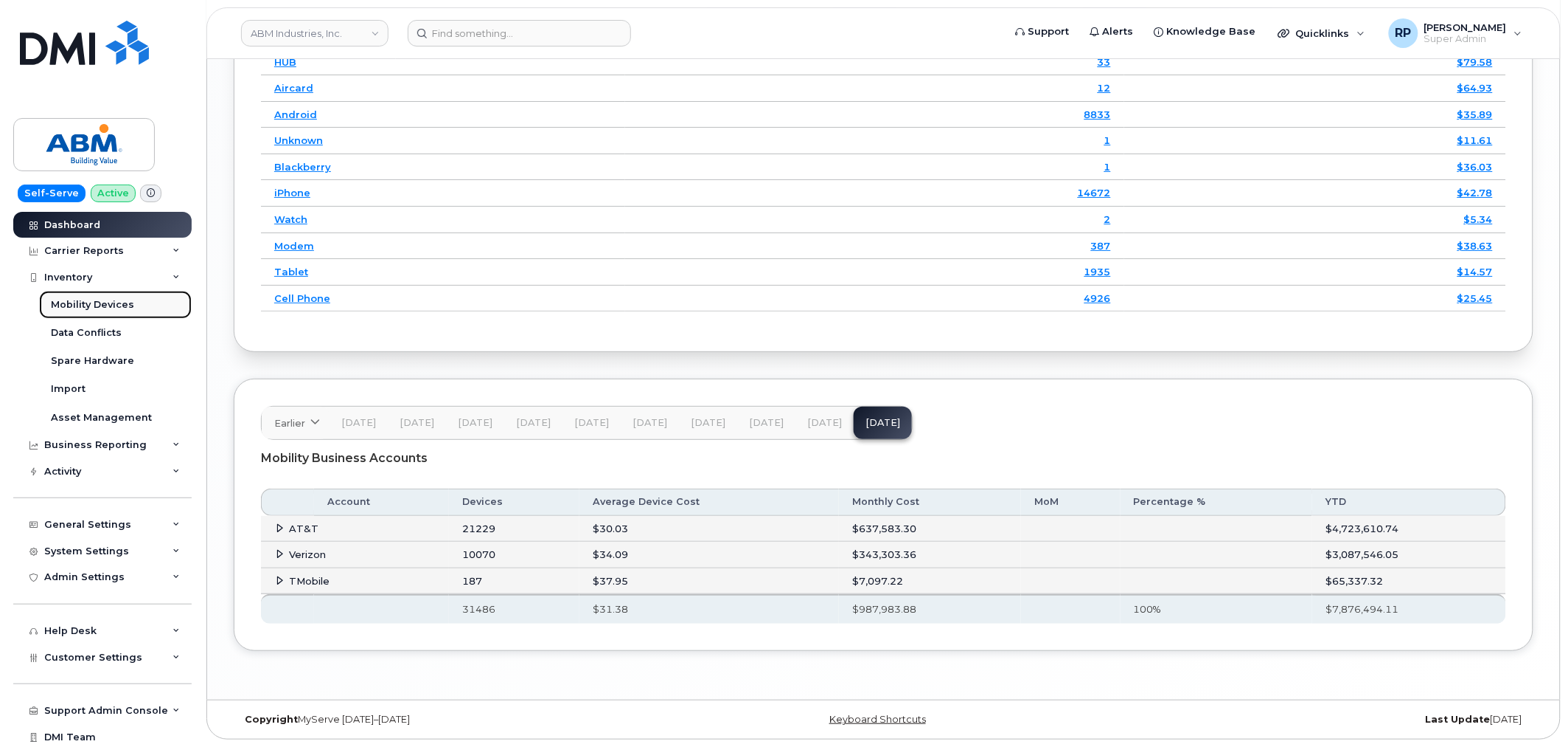
click at [112, 300] on div "Mobility Devices" at bounding box center [93, 305] width 84 height 14
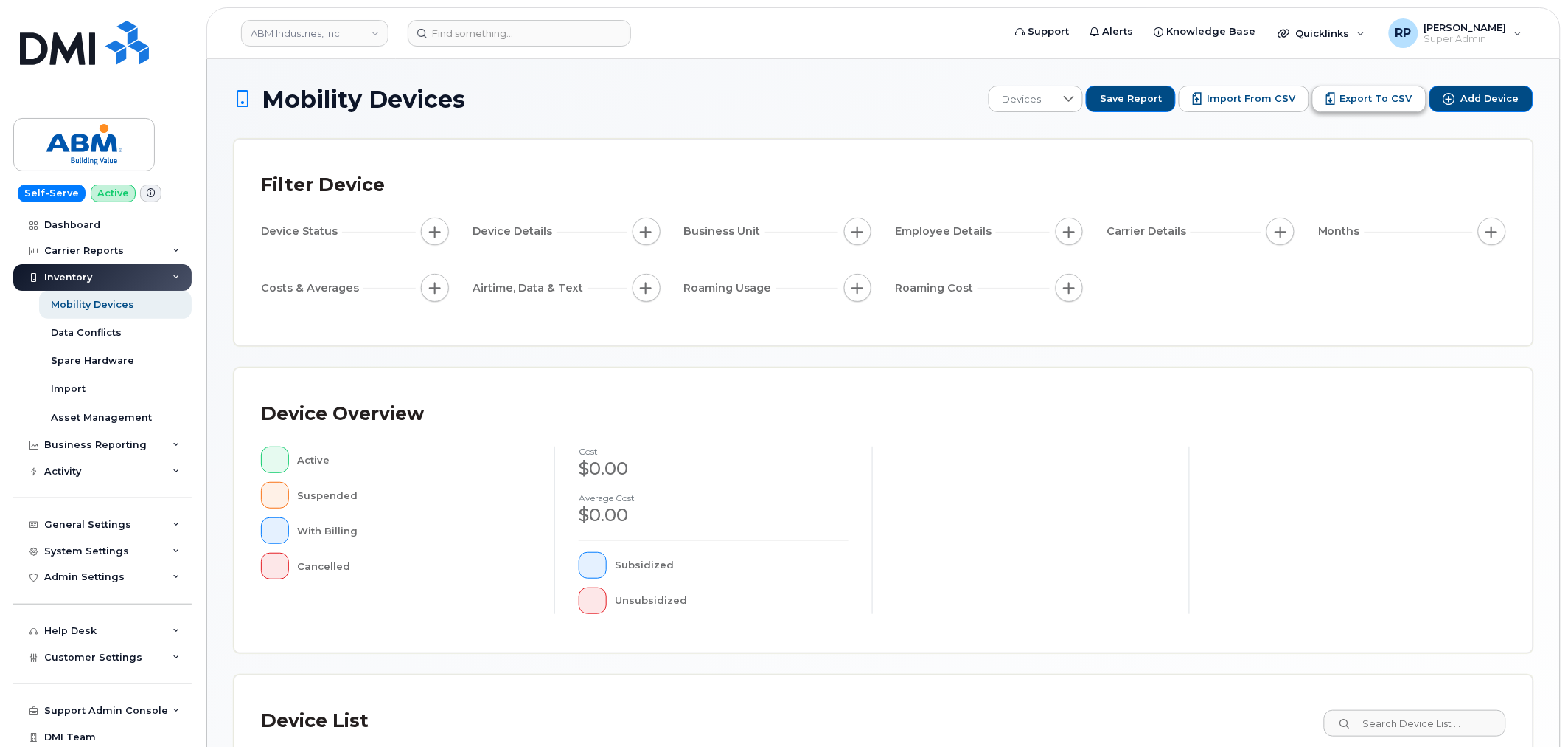
click at [1383, 101] on span "Export to CSV" at bounding box center [1376, 99] width 72 height 14
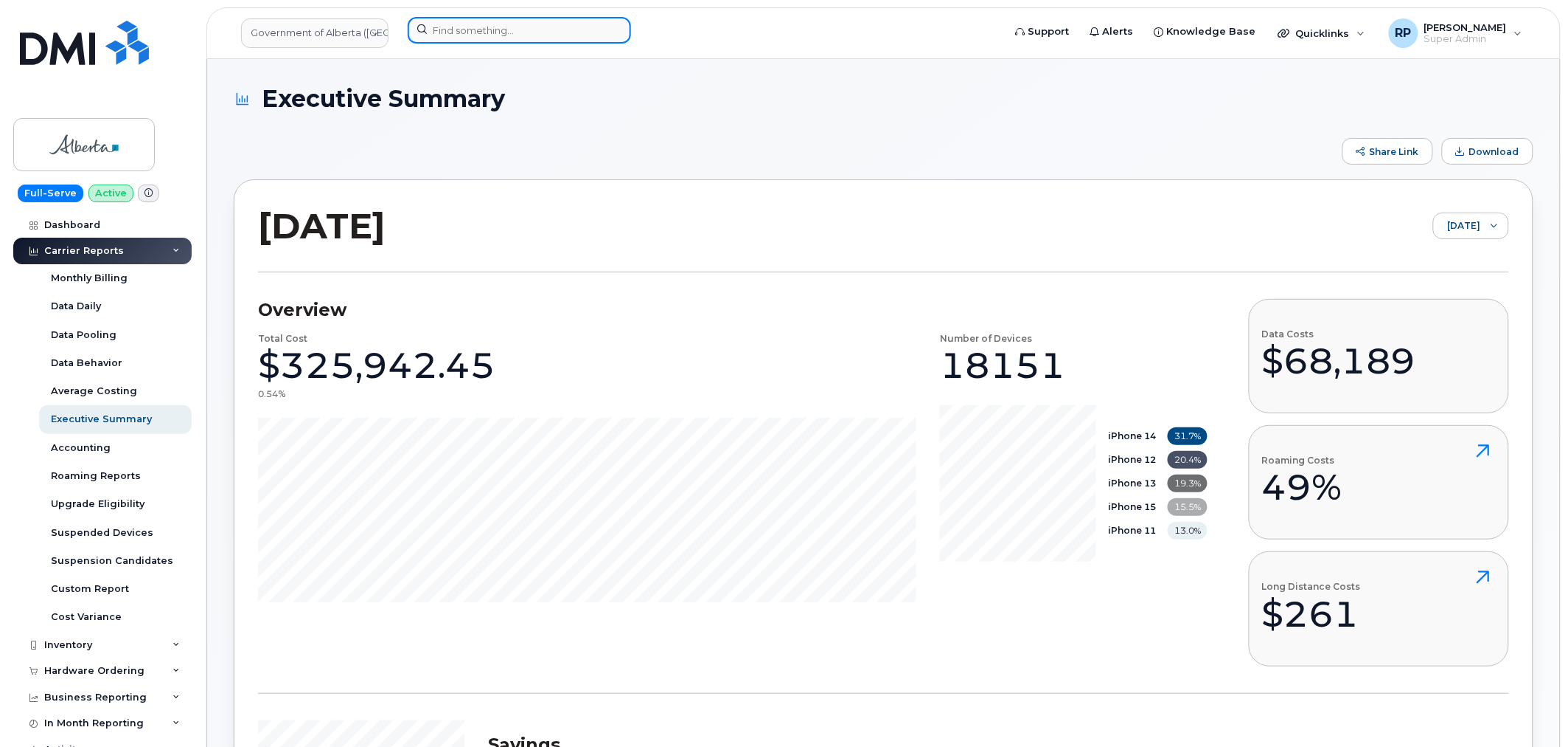
click at [435, 19] on input at bounding box center [519, 30] width 223 height 26
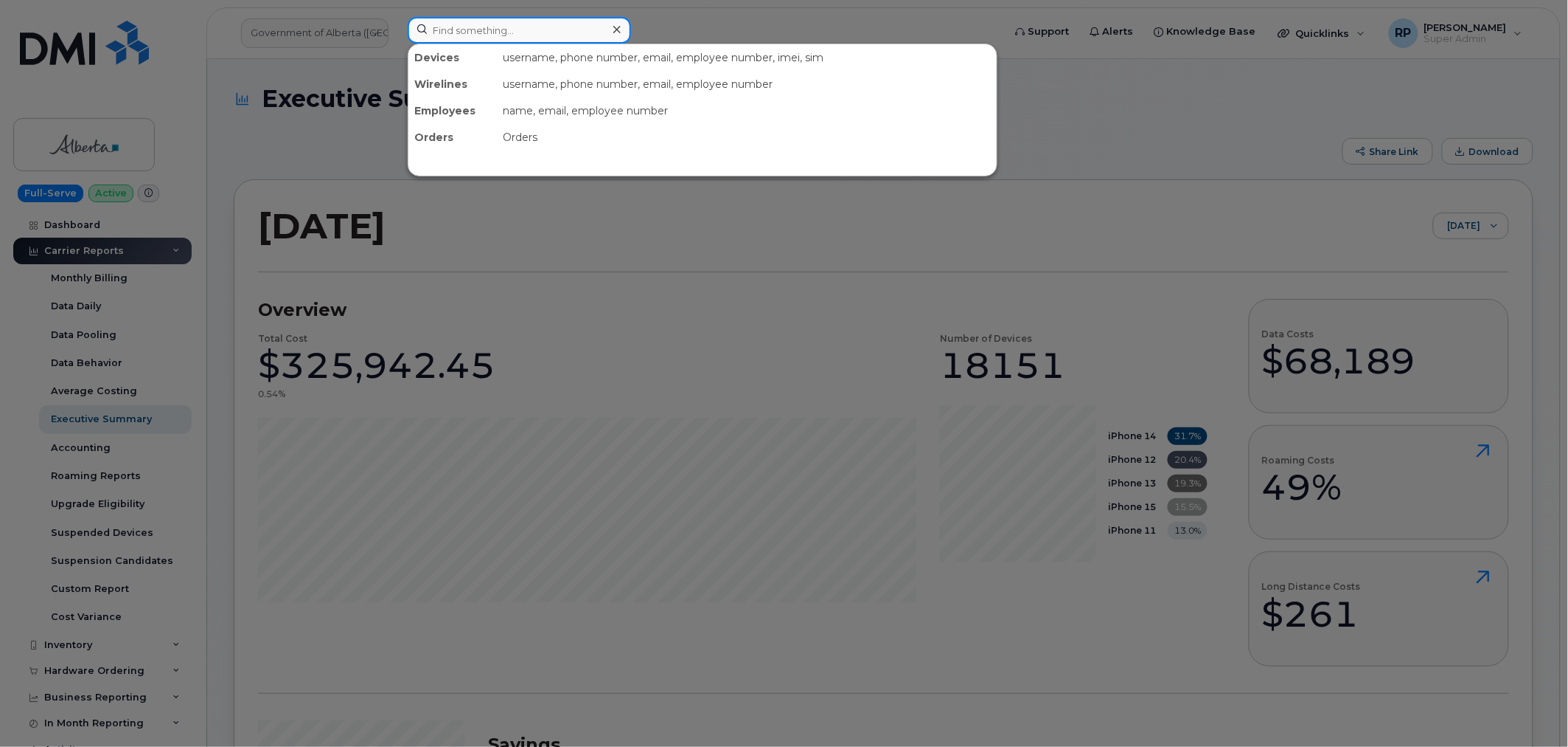
paste input "3614464108"
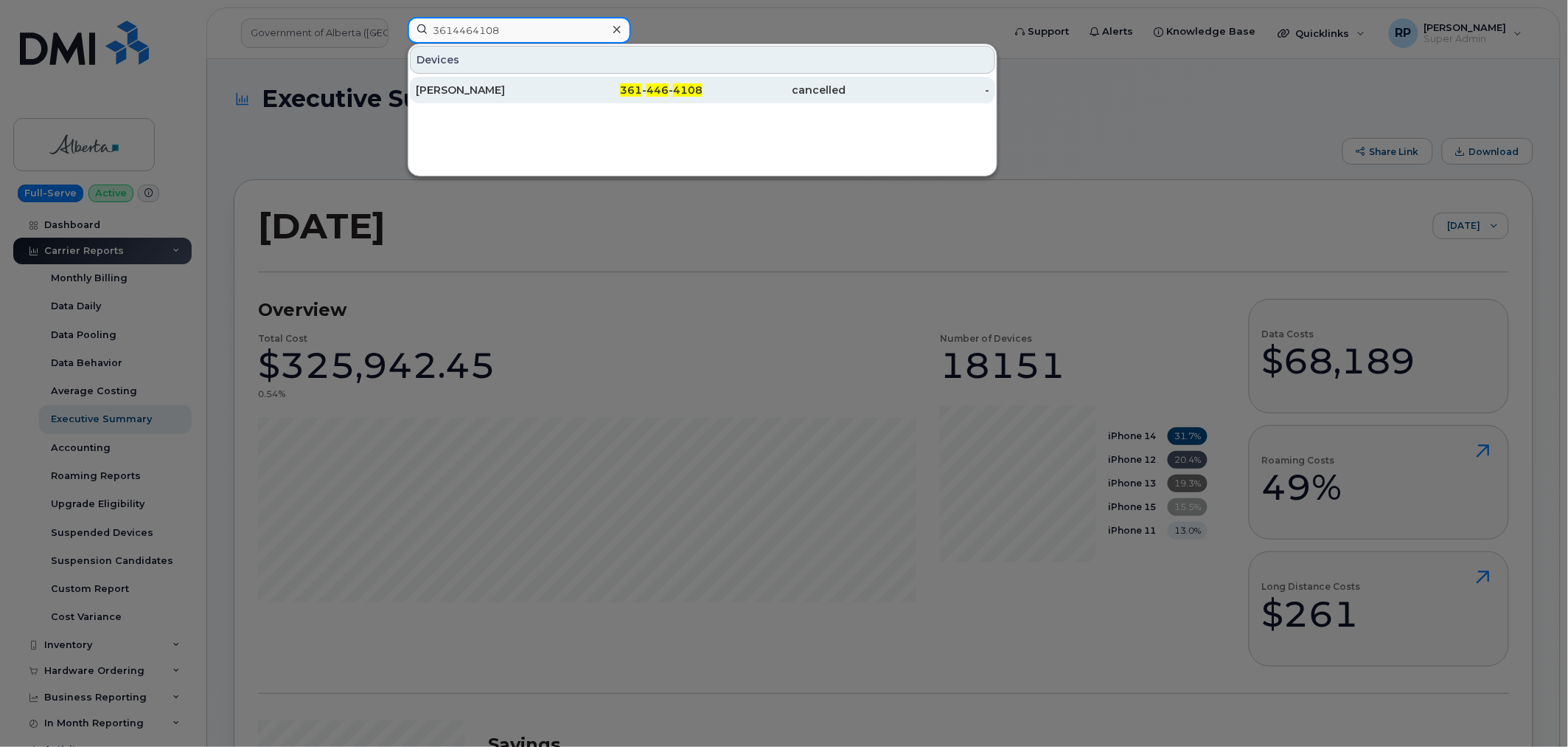
type input "3614464108"
click at [543, 93] on div "[PERSON_NAME]" at bounding box center [487, 90] width 144 height 14
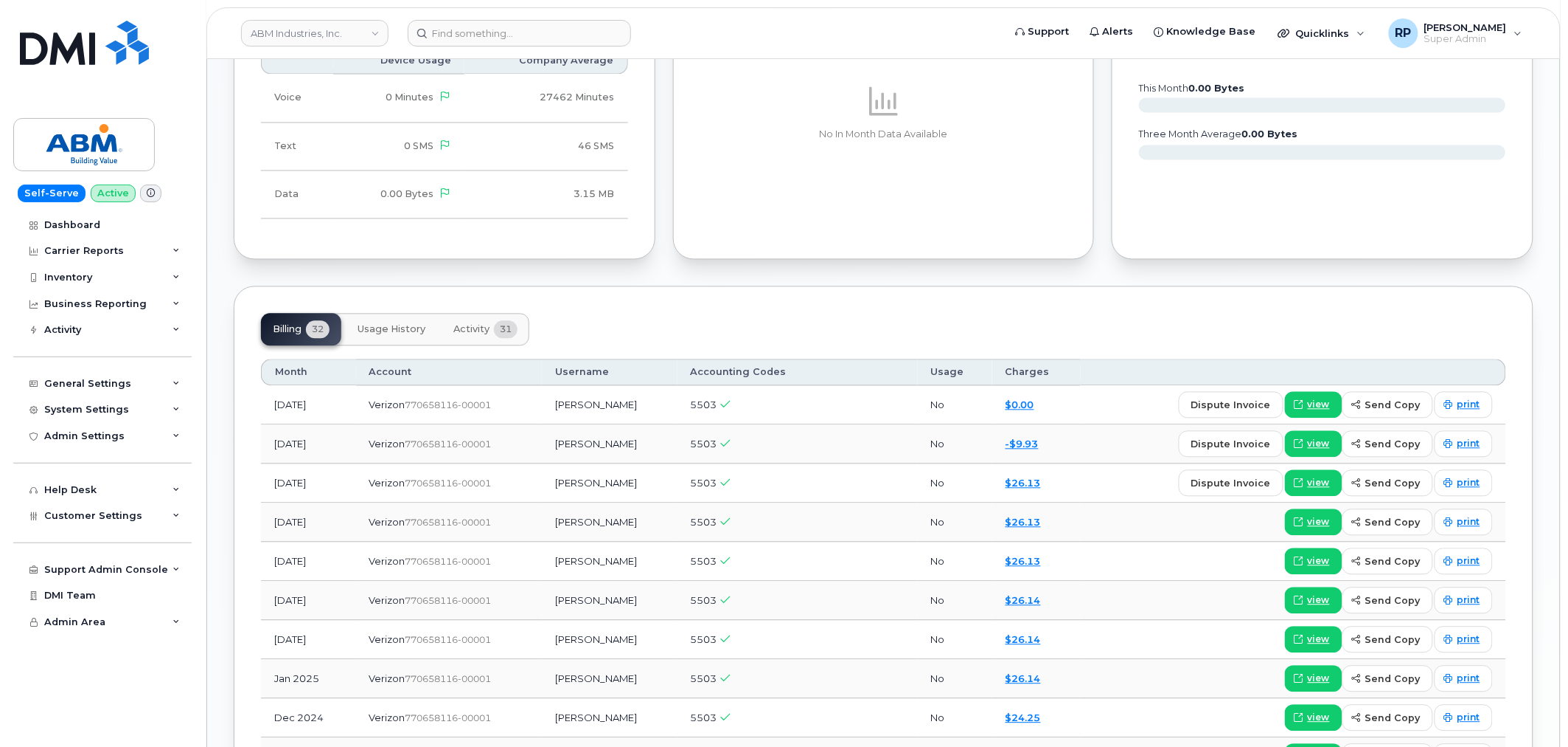
click at [464, 331] on span "Activity" at bounding box center [471, 330] width 36 height 12
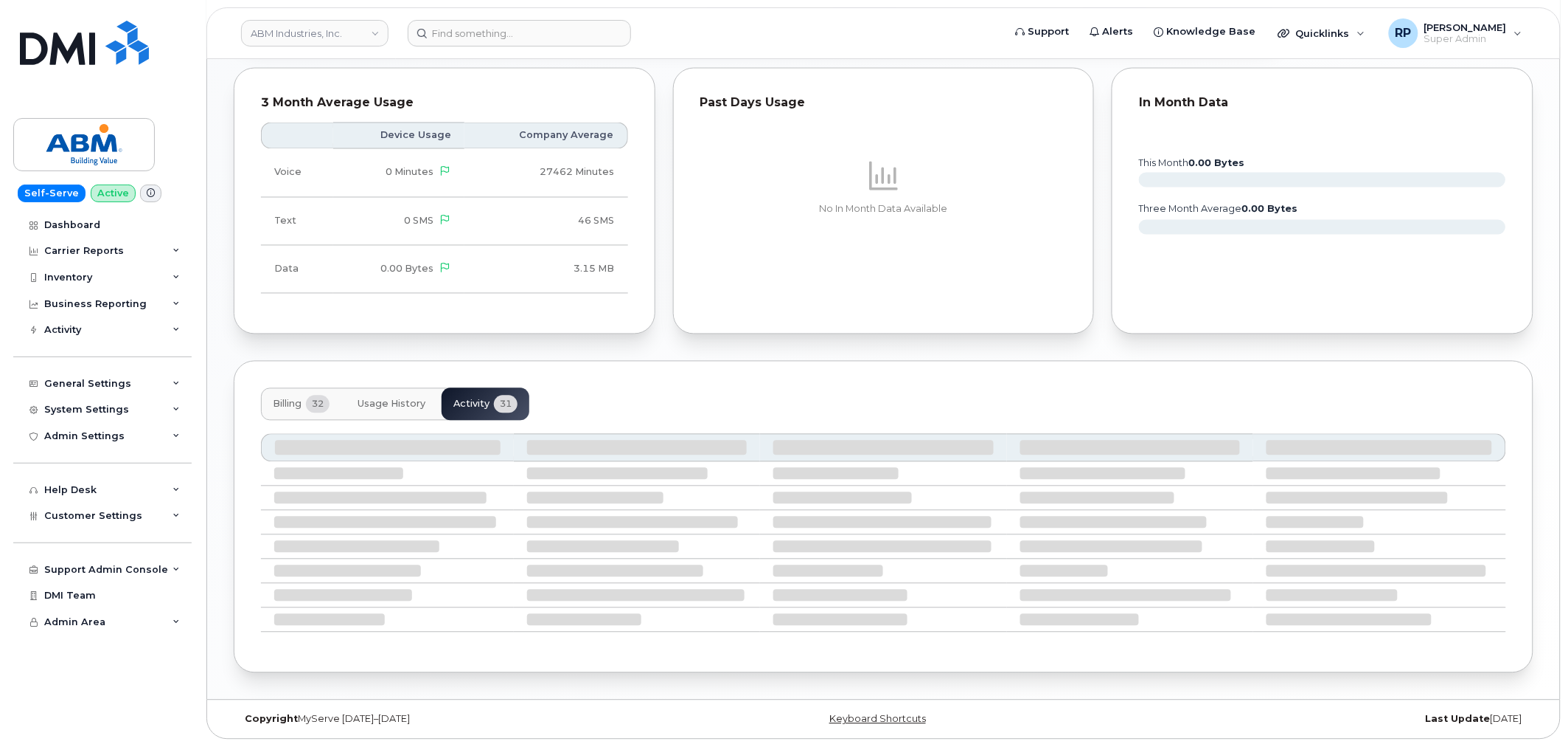
scroll to position [956, 0]
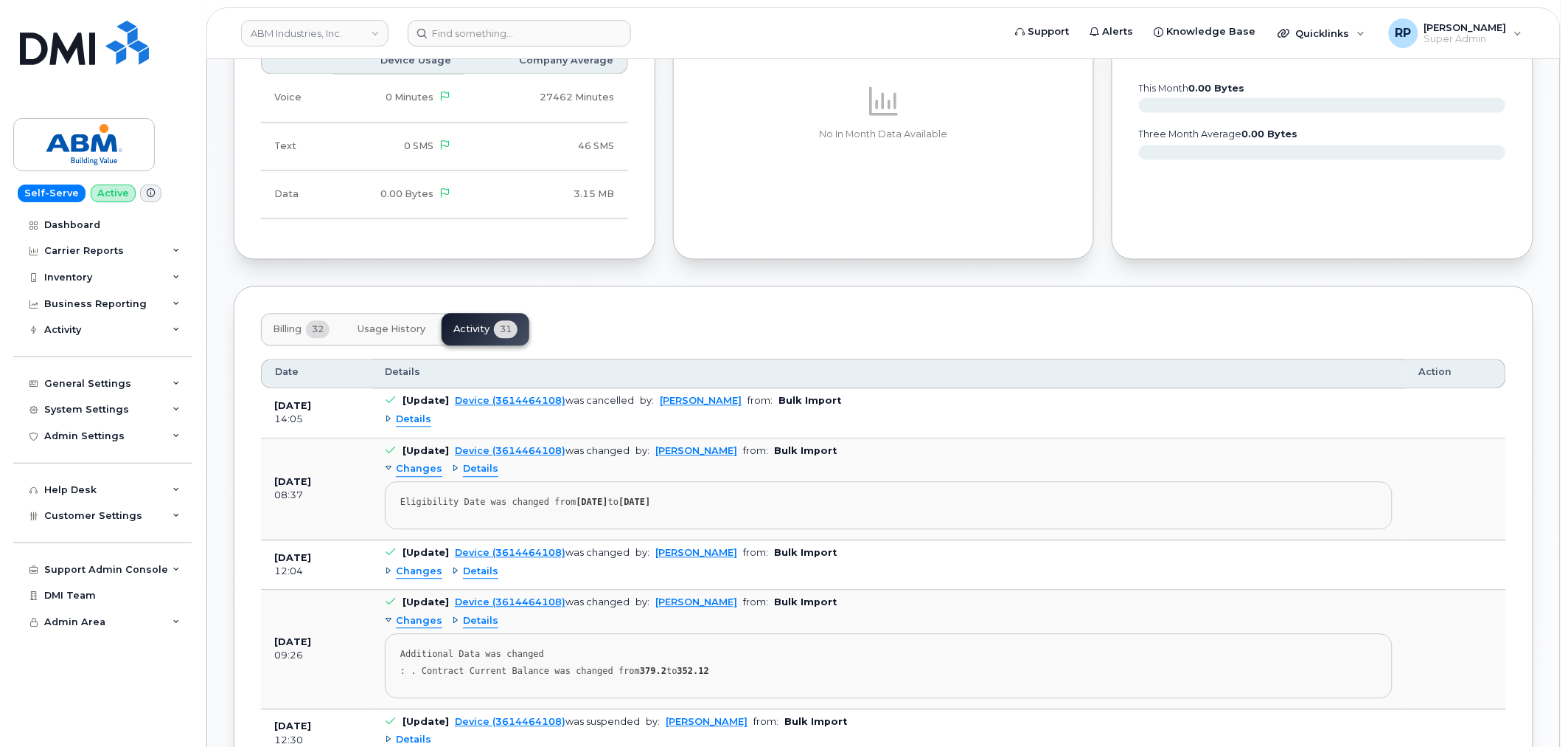
click at [412, 416] on span "Details" at bounding box center [414, 420] width 36 height 14
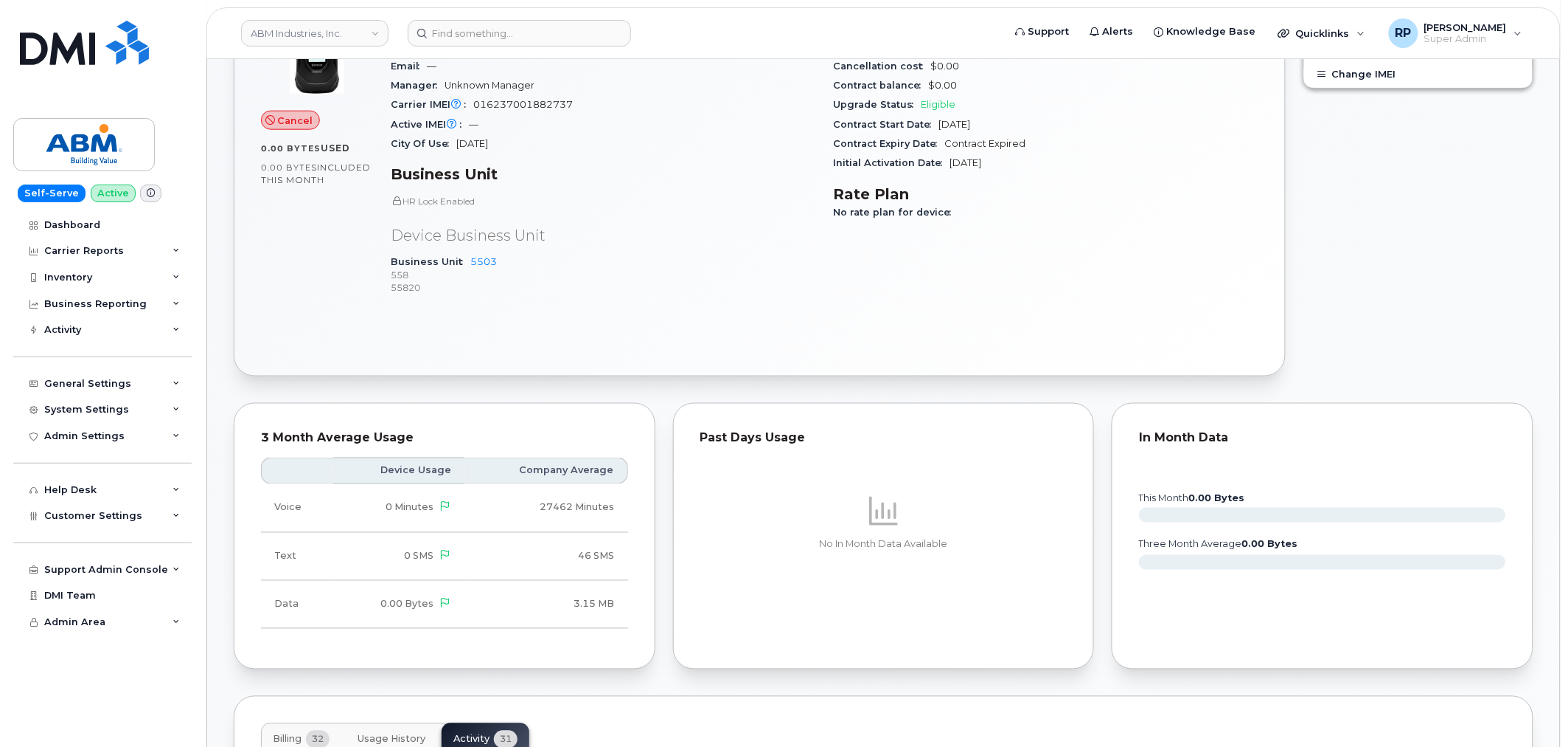
scroll to position [0, 0]
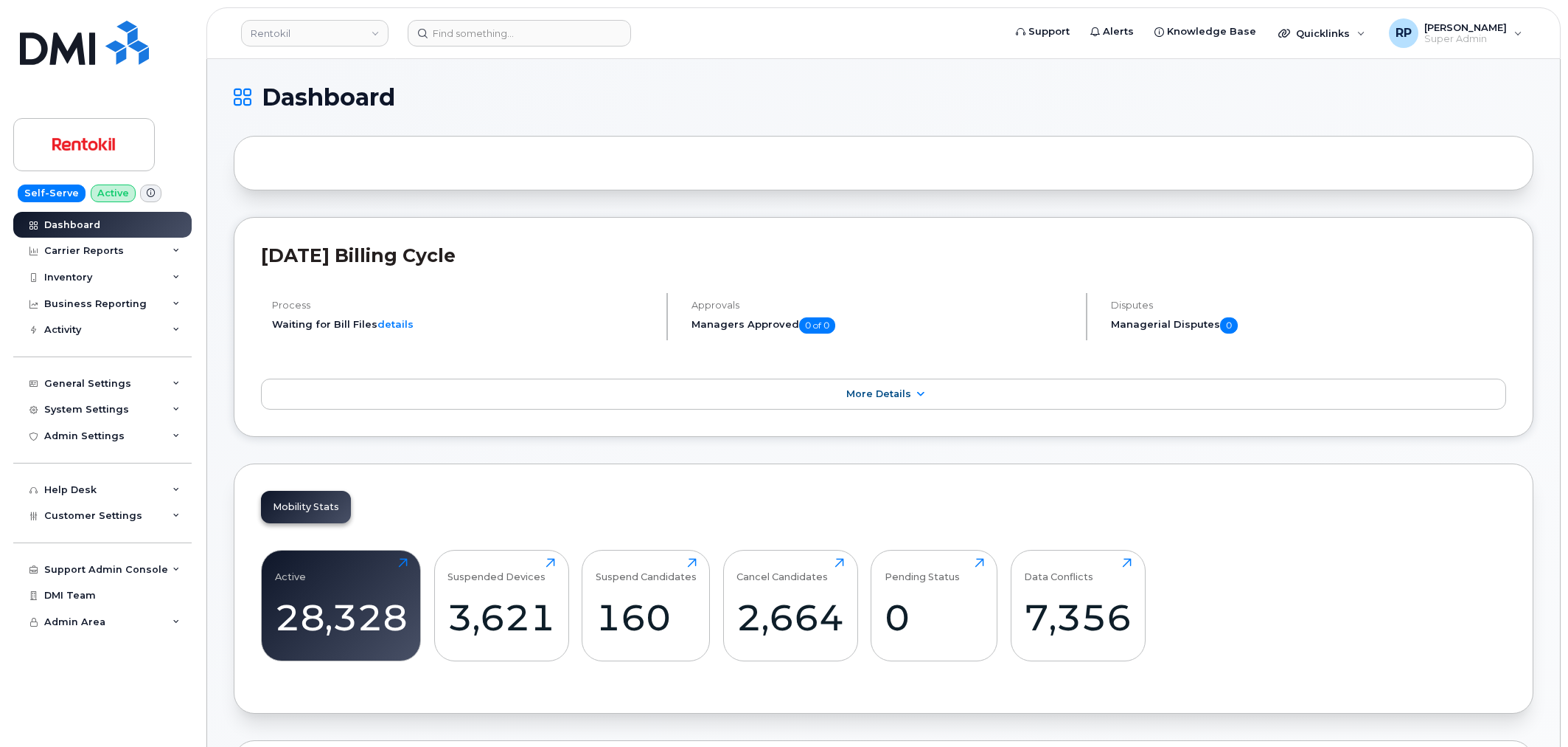
scroll to position [2174, 0]
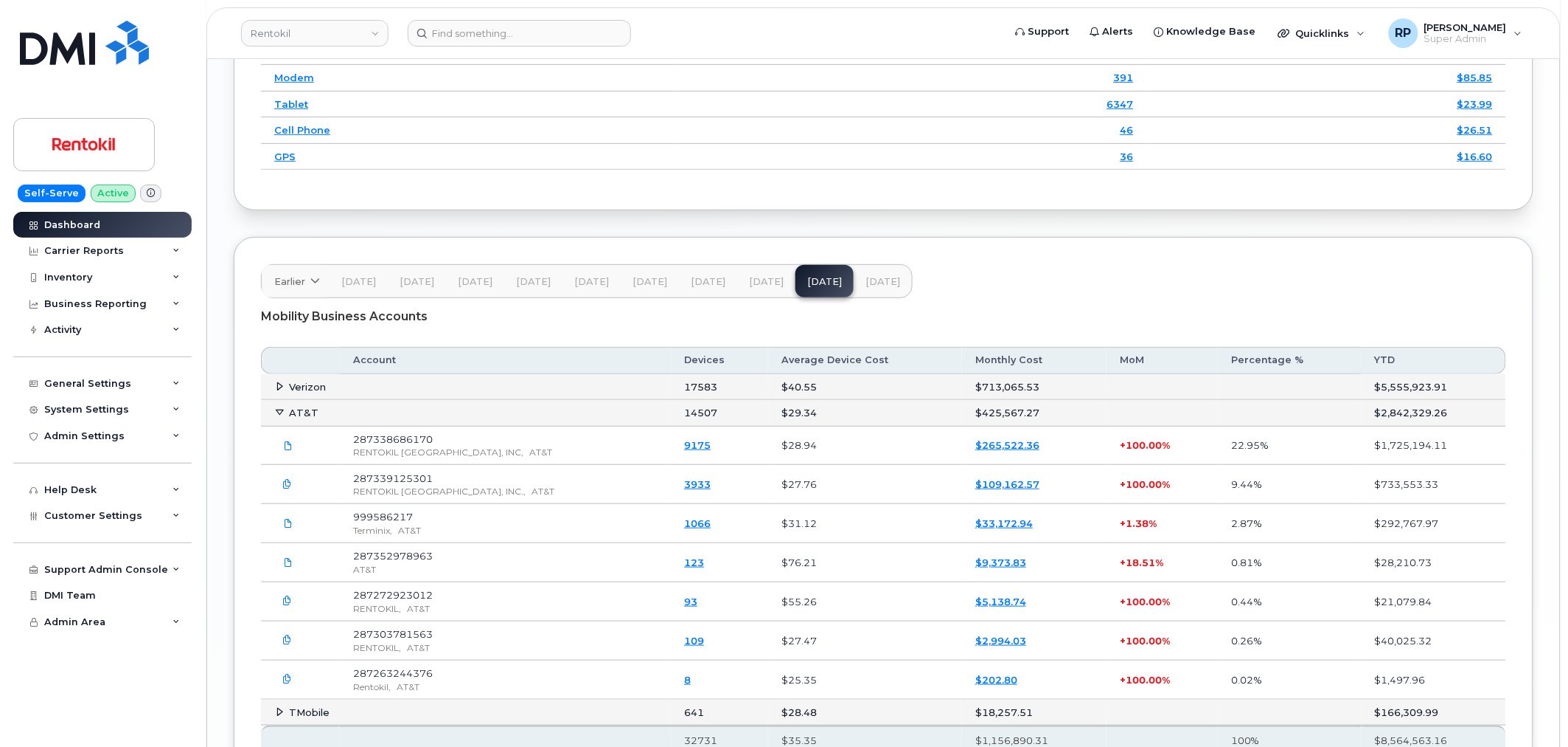
click at [478, 331] on div "Mobility Business Accounts" at bounding box center [883, 316] width 1245 height 37
click at [336, 32] on link "Rentokil" at bounding box center [314, 32] width 147 height 26
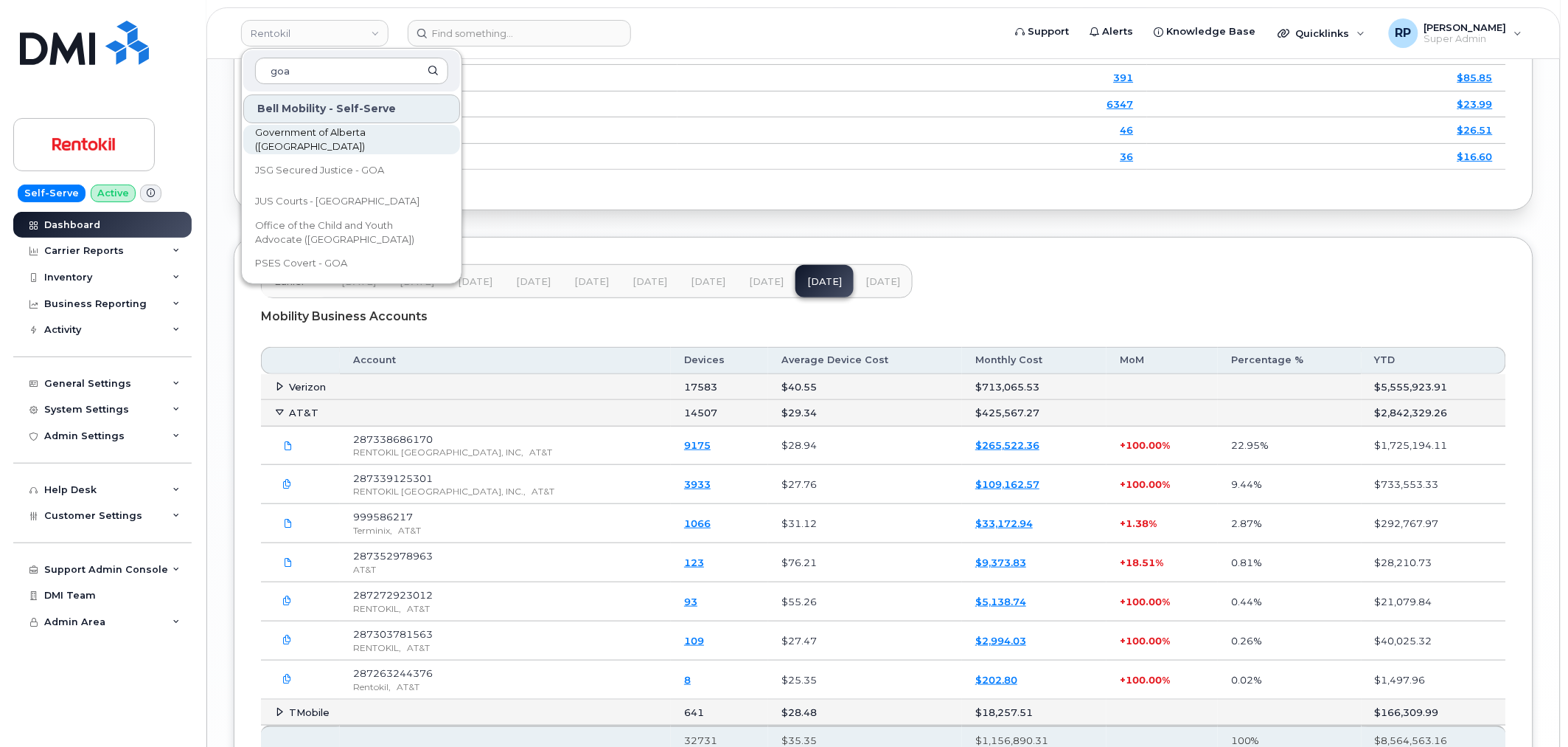
type input "goa"
drag, startPoint x: 303, startPoint y: 141, endPoint x: 76, endPoint y: 205, distance: 235.8
click at [303, 141] on span "Government of Alberta (GOA)" at bounding box center [339, 140] width 170 height 29
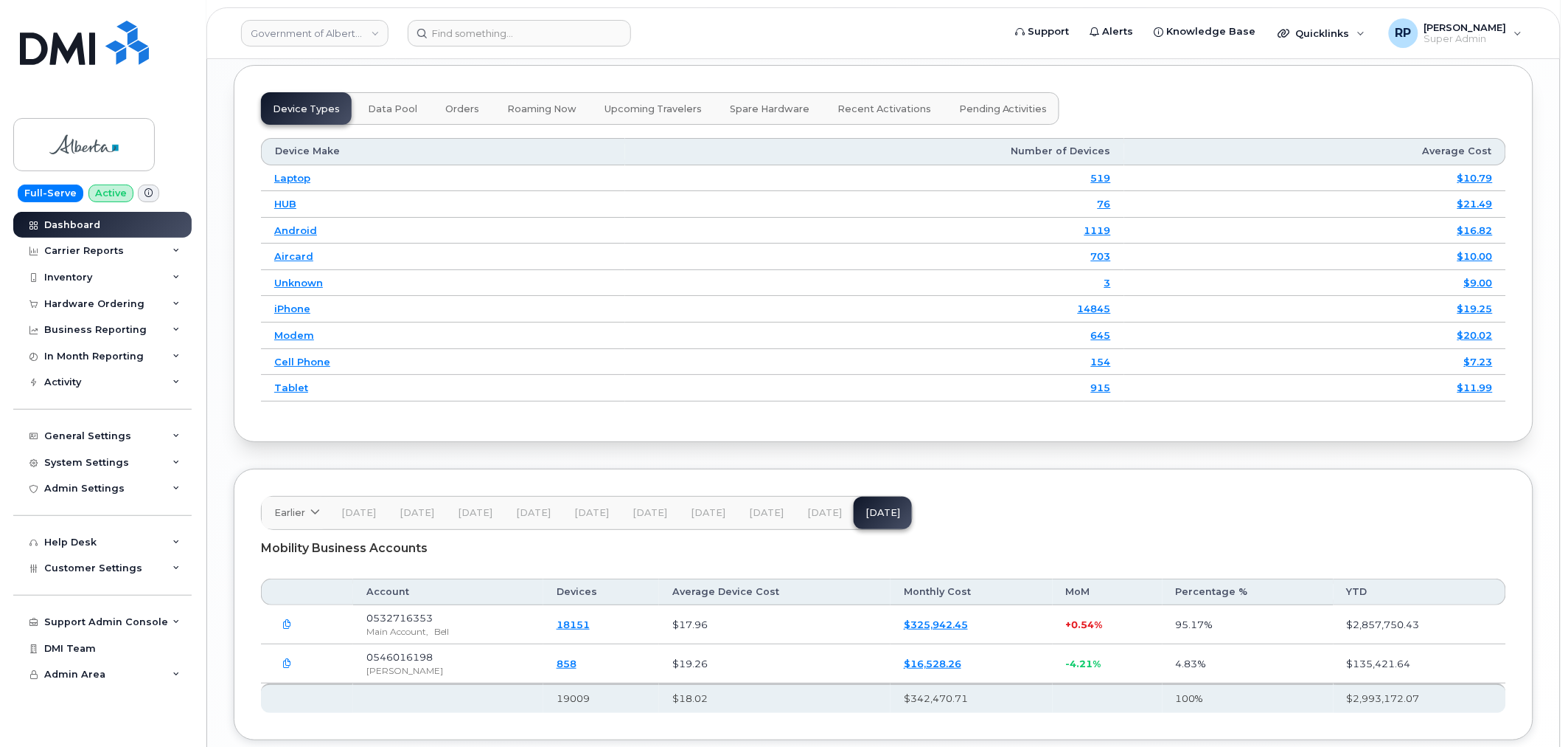
scroll to position [1959, 0]
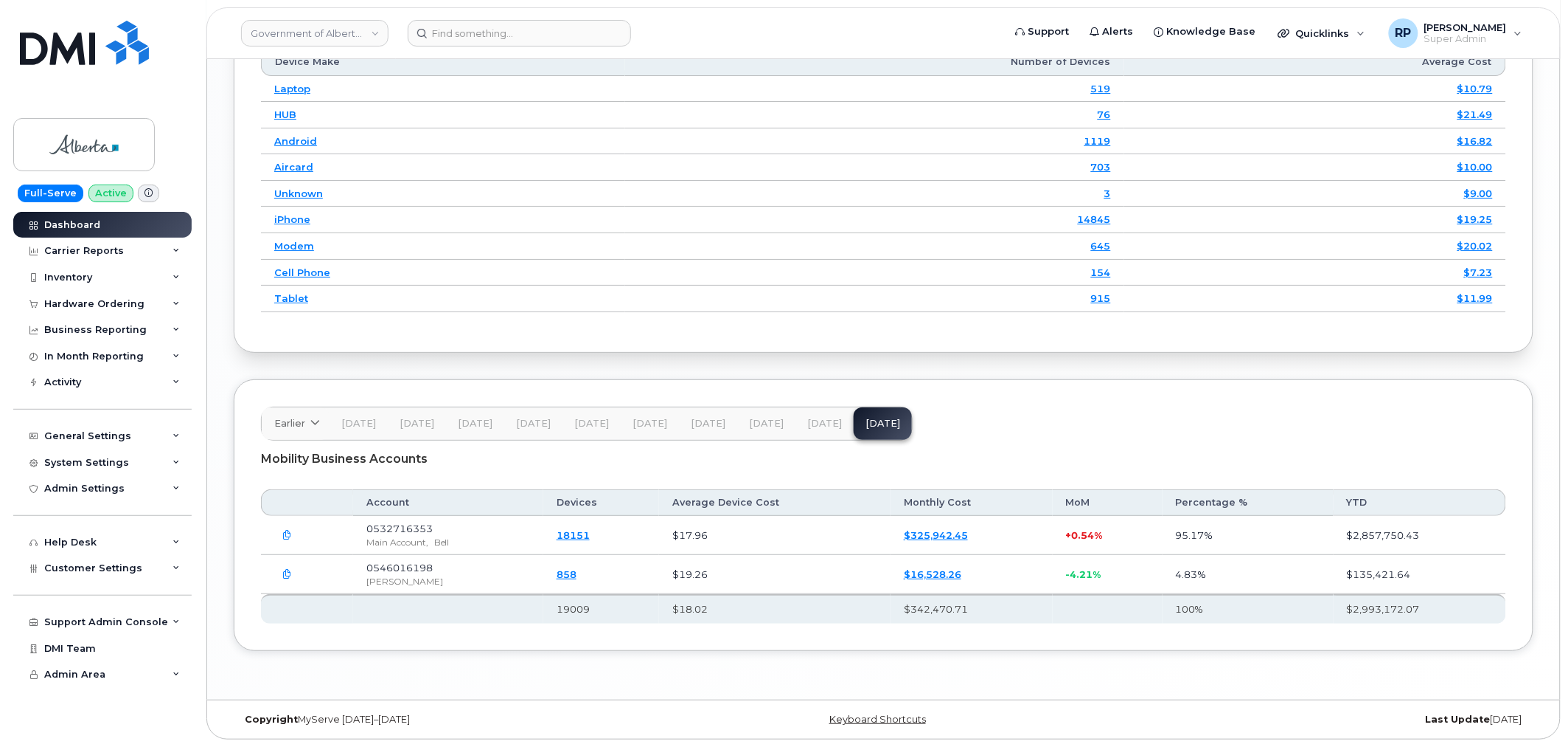
click at [290, 577] on icon "button" at bounding box center [287, 574] width 9 height 9
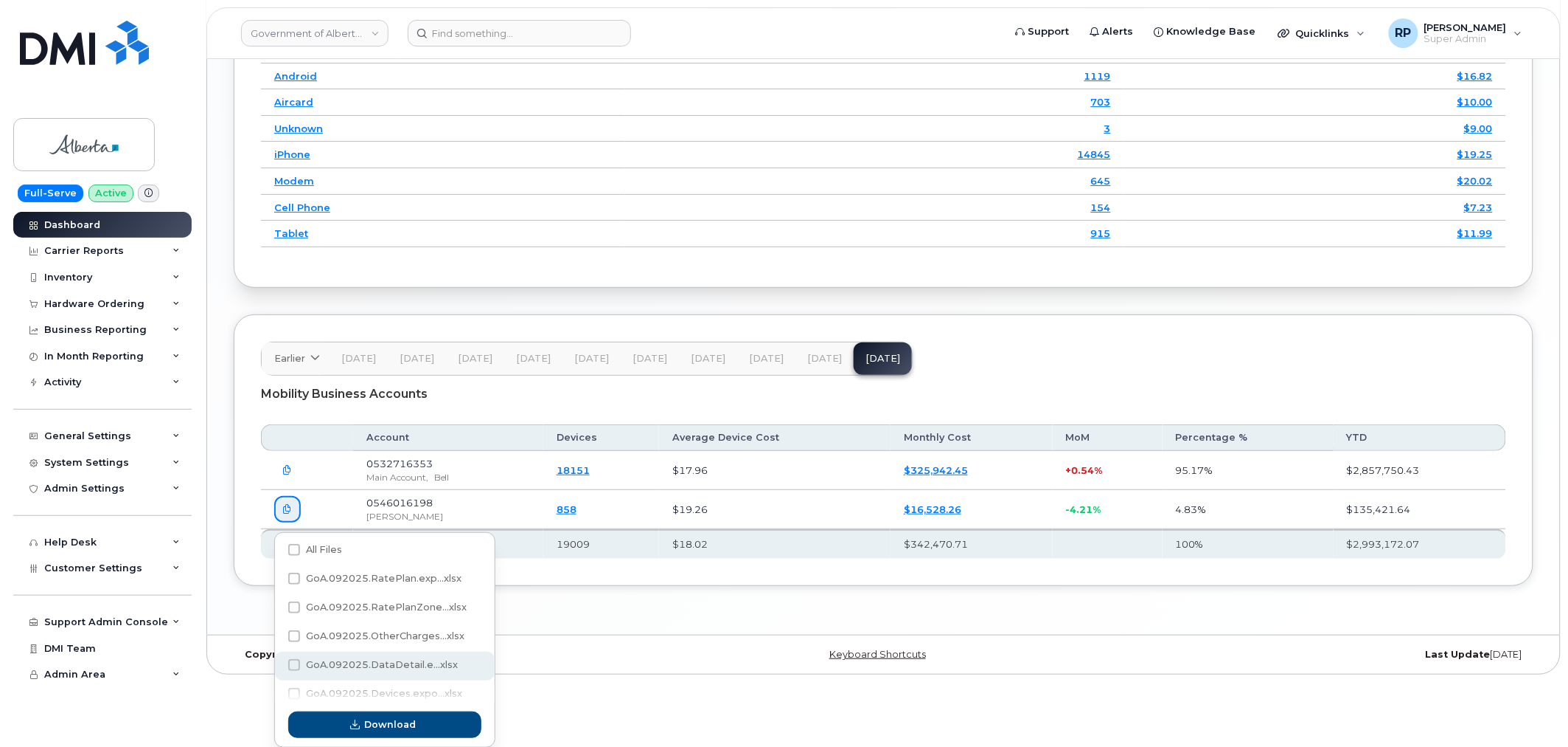
scroll to position [44, 0]
click at [372, 674] on span "PDF_546016198_034_00000...pdf" at bounding box center [392, 679] width 172 height 11
click at [278, 676] on input "PDF_546016198_034_00000...pdf" at bounding box center [274, 680] width 8 height 8
checkbox input "true"
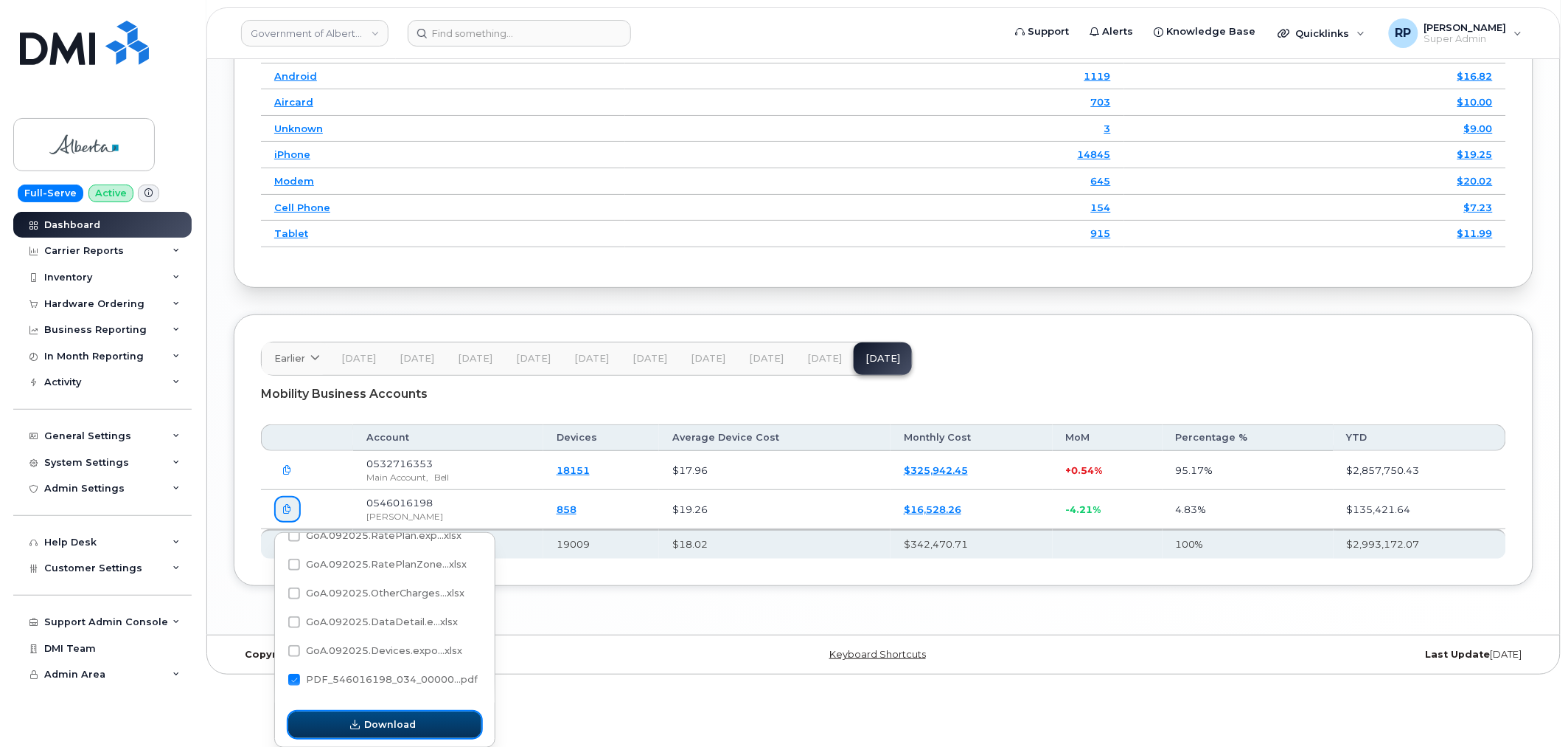
click at [393, 730] on span "Download" at bounding box center [390, 724] width 52 height 14
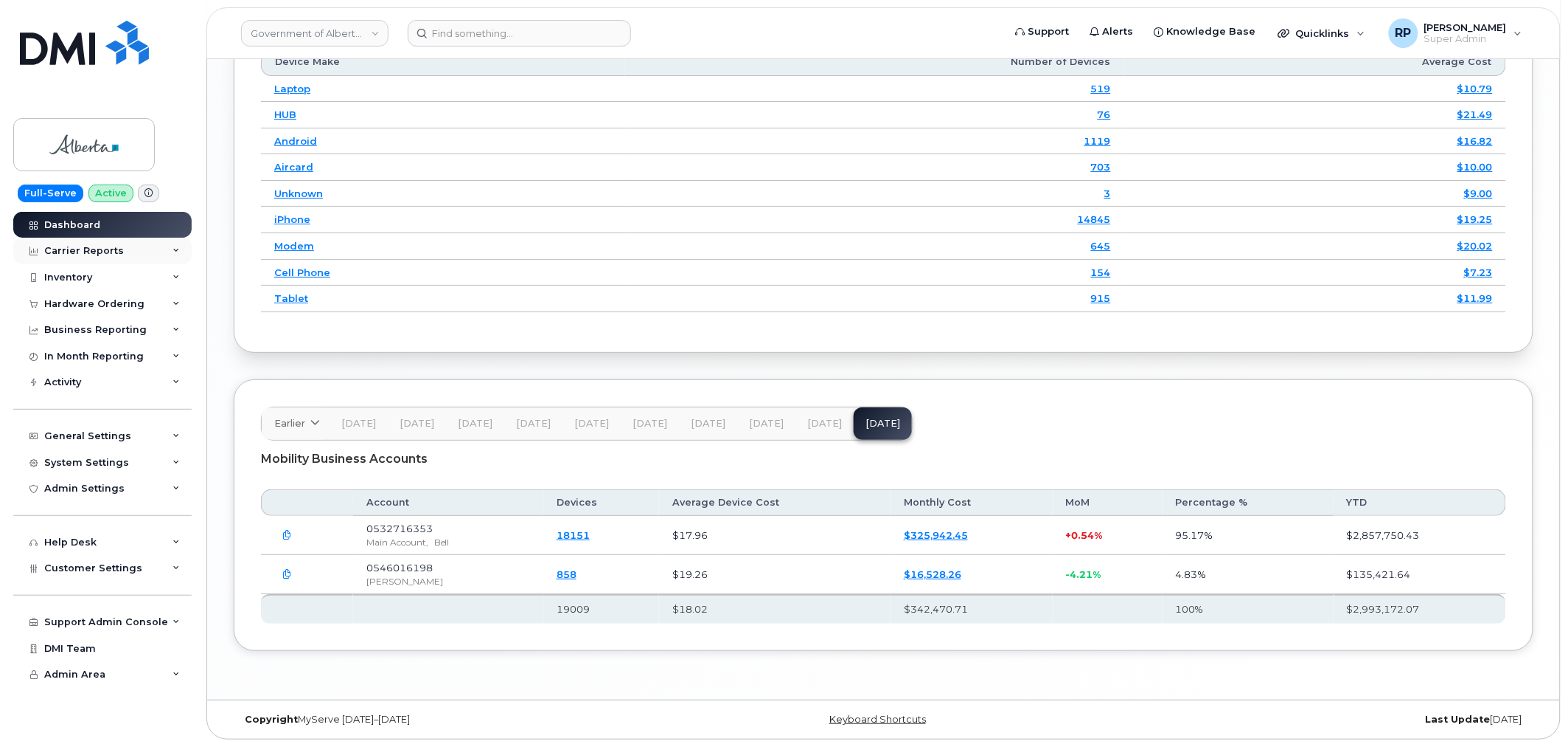
click at [116, 254] on div "Carrier Reports" at bounding box center [84, 251] width 79 height 12
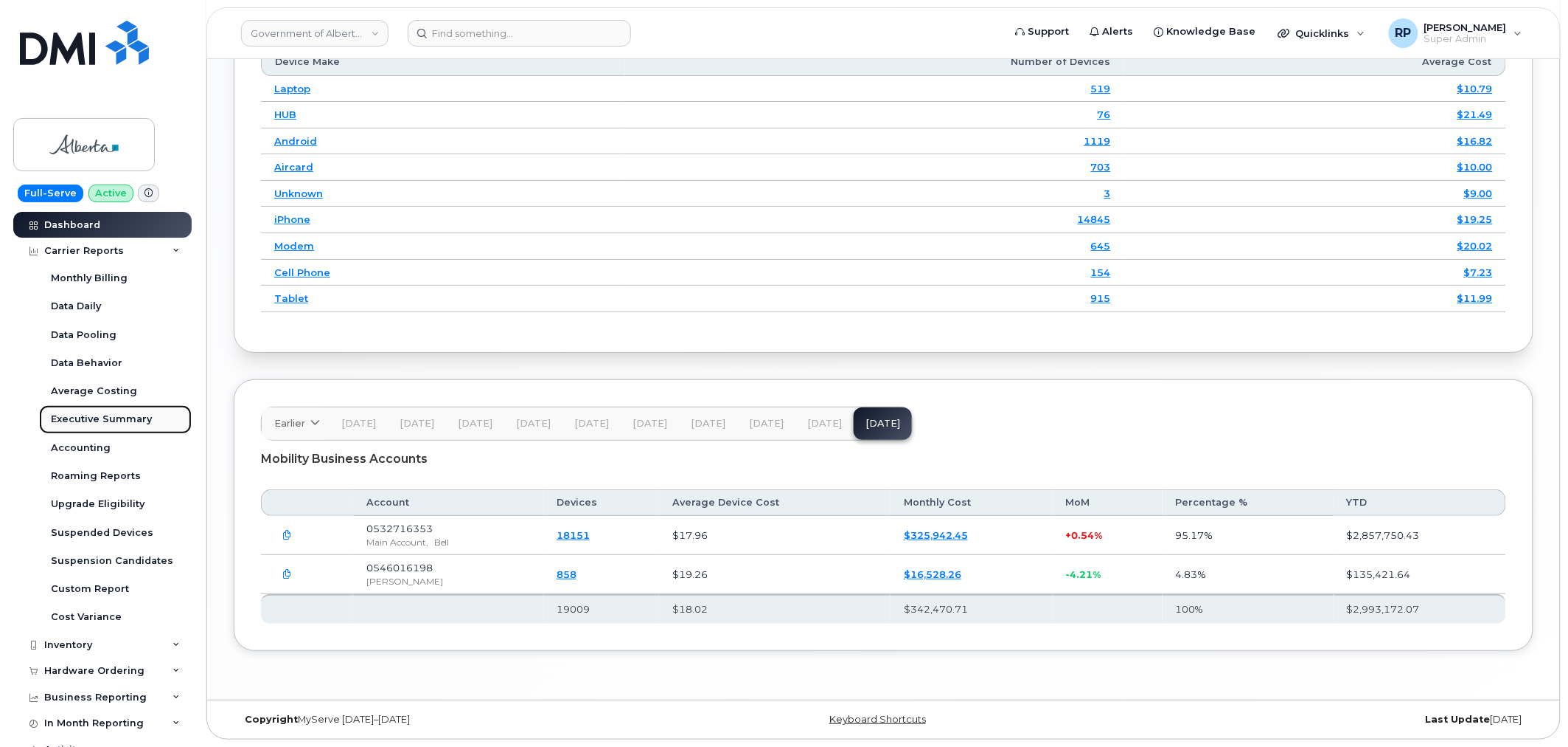
click at [84, 417] on div "Executive Summary" at bounding box center [101, 420] width 101 height 14
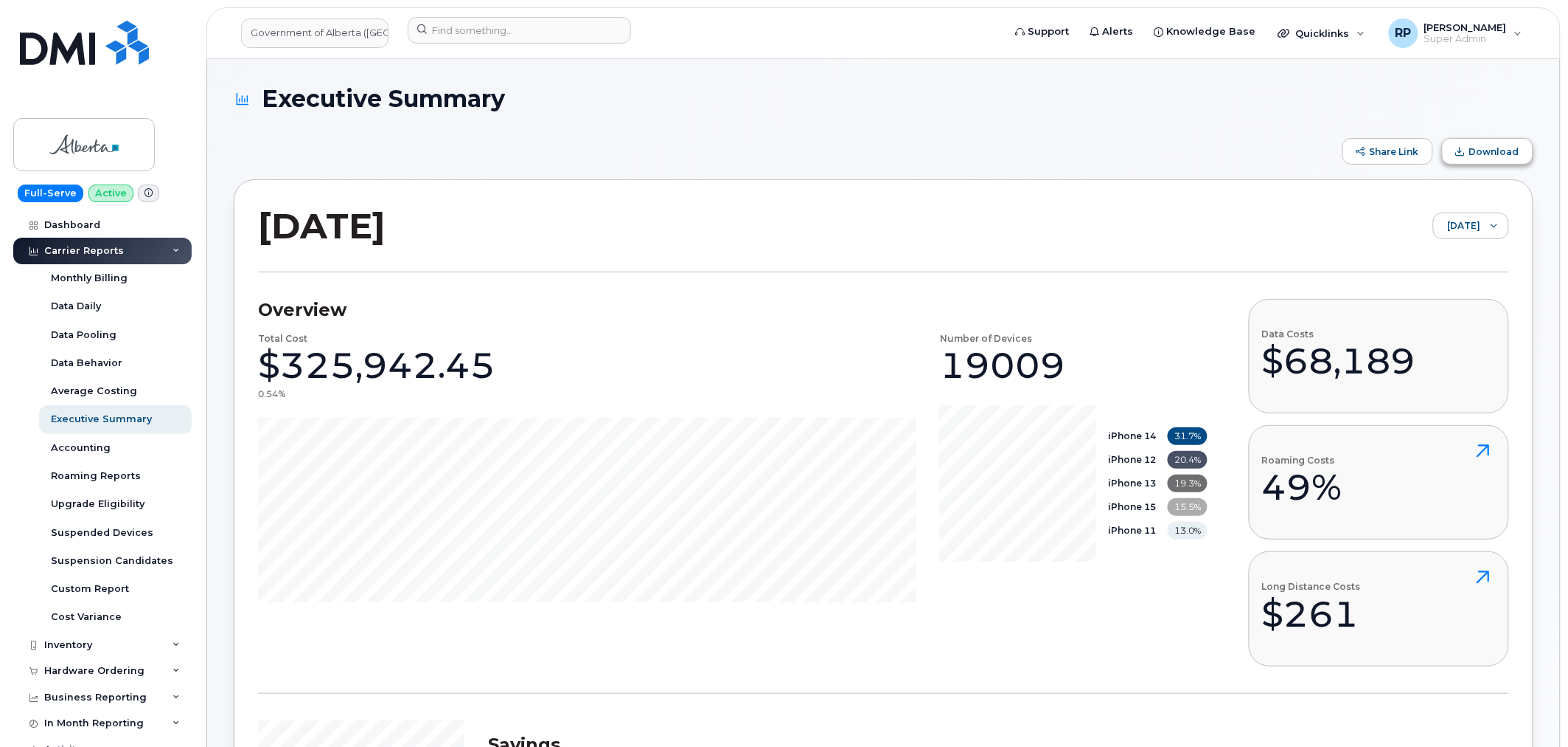
click at [1464, 155] on span "Download" at bounding box center [1461, 151] width 9 height 9
click at [539, 27] on input at bounding box center [519, 30] width 223 height 26
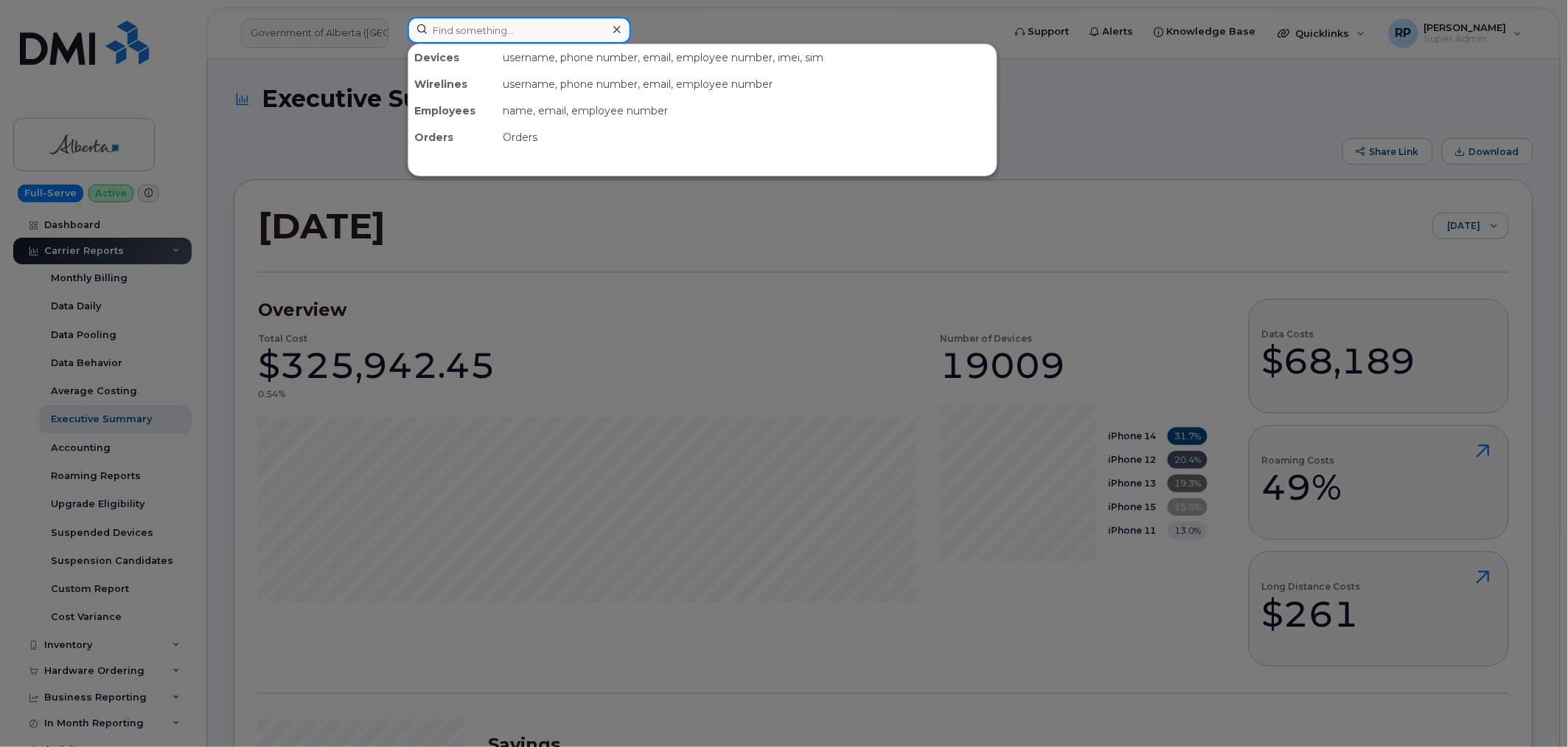
paste input "2086478577"
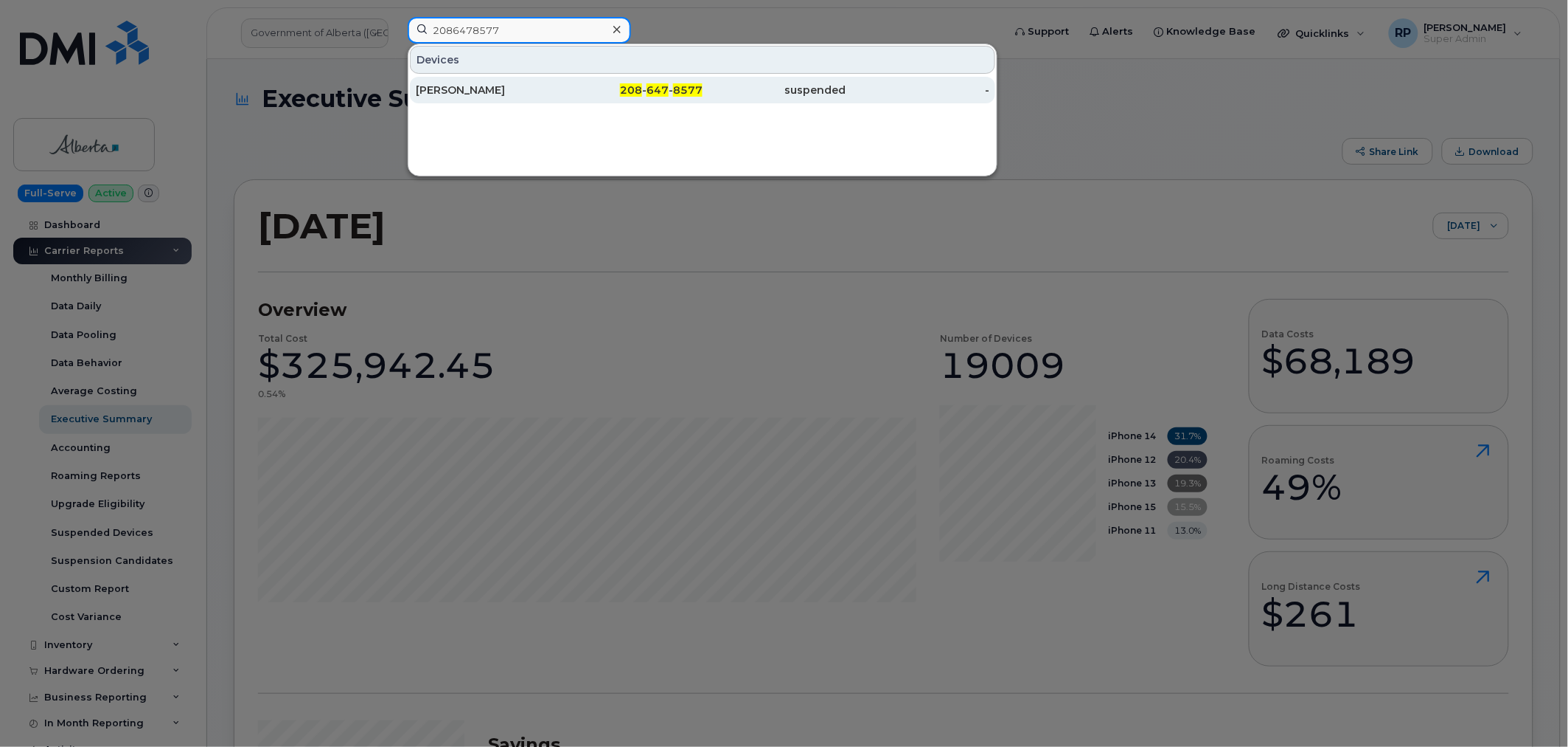
type input "2086478577"
click at [488, 87] on div "JACOBEE BRISTOL" at bounding box center [487, 90] width 144 height 14
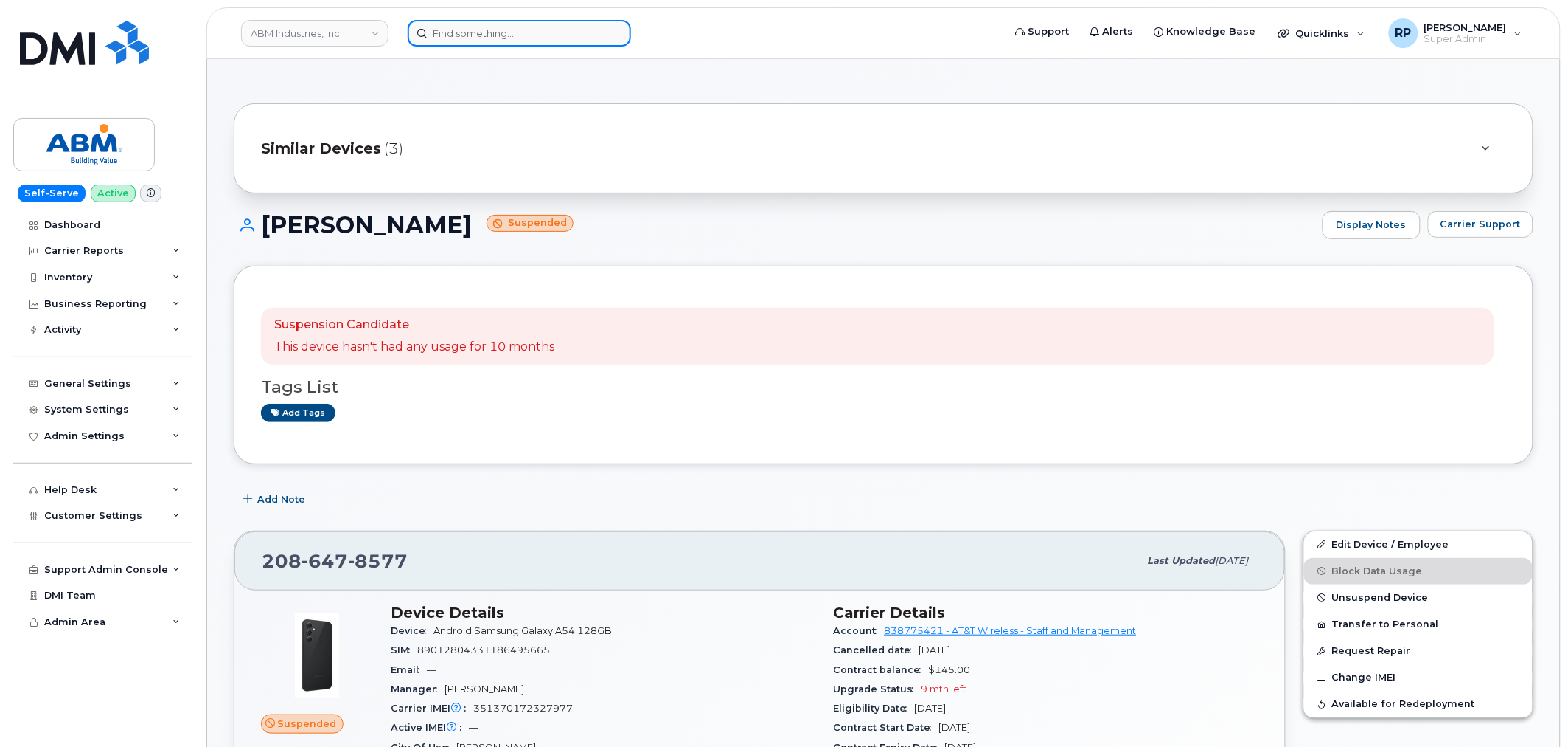
click at [582, 38] on input at bounding box center [519, 32] width 223 height 26
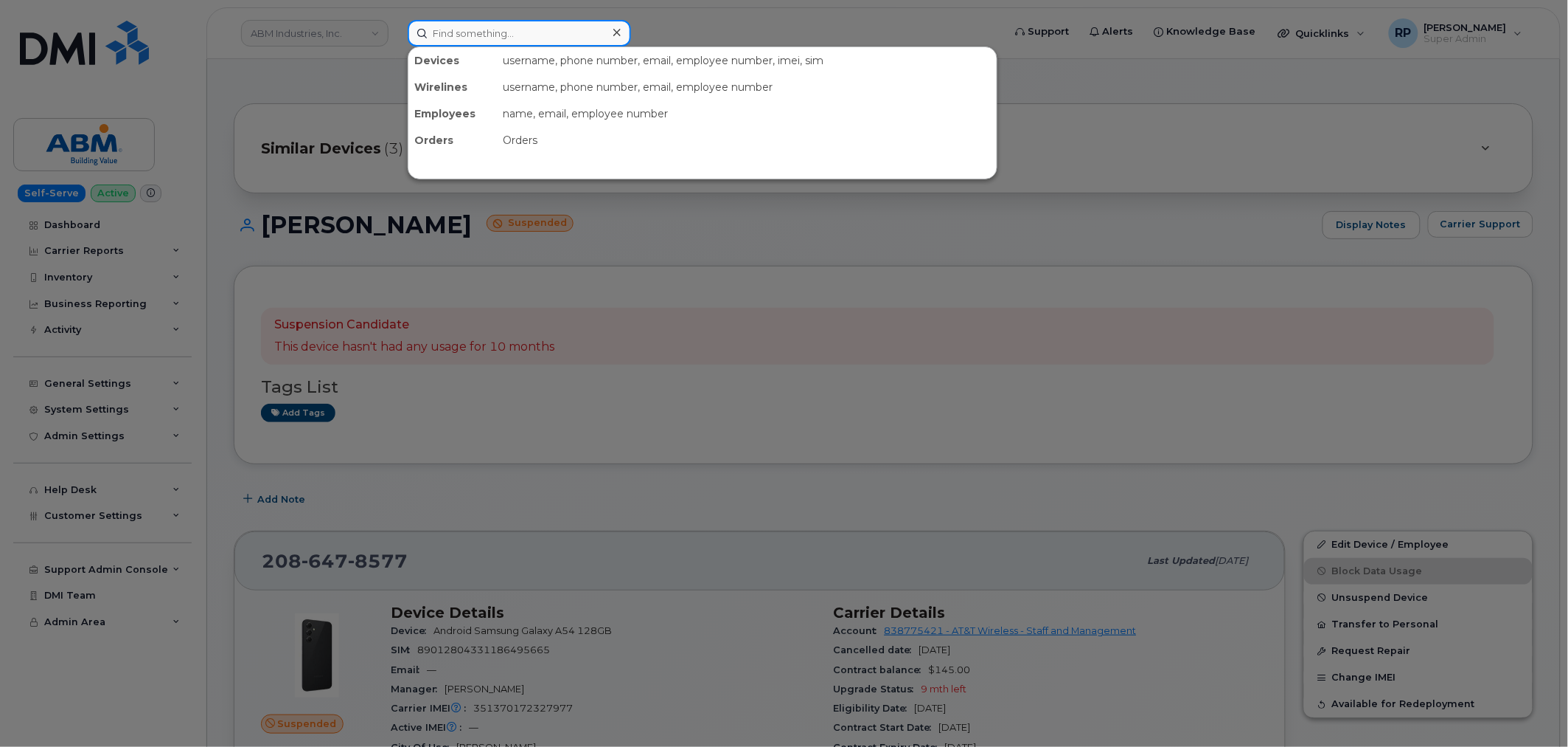
paste input "3467409086"
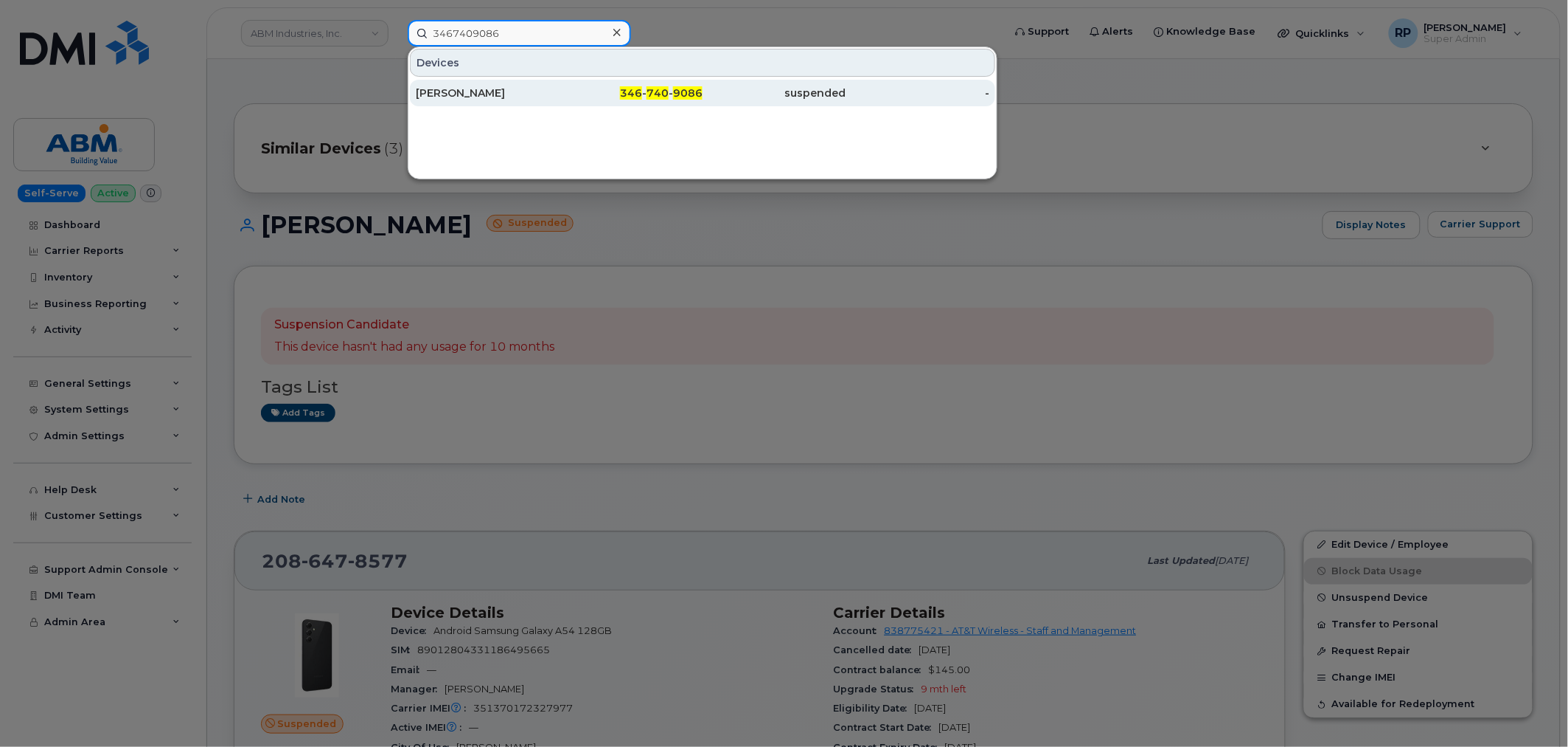
type input "3467409086"
click at [544, 96] on div "[PERSON_NAME]" at bounding box center [487, 92] width 144 height 14
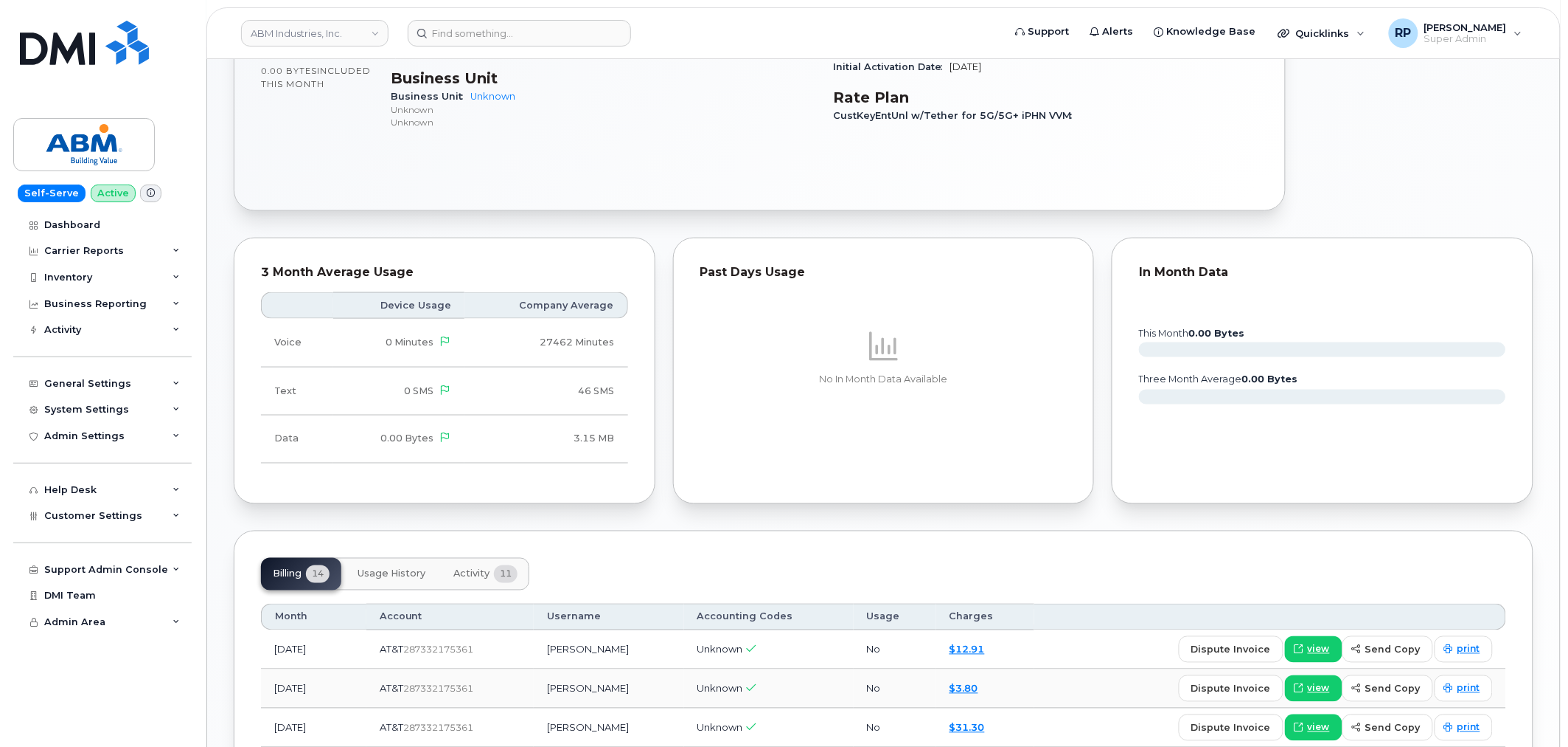
scroll to position [165, 0]
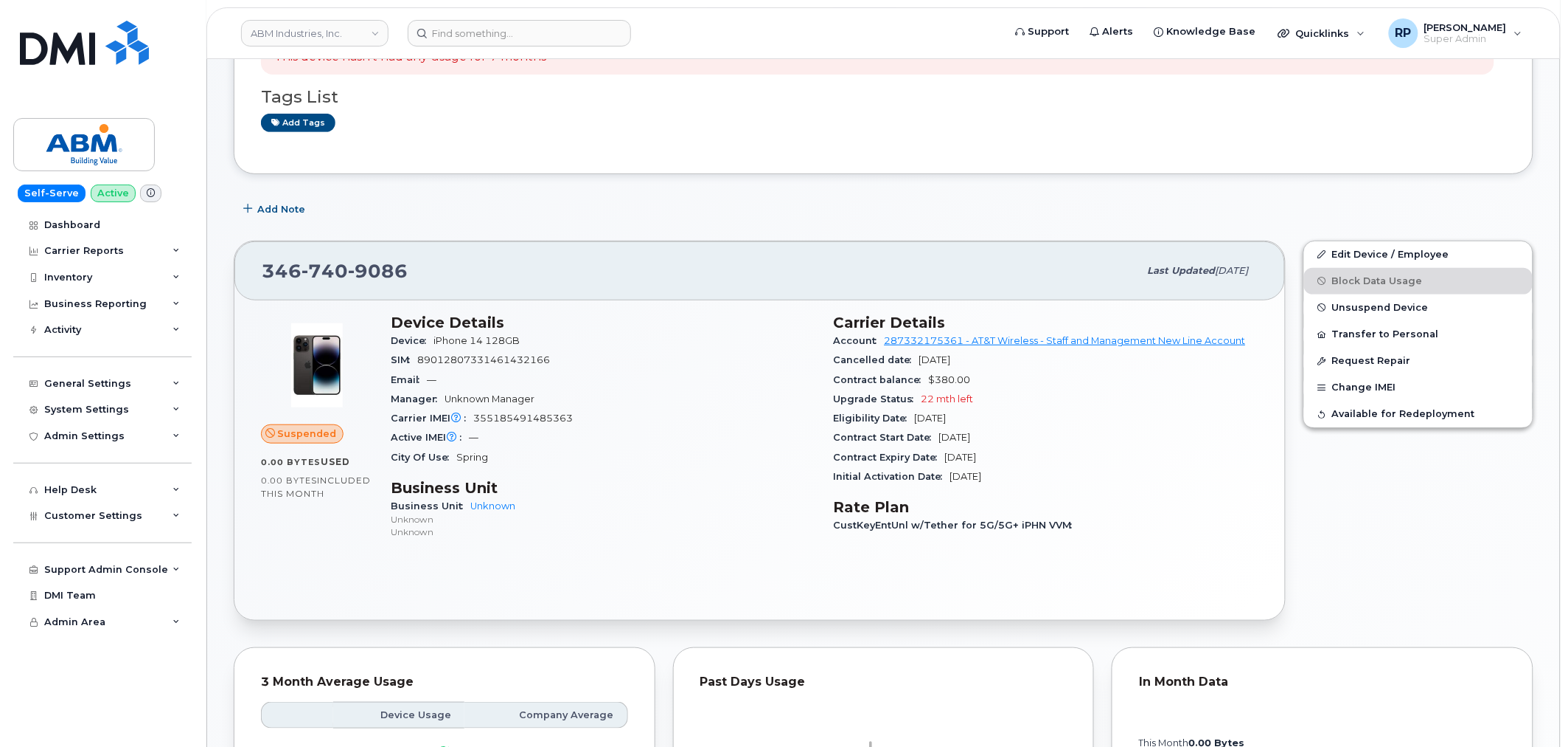
click at [557, 582] on div "Suspended 0.00 Bytes  used 0.00 Bytes  included this month Device Details Devic…" at bounding box center [759, 460] width 1051 height 320
click at [268, 37] on link "ABM Industries, Inc." at bounding box center [314, 32] width 147 height 26
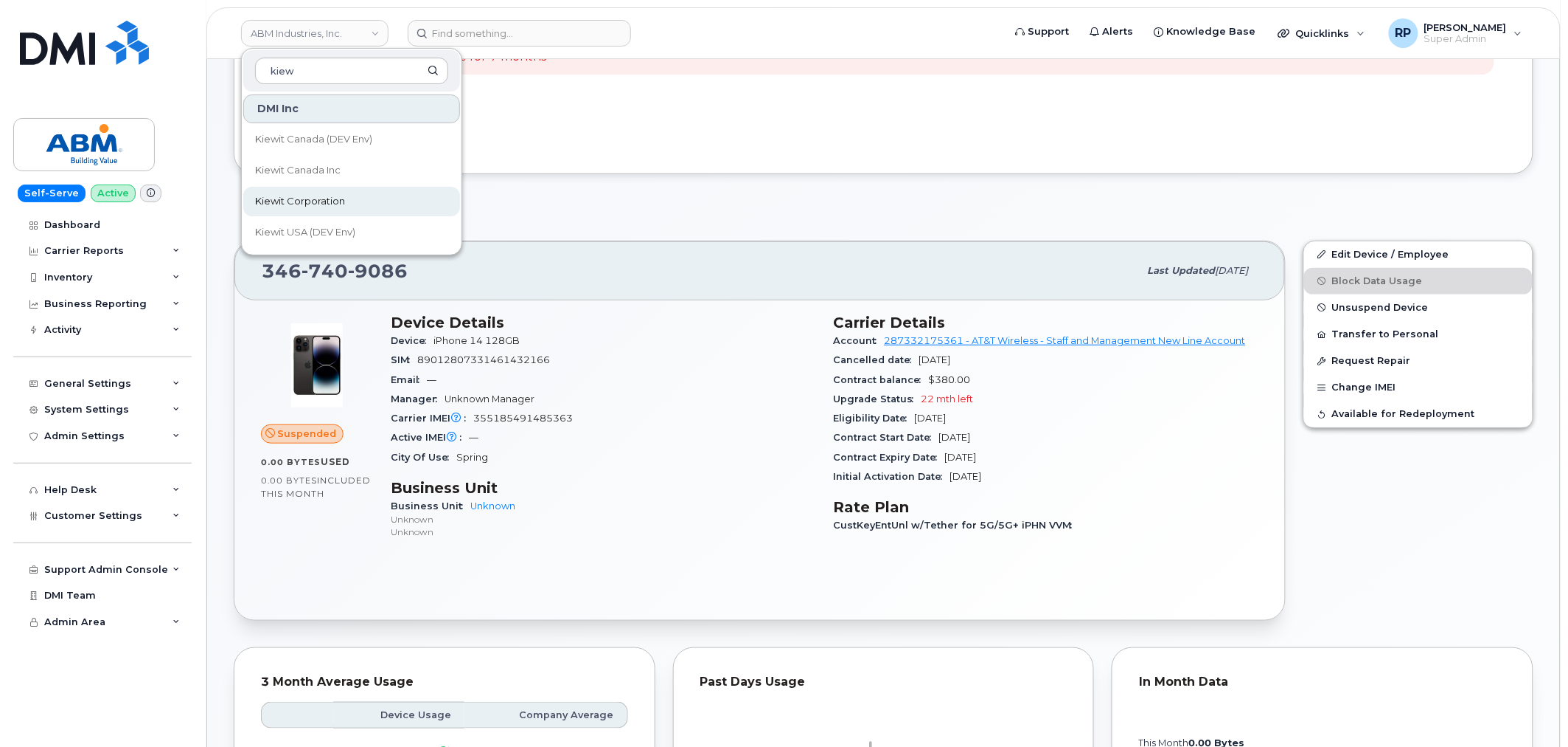
type input "kiew"
click at [317, 206] on span "Kiewit Corporation" at bounding box center [300, 201] width 90 height 14
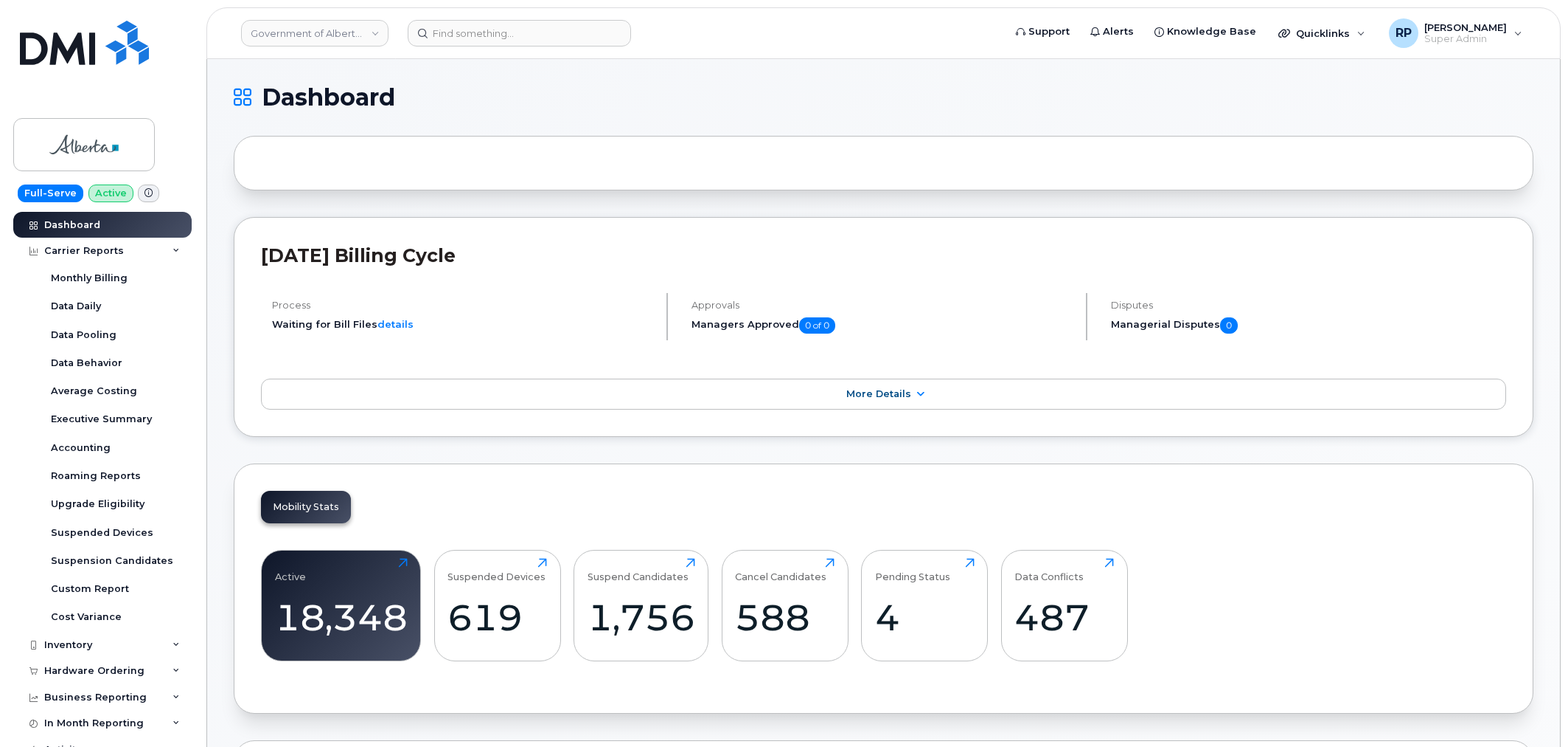
scroll to position [2025, 0]
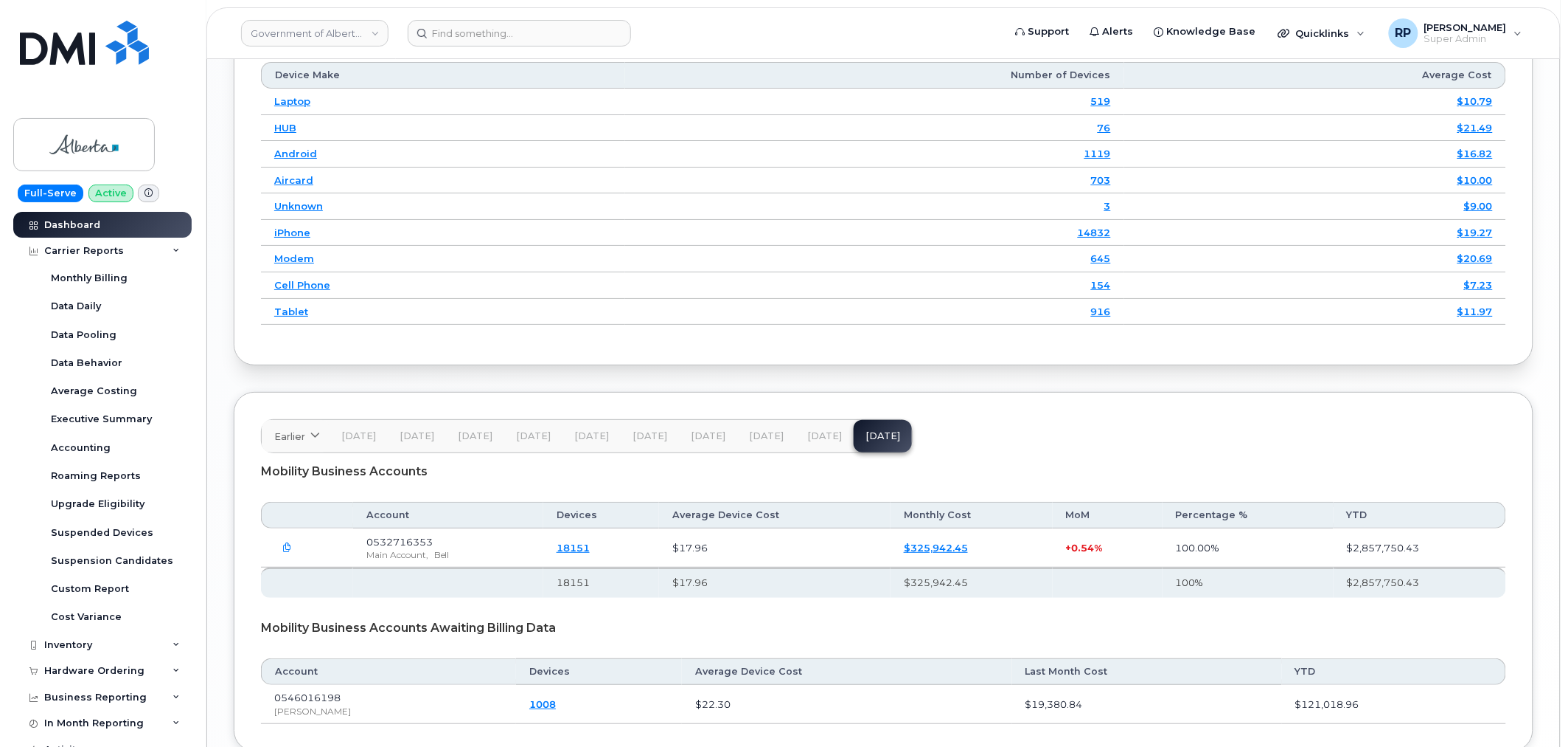
scroll to position [1889, 0]
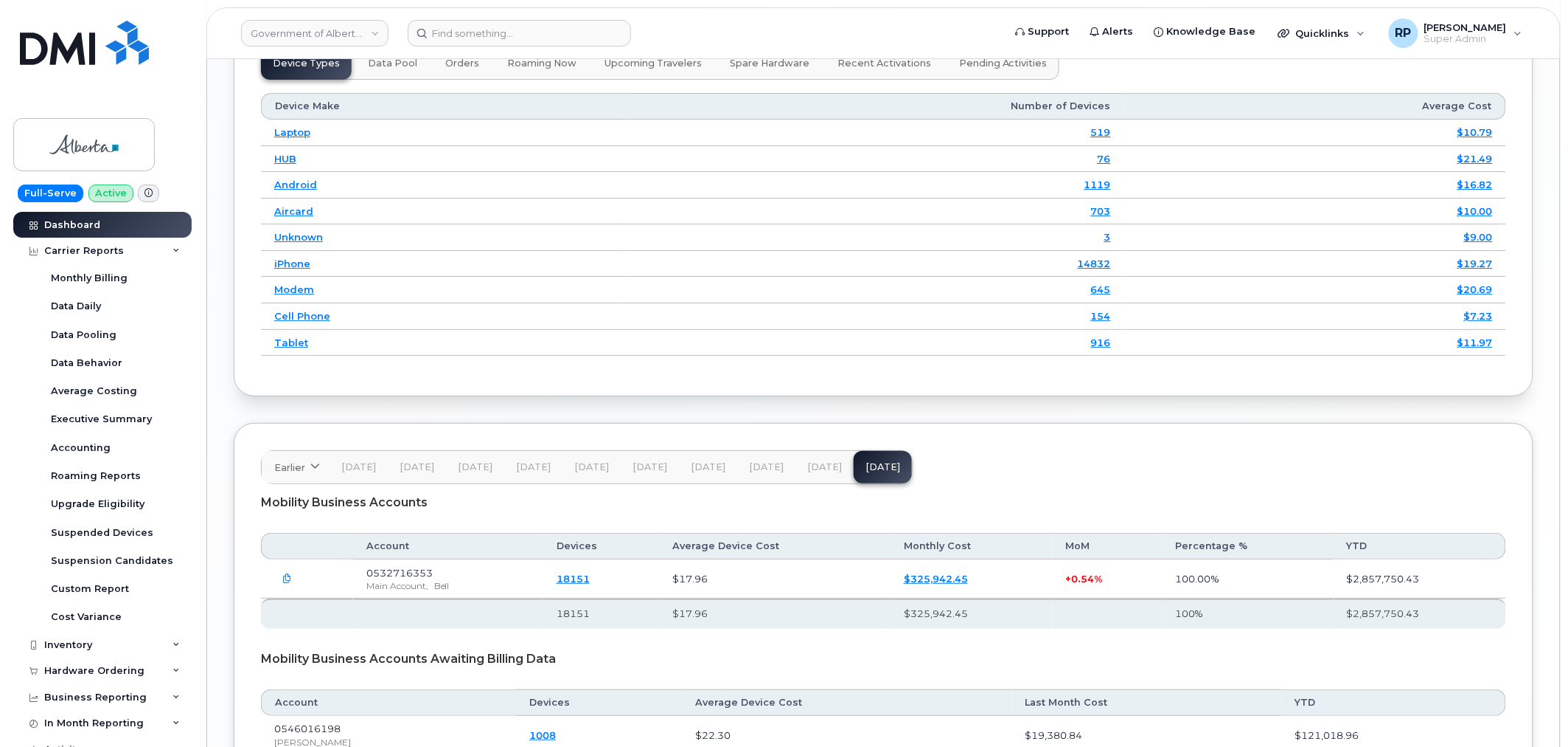
click at [1178, 497] on div "Mobility Business Accounts" at bounding box center [883, 502] width 1245 height 37
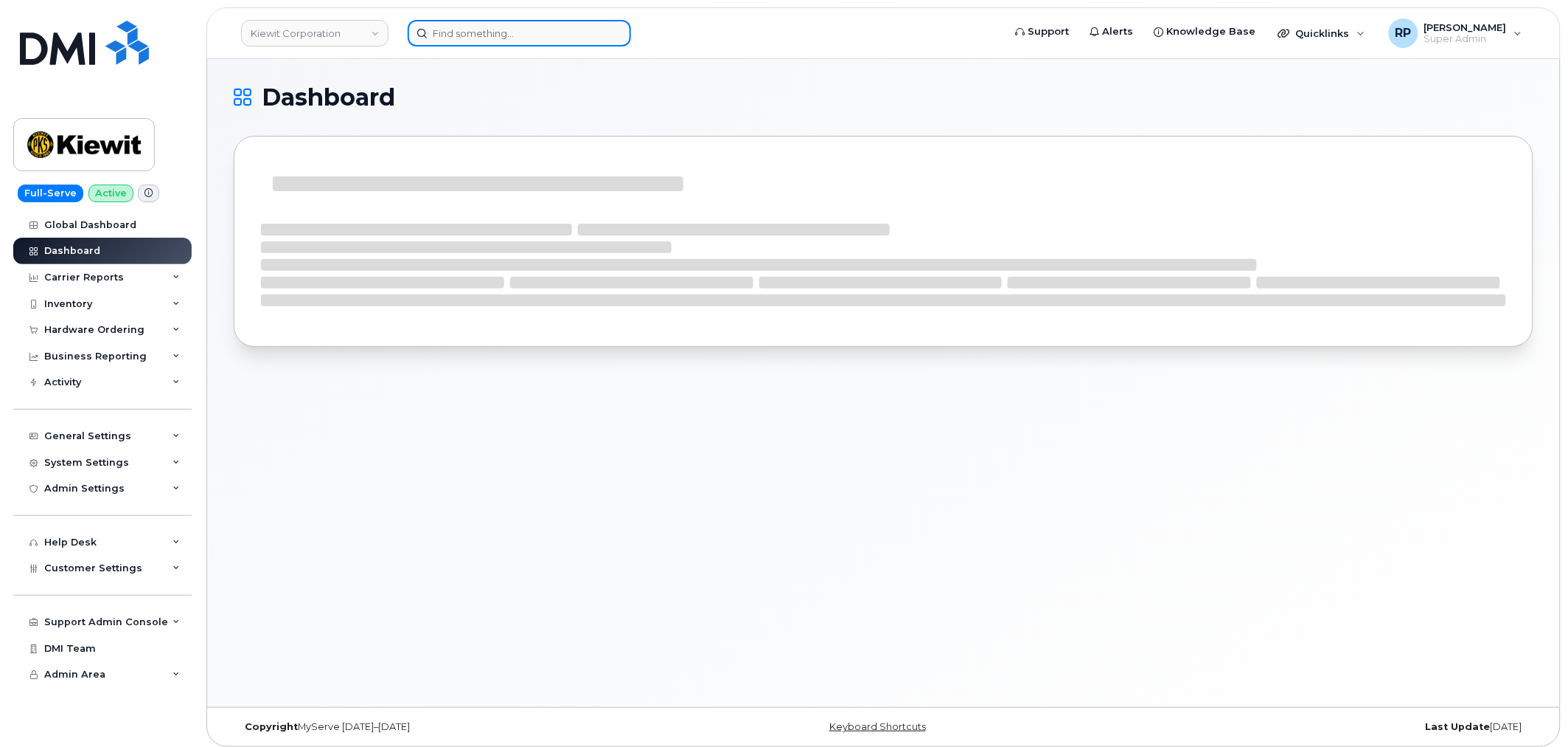
click at [509, 37] on input at bounding box center [519, 32] width 223 height 26
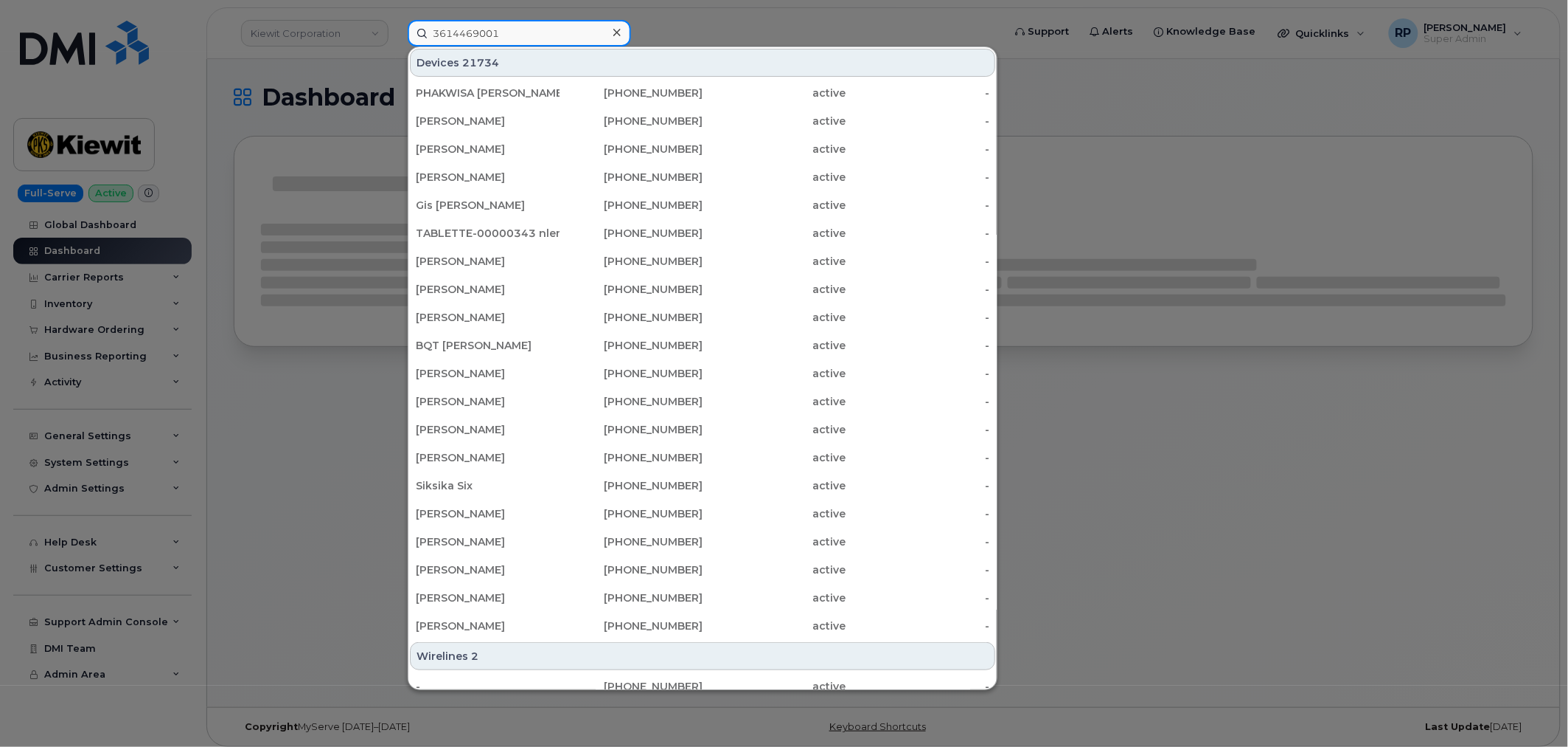
type input "3614469001"
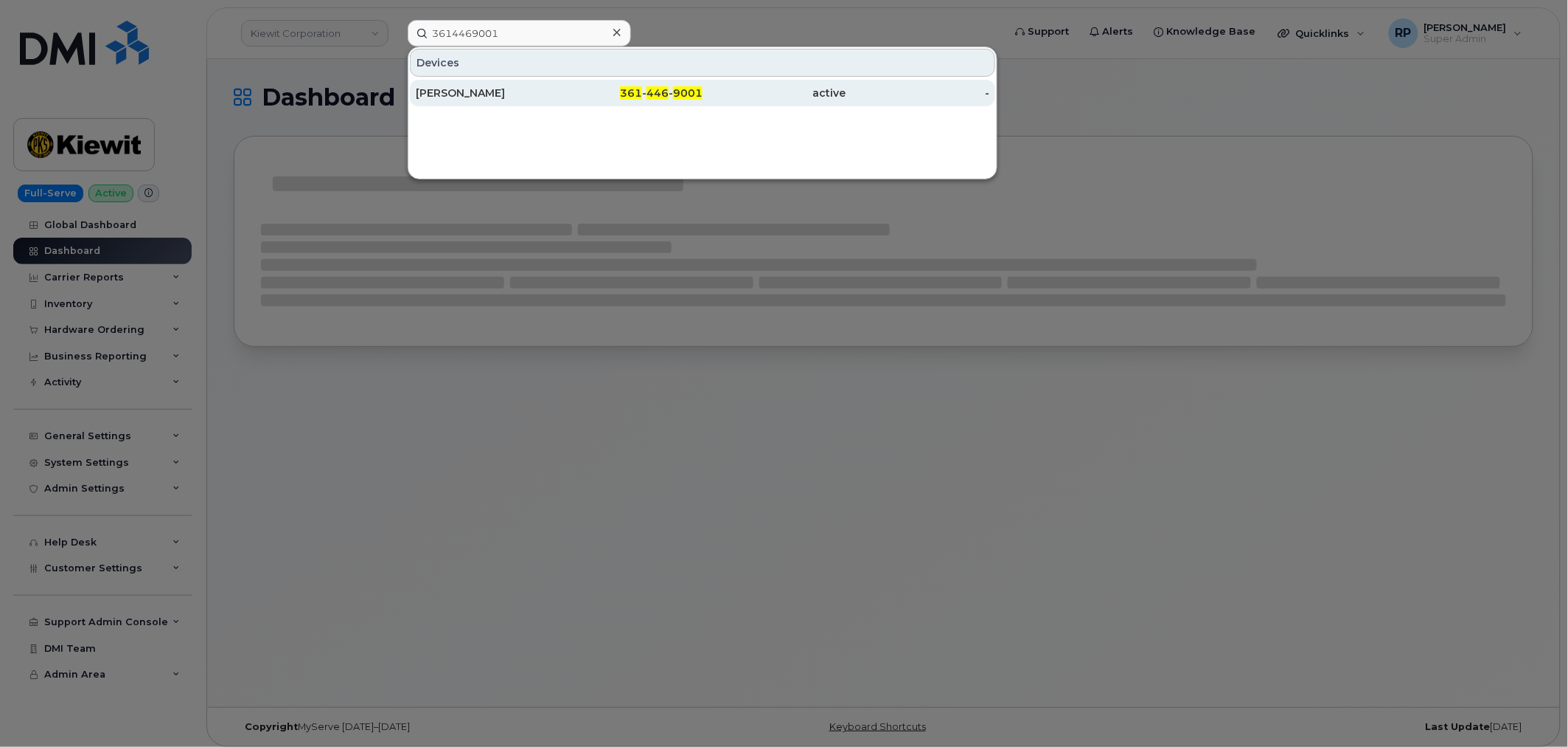
click at [516, 86] on div "[PERSON_NAME]" at bounding box center [487, 92] width 144 height 14
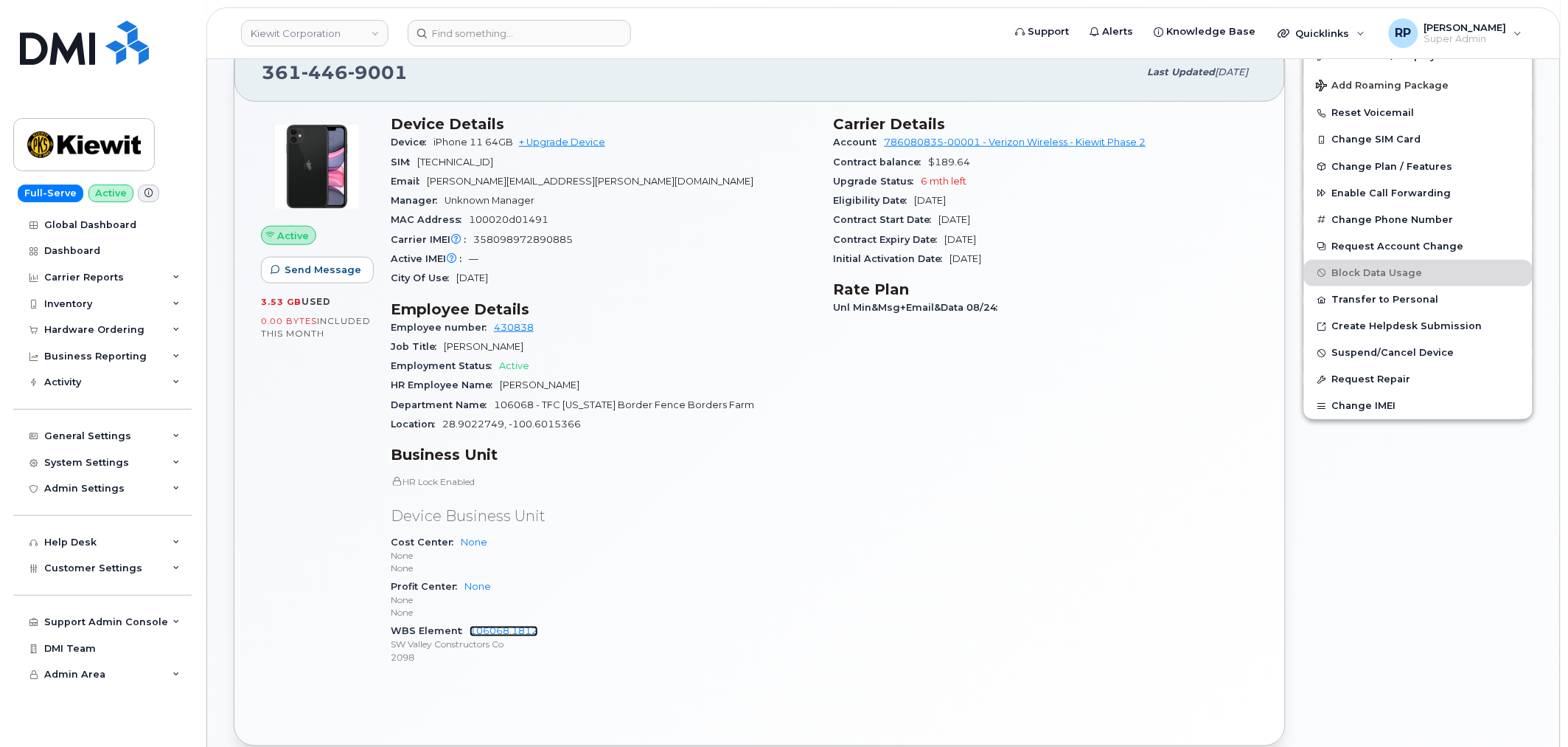
scroll to position [409, 0]
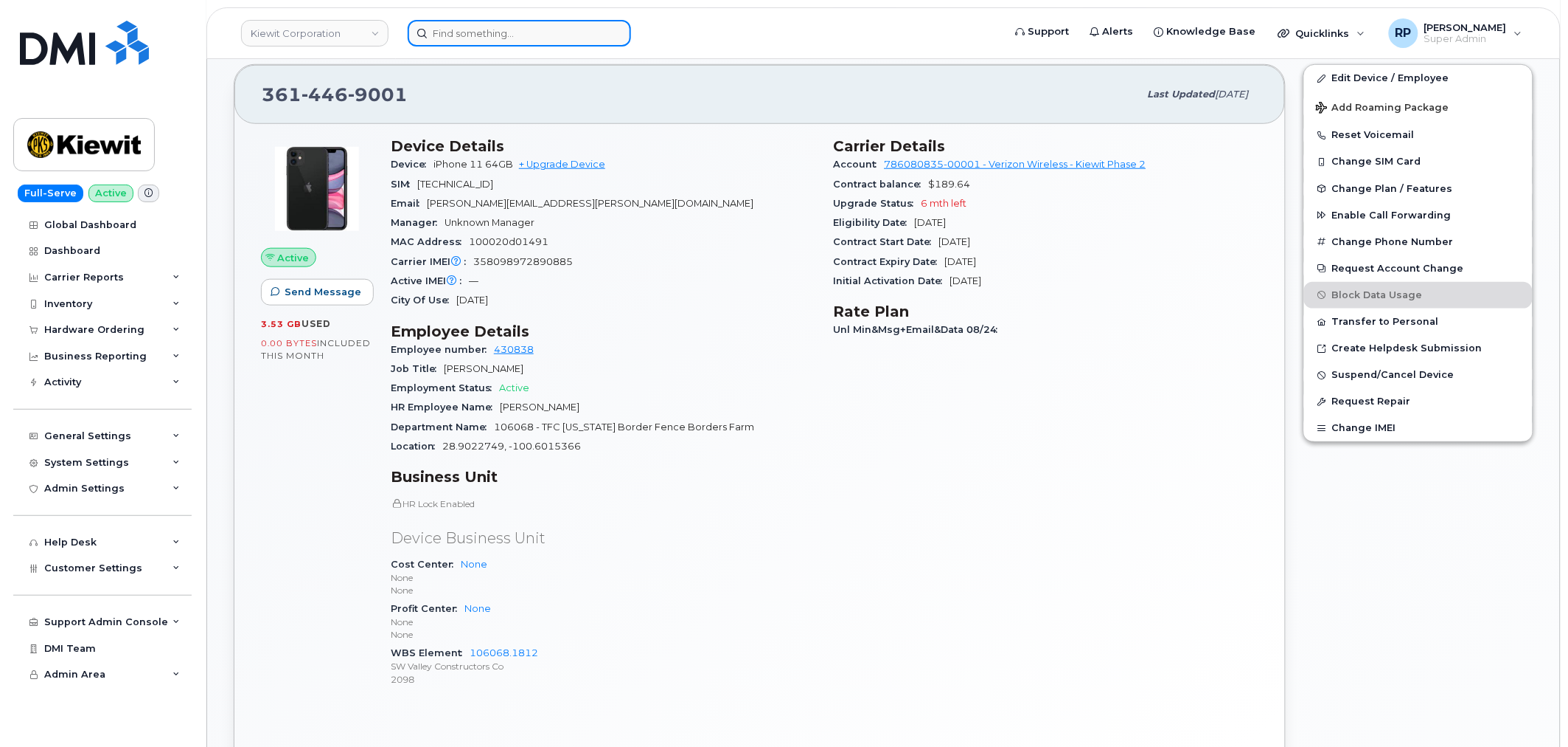
click at [509, 39] on input at bounding box center [519, 32] width 223 height 26
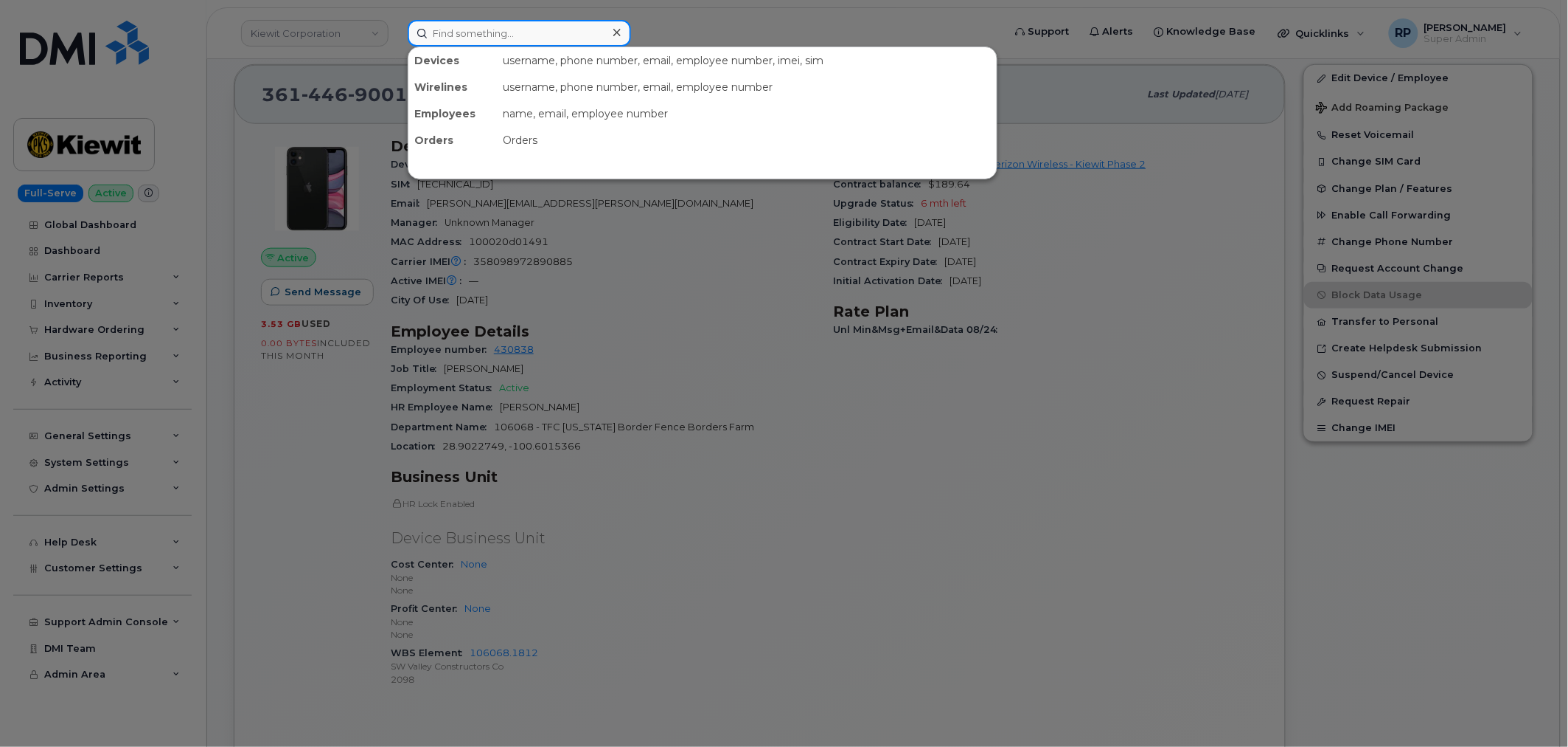
paste input "melissa.arnsdorff@ticus.com"
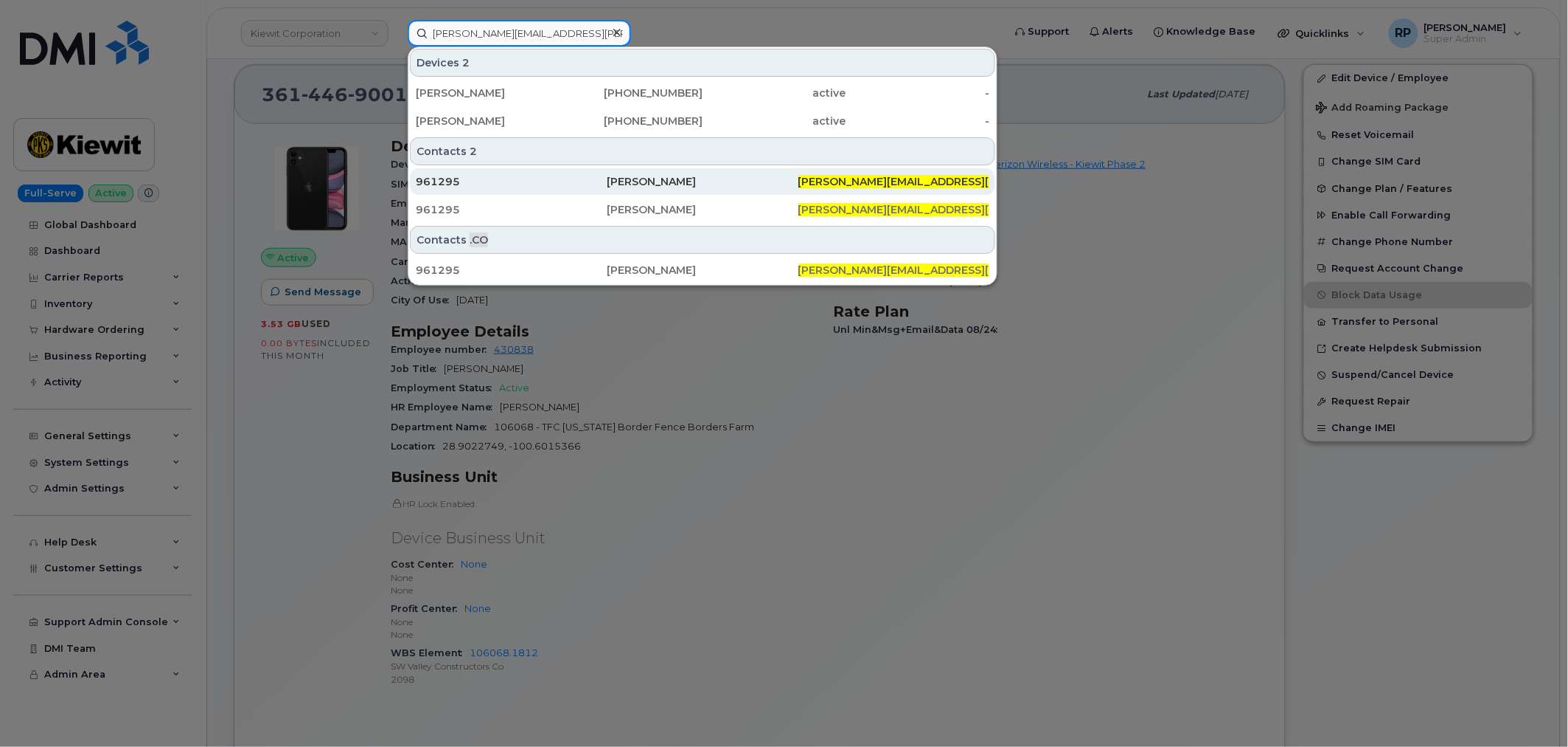
type input "melissa.arnsdorff@ticus.com"
click at [454, 184] on div "961295" at bounding box center [511, 181] width 191 height 14
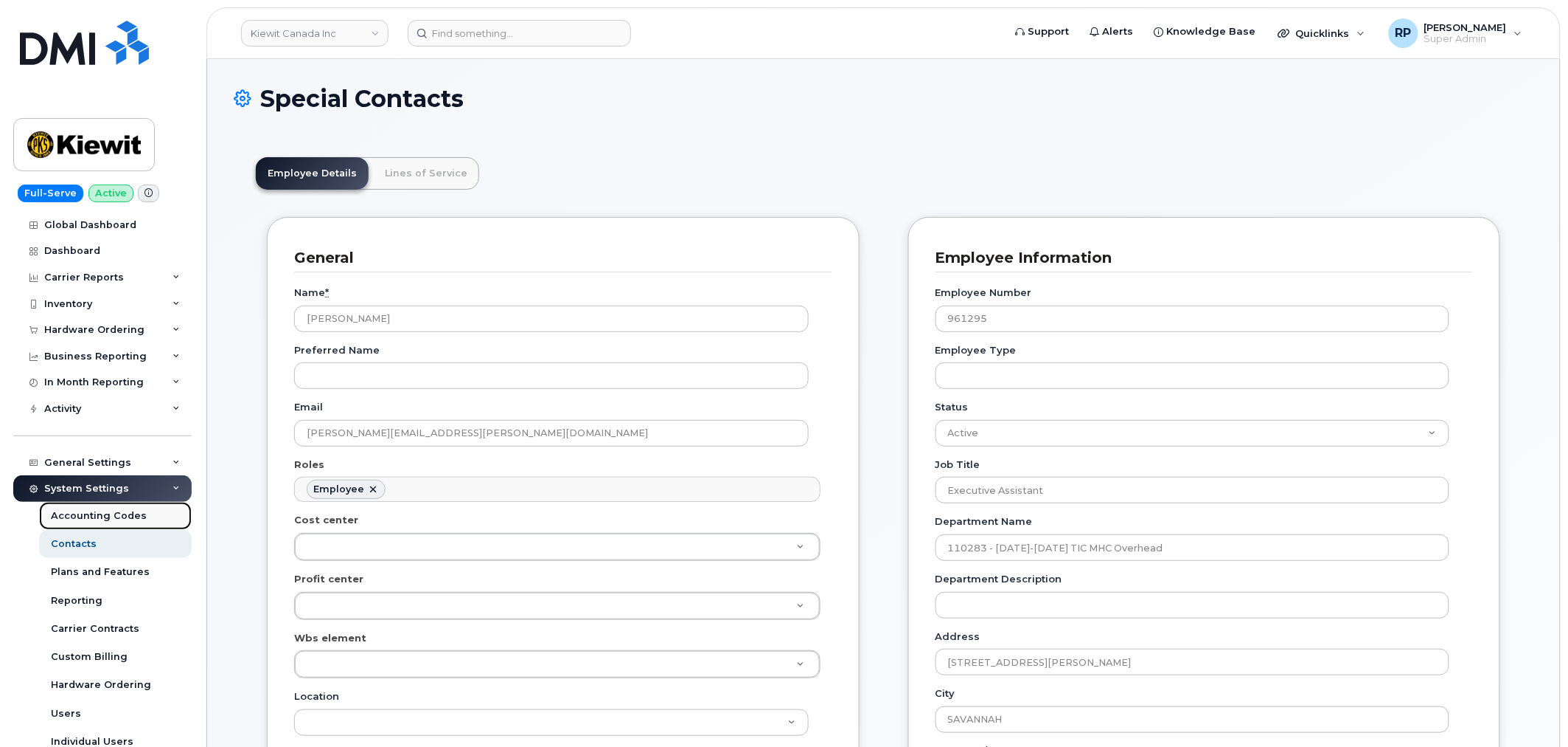
click at [89, 518] on div "Accounting Codes" at bounding box center [99, 516] width 95 height 14
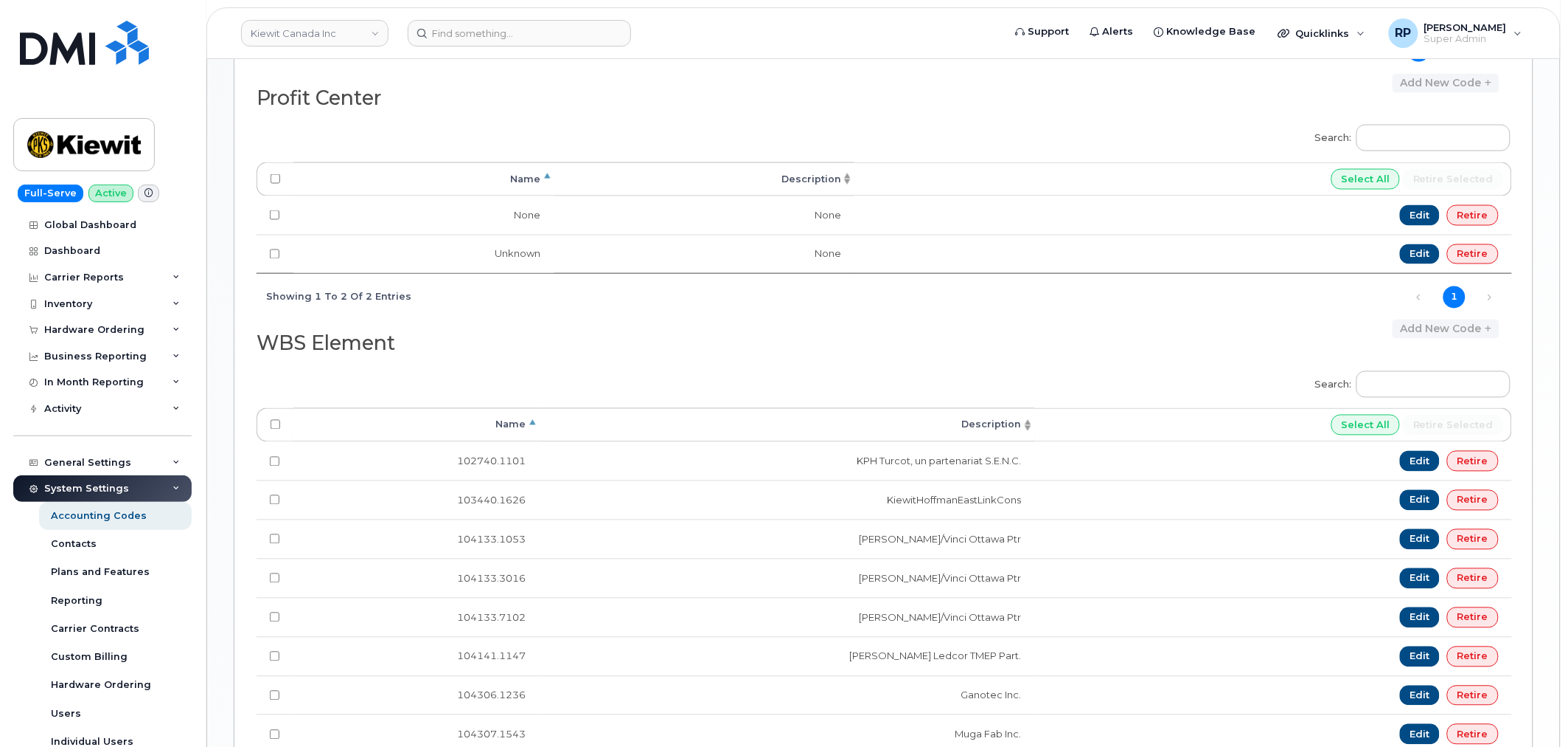
scroll to position [819, 0]
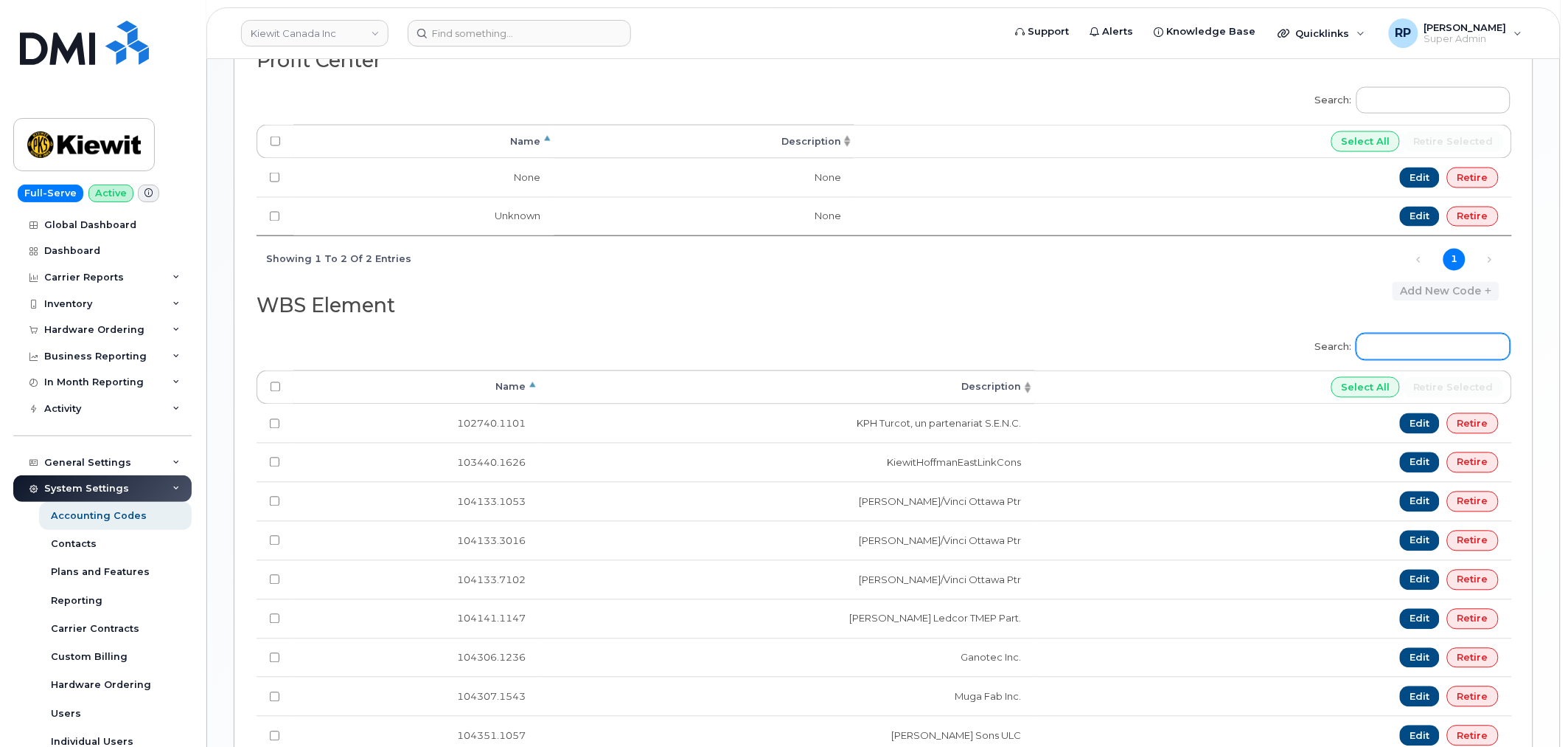
click at [1456, 354] on input "Search:" at bounding box center [1433, 346] width 154 height 26
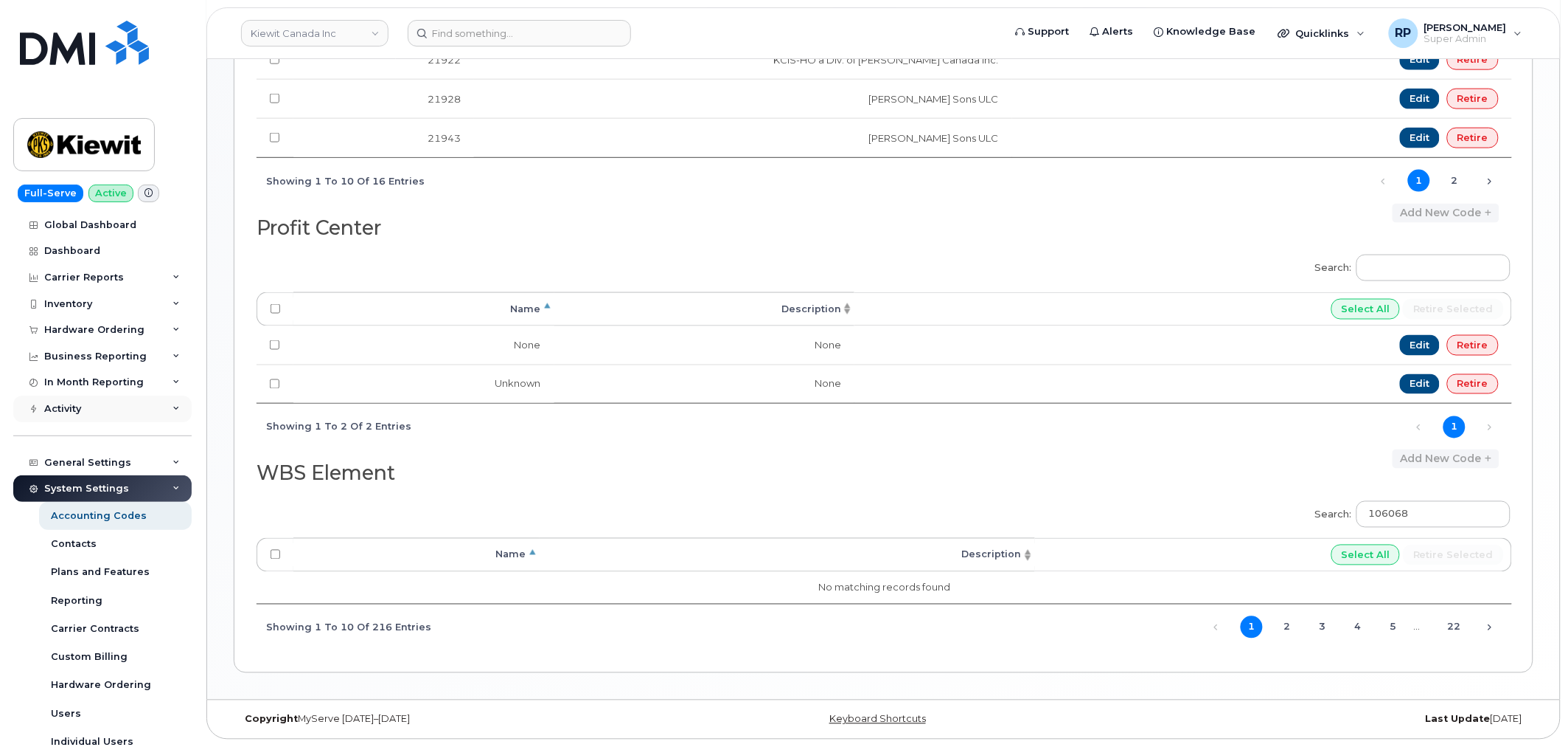
scroll to position [657, 0]
type input "106068."
click at [327, 31] on link "Kiewit Canada Inc" at bounding box center [314, 32] width 147 height 26
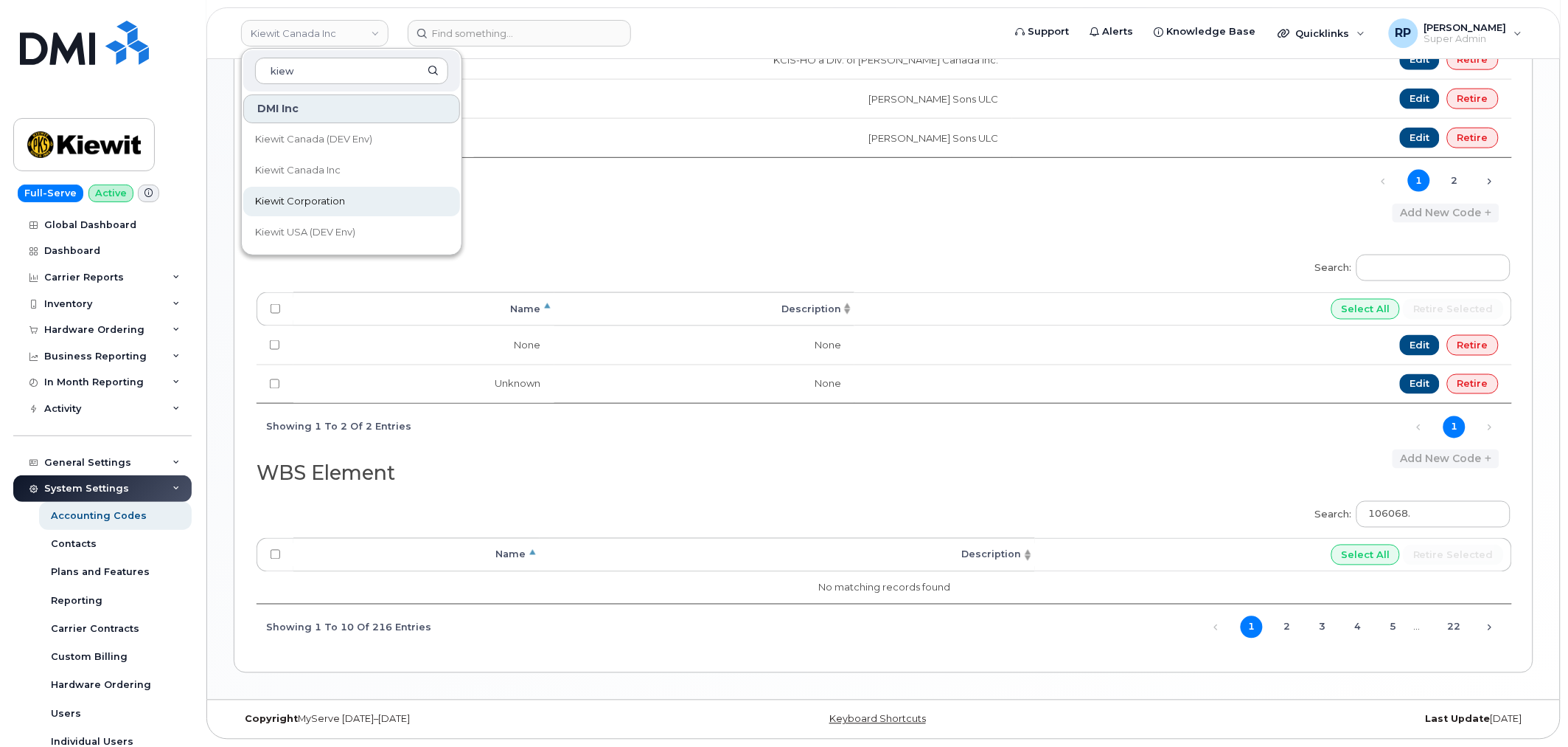
type input "kiew"
click at [311, 201] on span "Kiewit Corporation" at bounding box center [300, 201] width 90 height 14
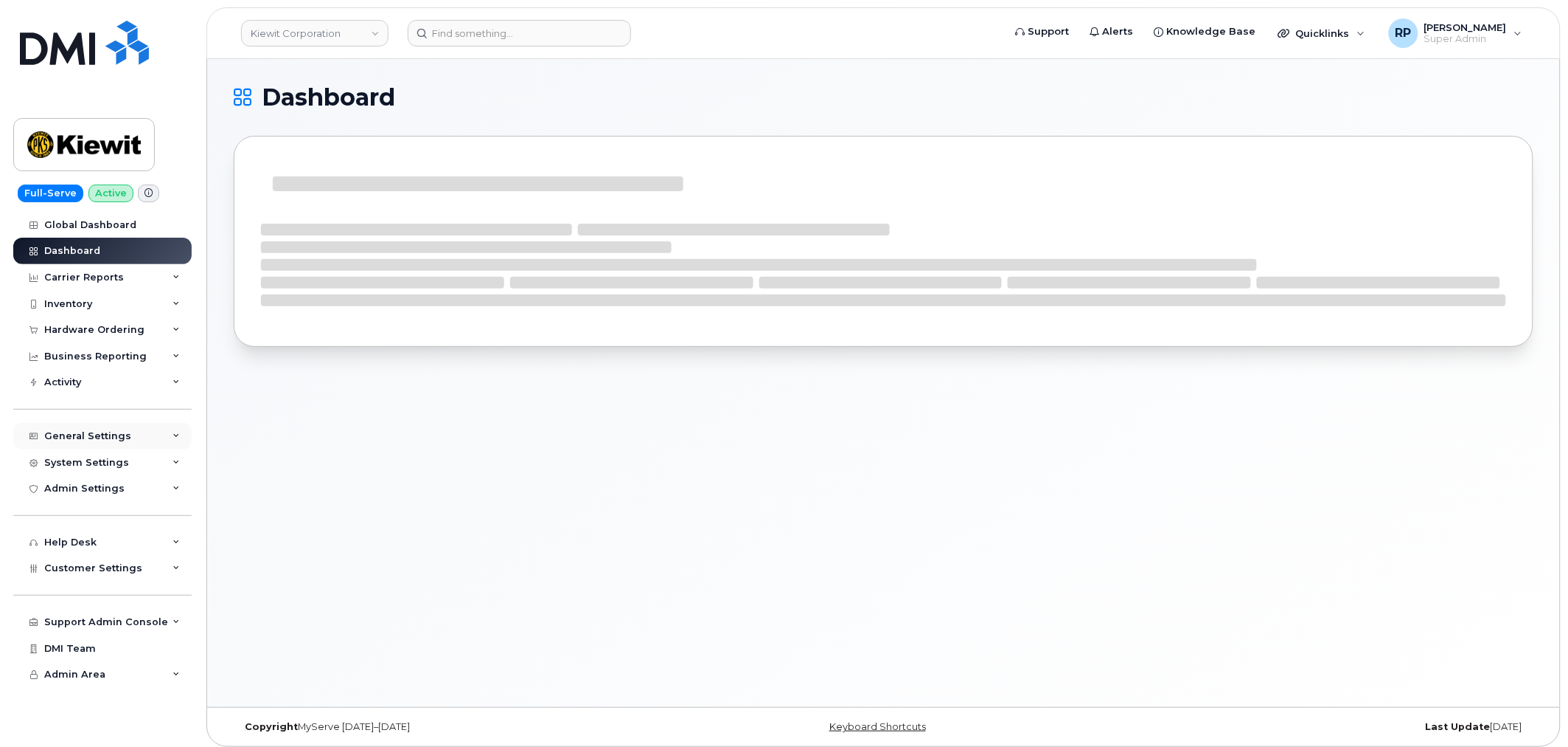
click at [90, 433] on div "General Settings" at bounding box center [88, 436] width 87 height 12
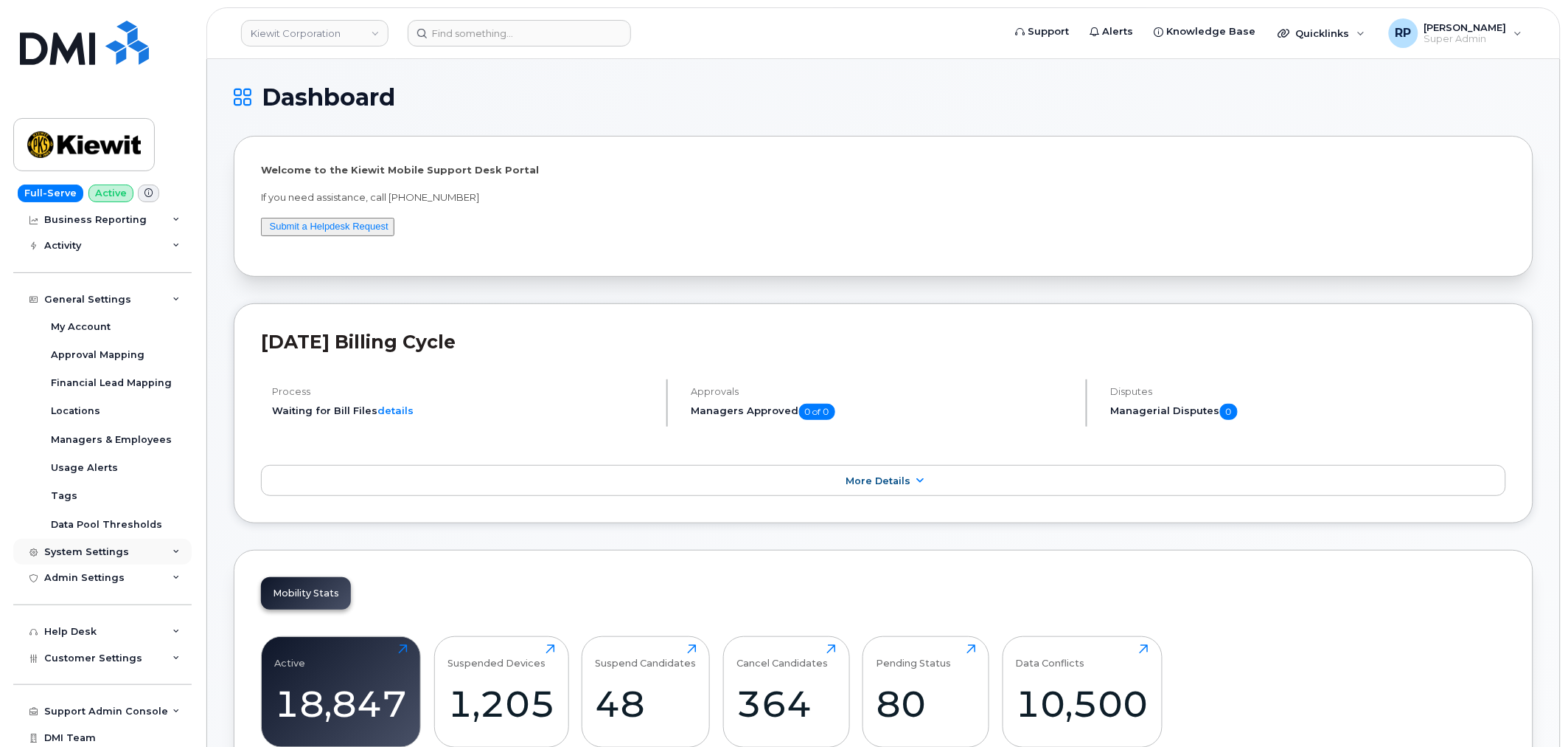
click at [90, 549] on div "System Settings" at bounding box center [86, 552] width 84 height 12
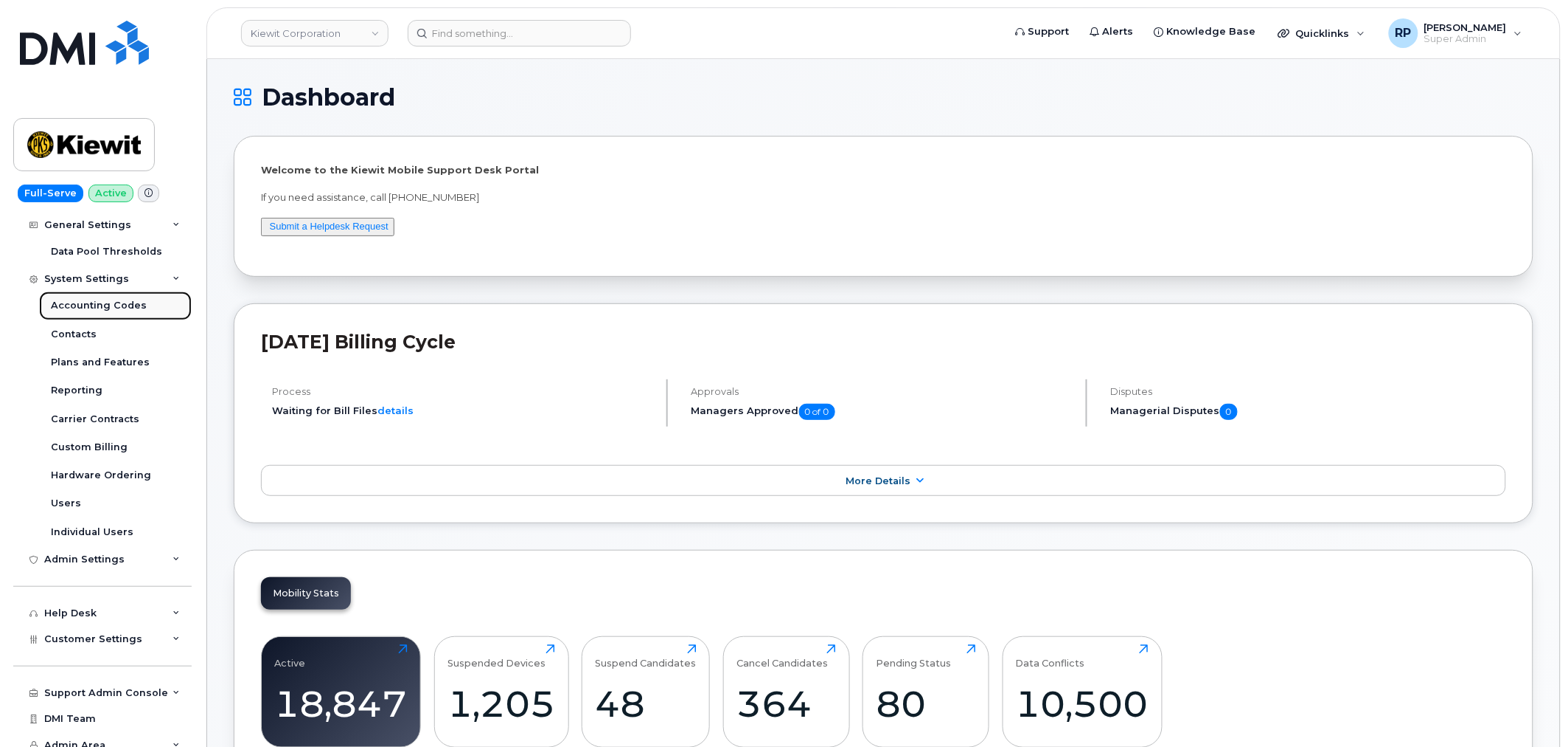
click at [84, 307] on div "Accounting Codes" at bounding box center [99, 305] width 95 height 14
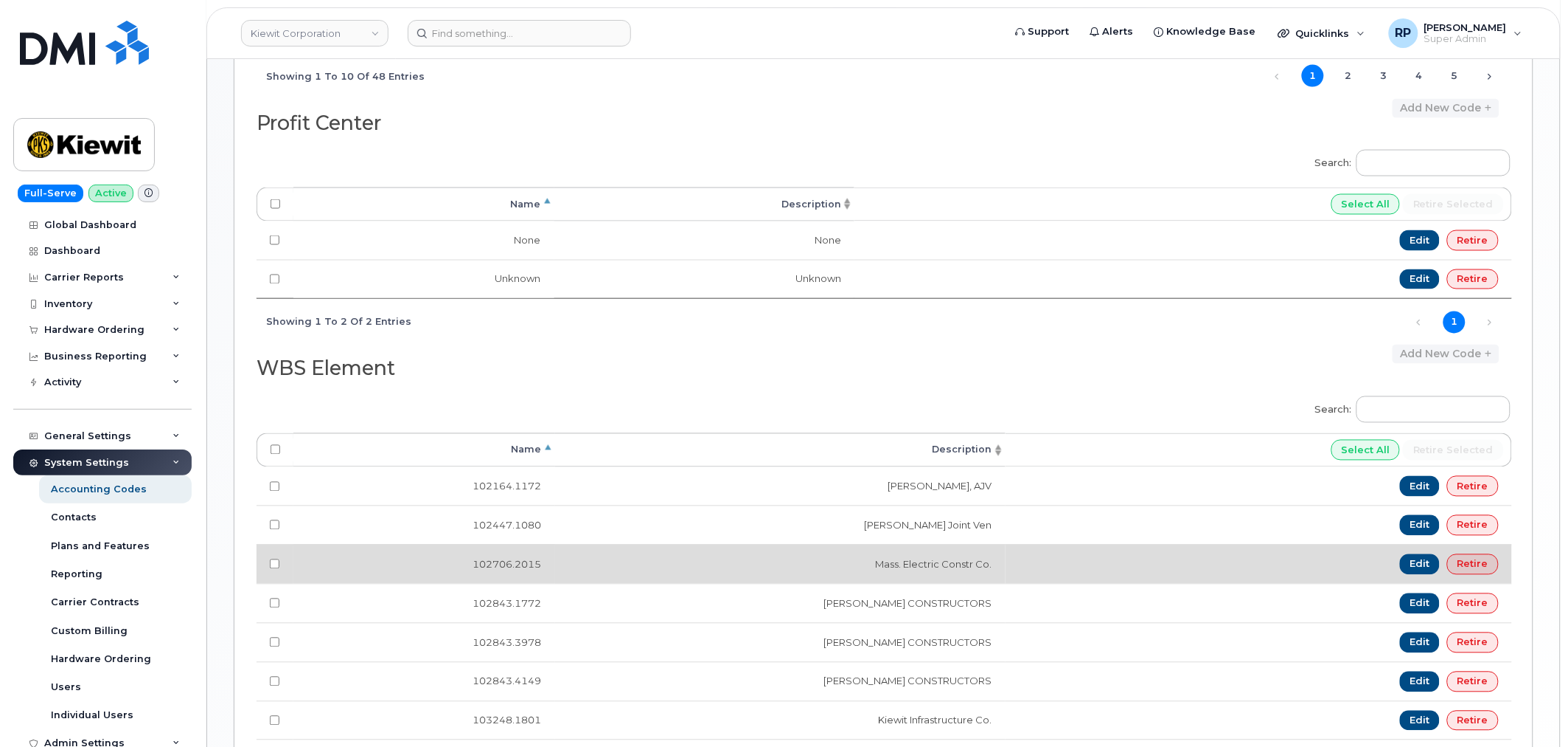
scroll to position [876, 0]
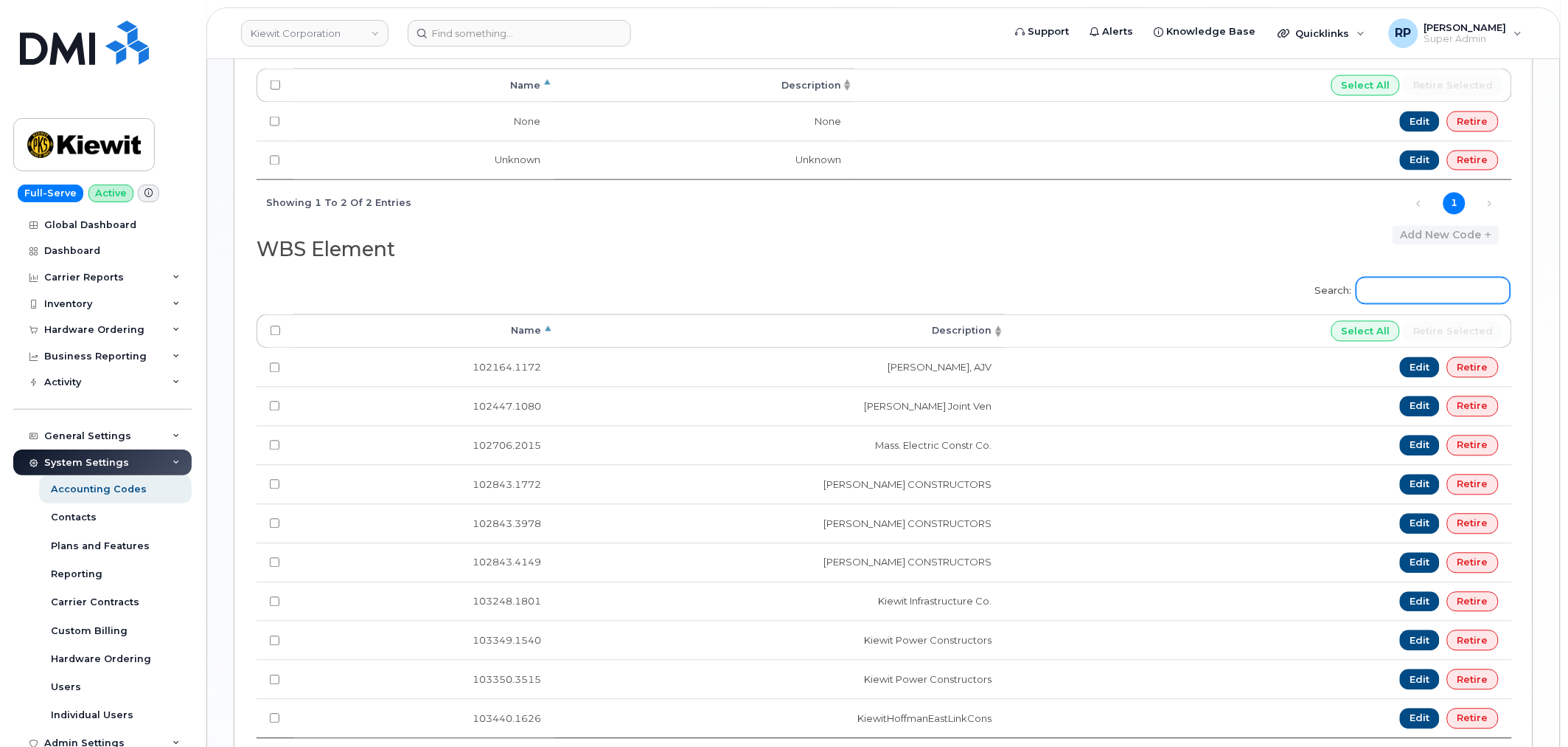
click at [1438, 304] on input "Search:" at bounding box center [1433, 290] width 154 height 26
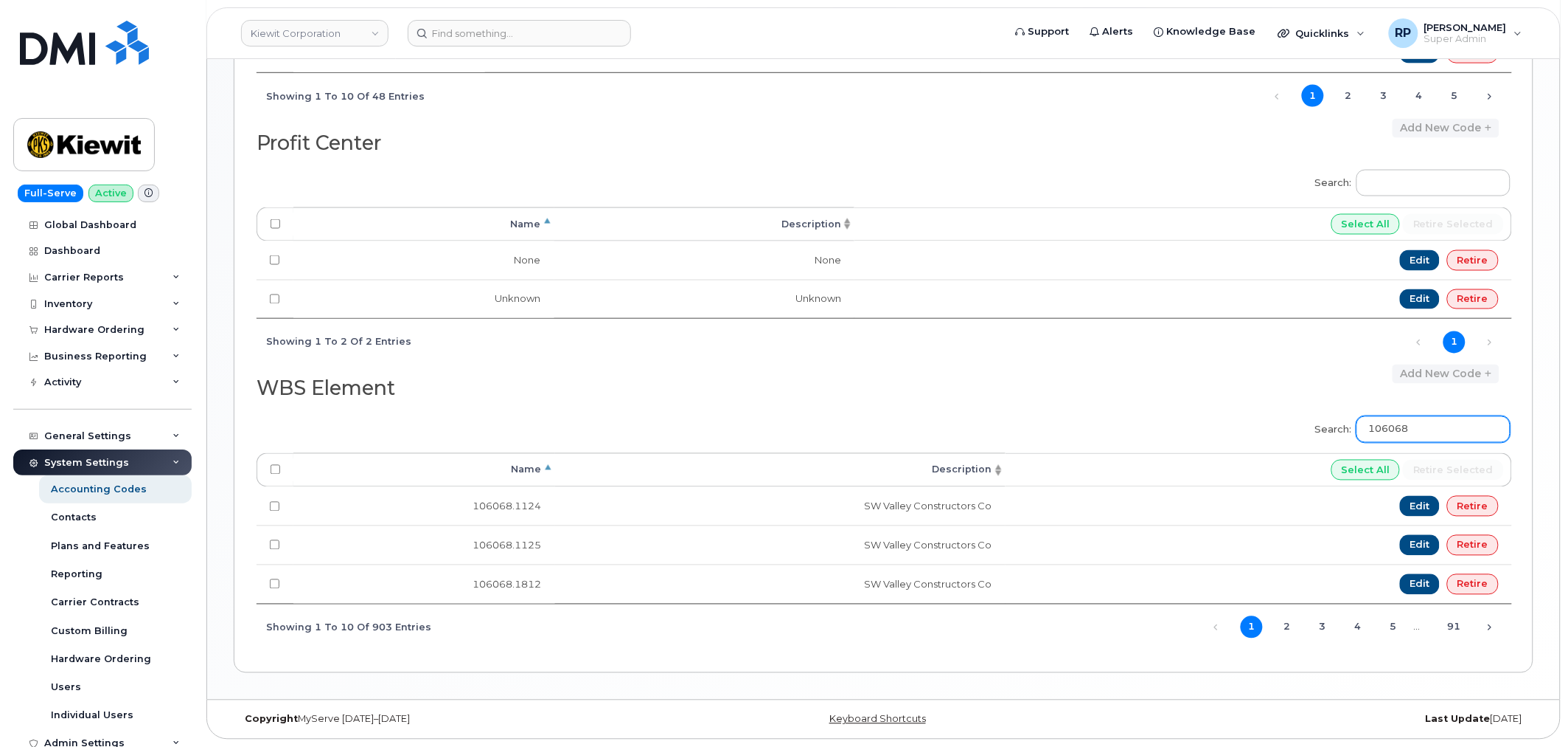
scroll to position [742, 0]
type input "106068"
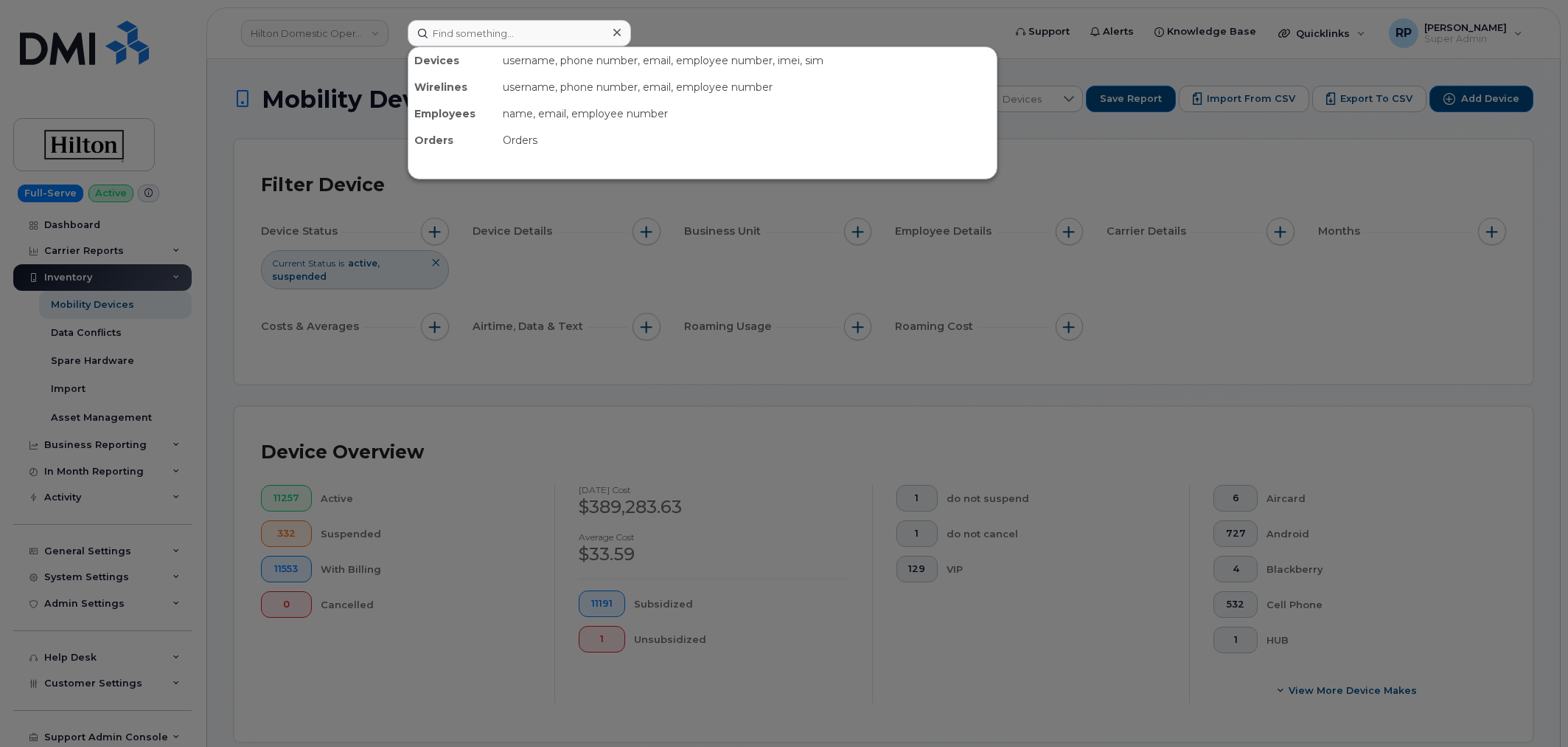
click at [493, 33] on input at bounding box center [519, 32] width 223 height 26
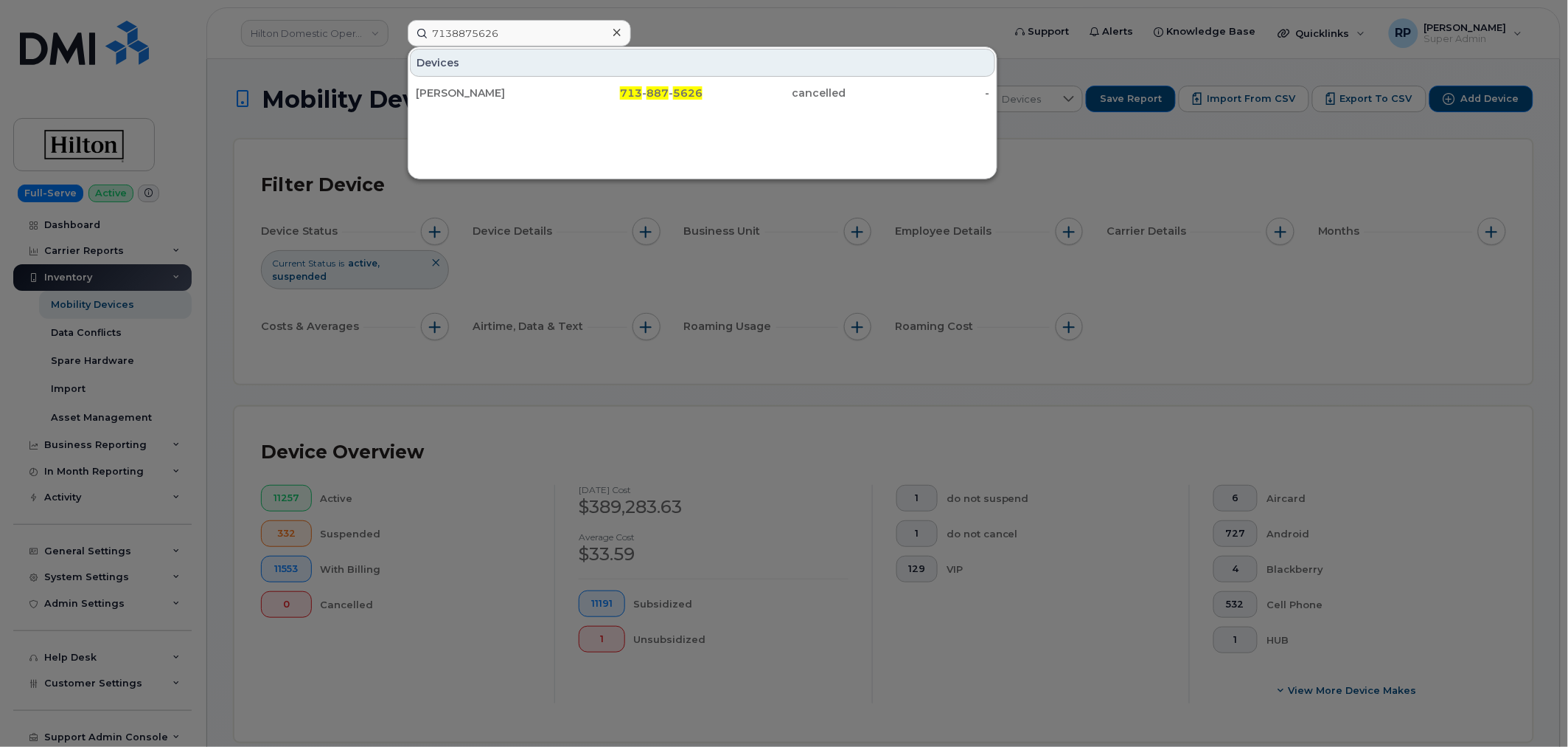
type input "7138875626"
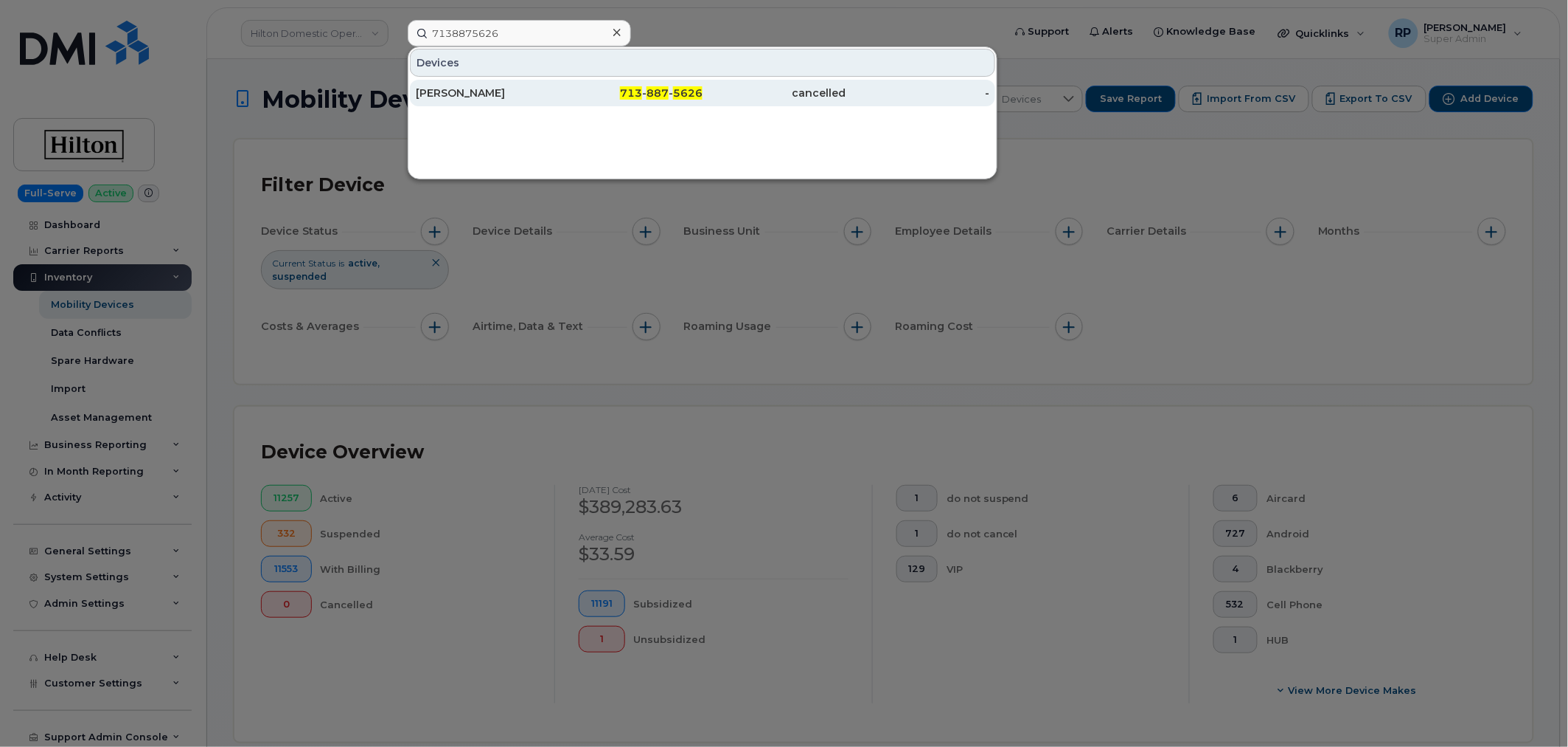
click at [532, 98] on div "[PERSON_NAME]" at bounding box center [487, 92] width 144 height 14
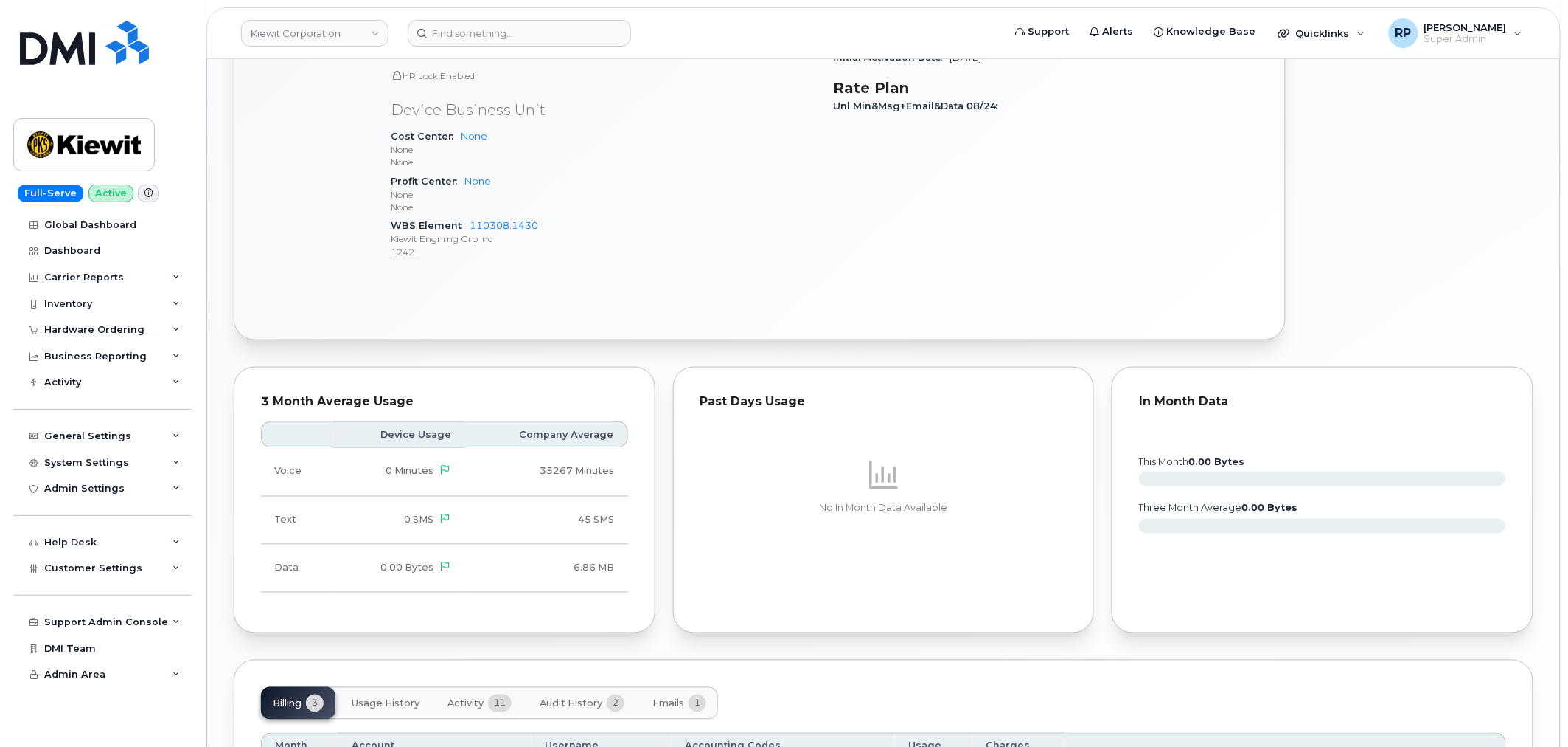
scroll to position [792, 0]
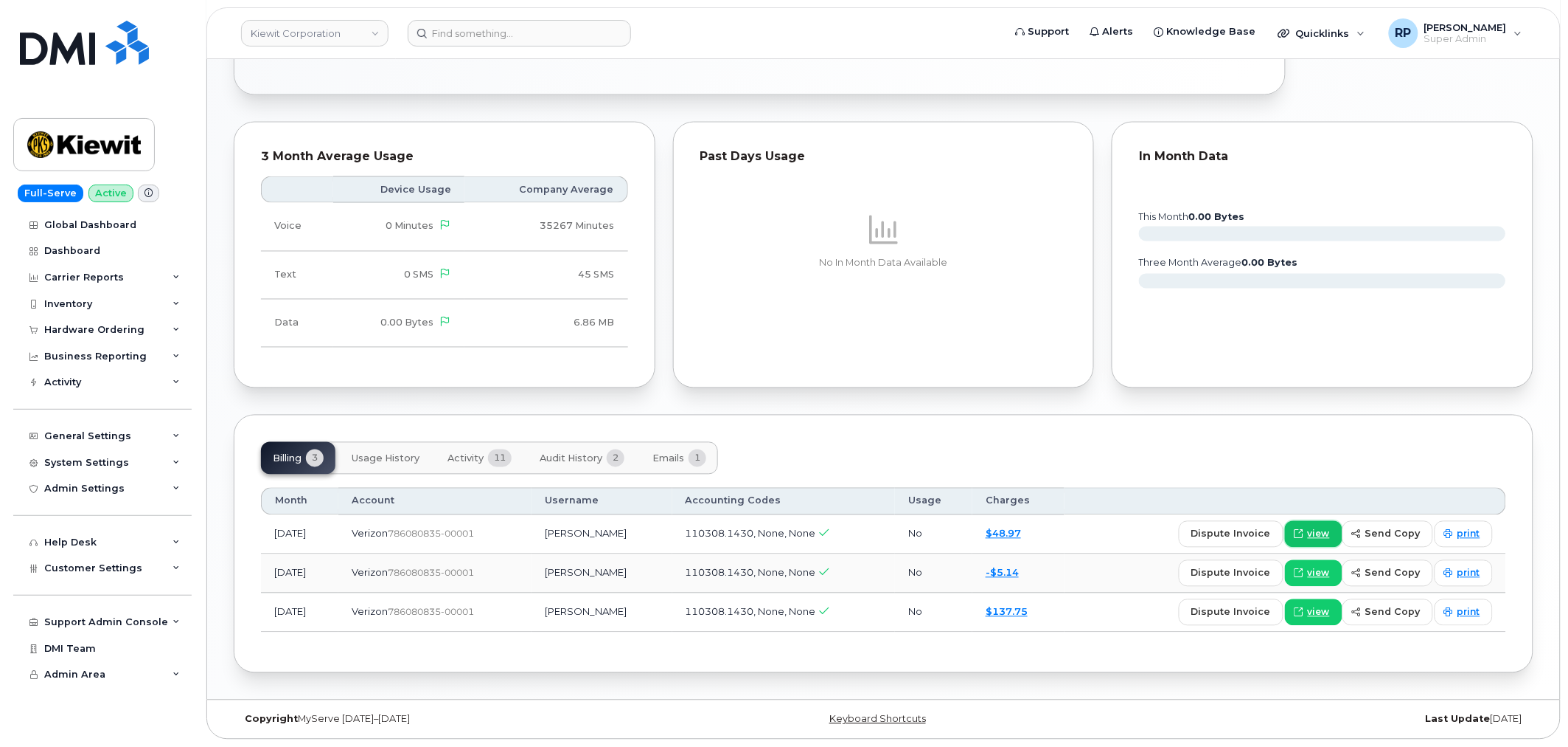
click at [1320, 529] on span "view" at bounding box center [1319, 535] width 22 height 14
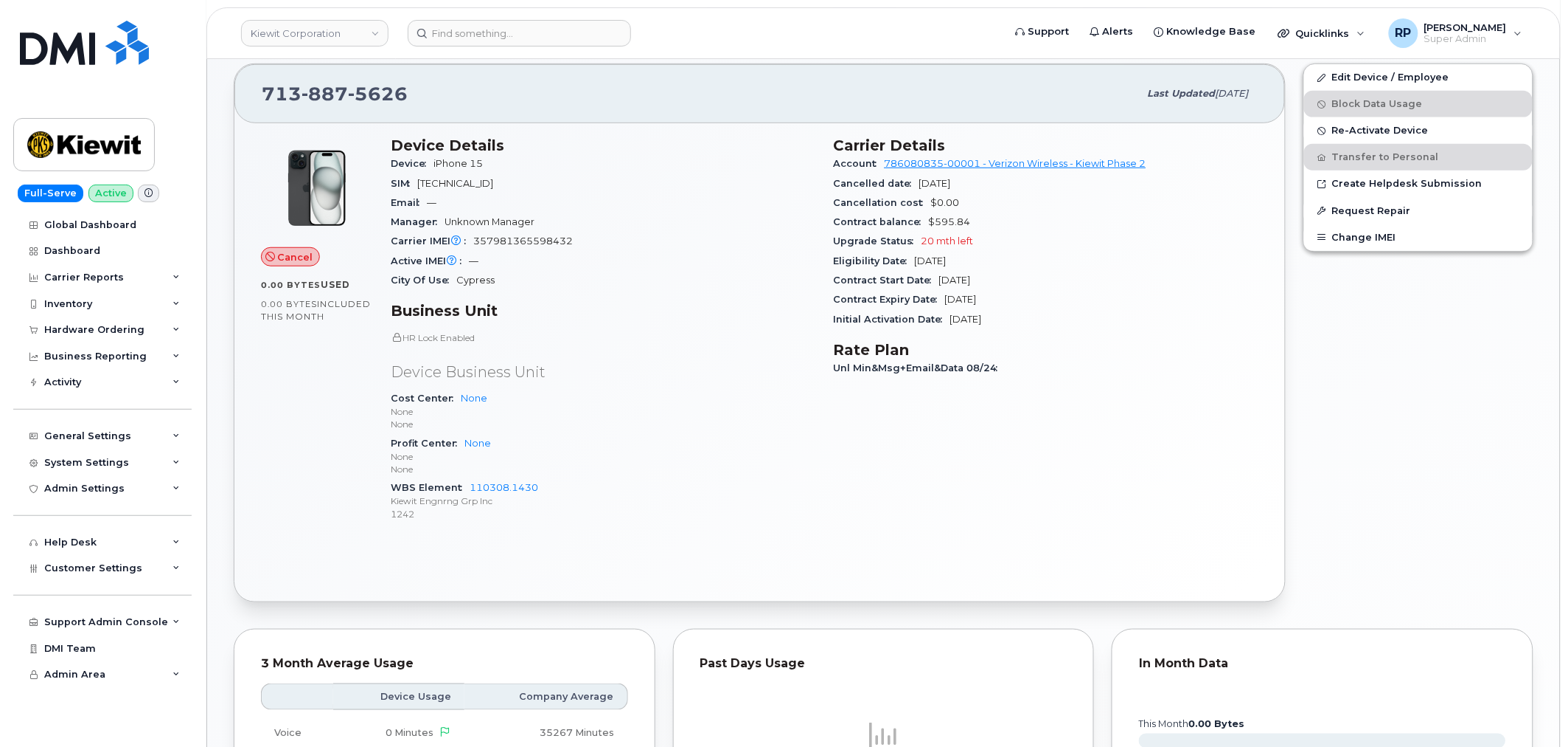
scroll to position [246, 0]
